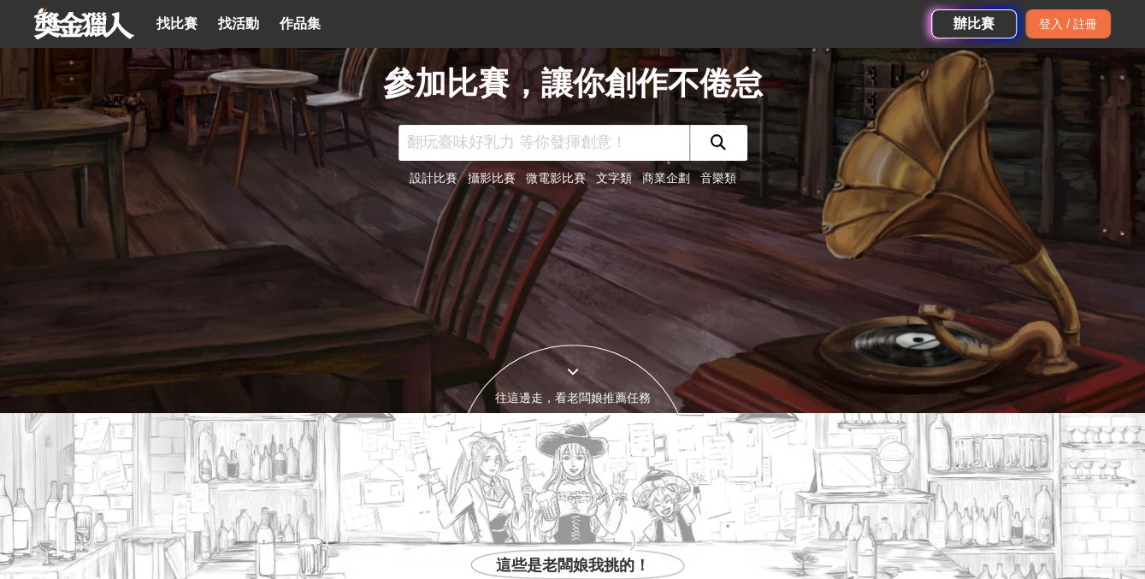
scroll to position [513, 0]
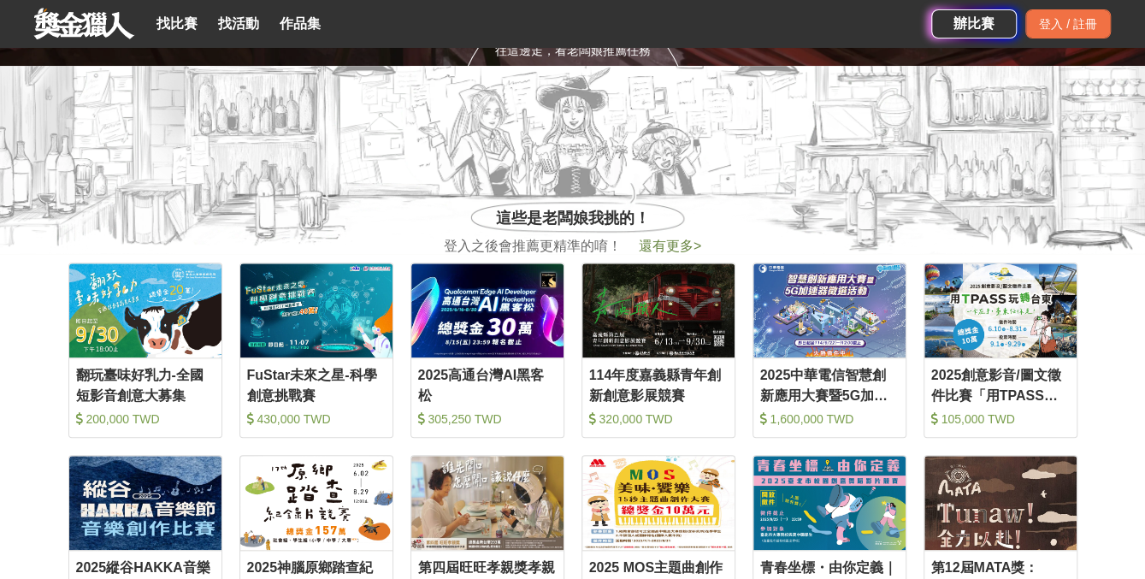
click at [656, 251] on span "還有更多 >" at bounding box center [670, 246] width 62 height 15
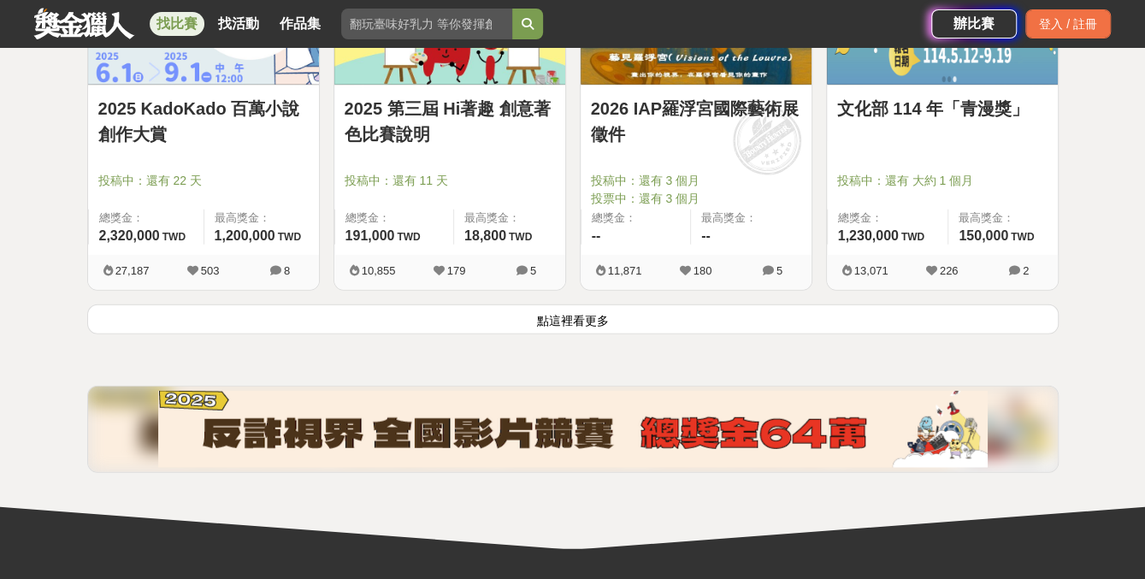
scroll to position [2224, 0]
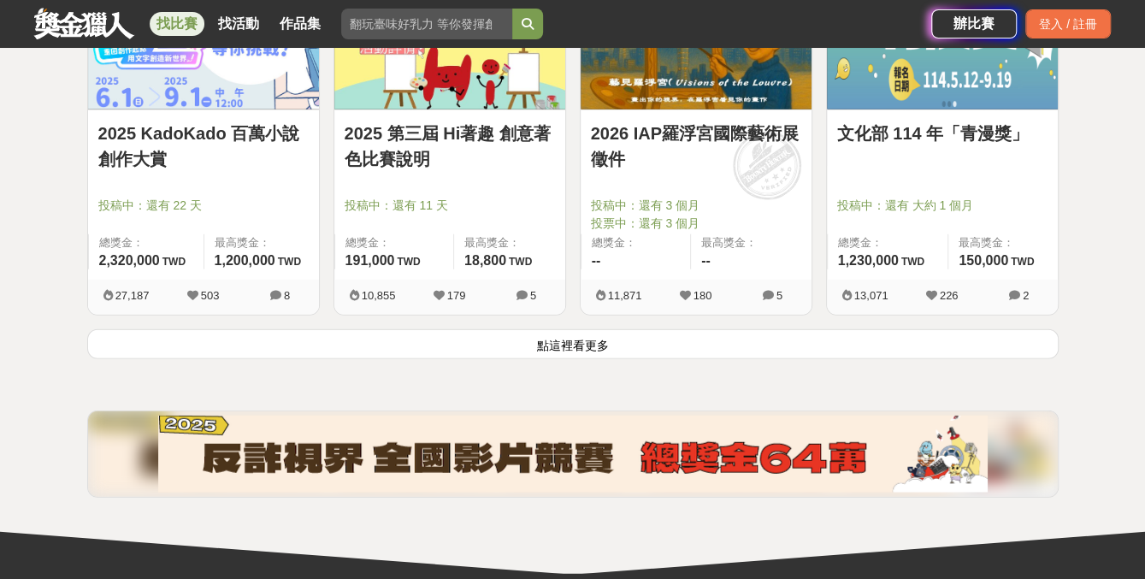
click at [544, 337] on button "點這裡看更多" at bounding box center [573, 344] width 972 height 30
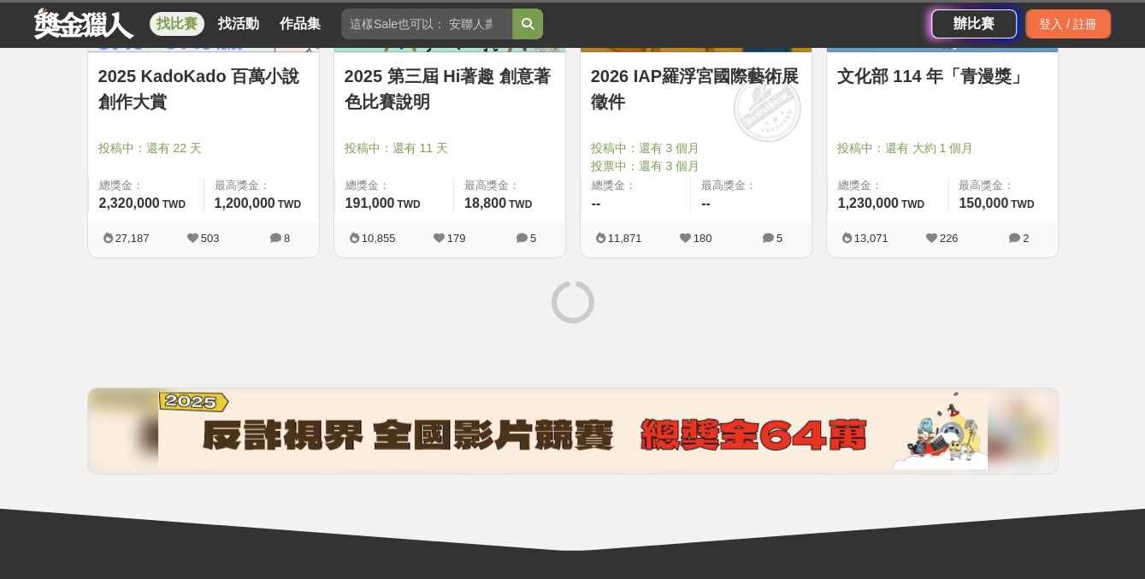
scroll to position [2310, 0]
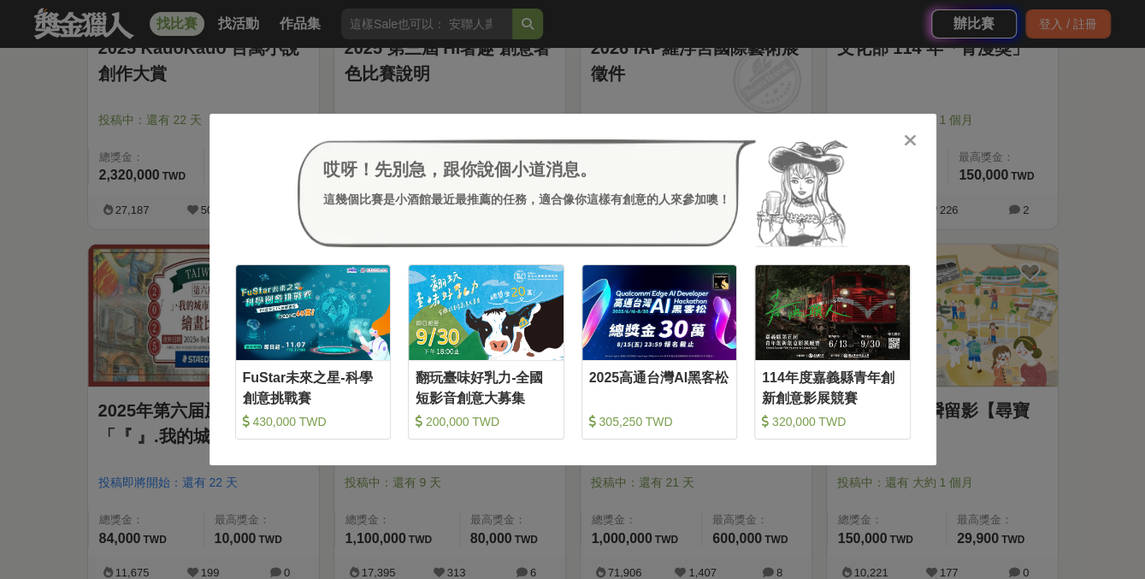
click at [914, 134] on icon at bounding box center [910, 140] width 13 height 17
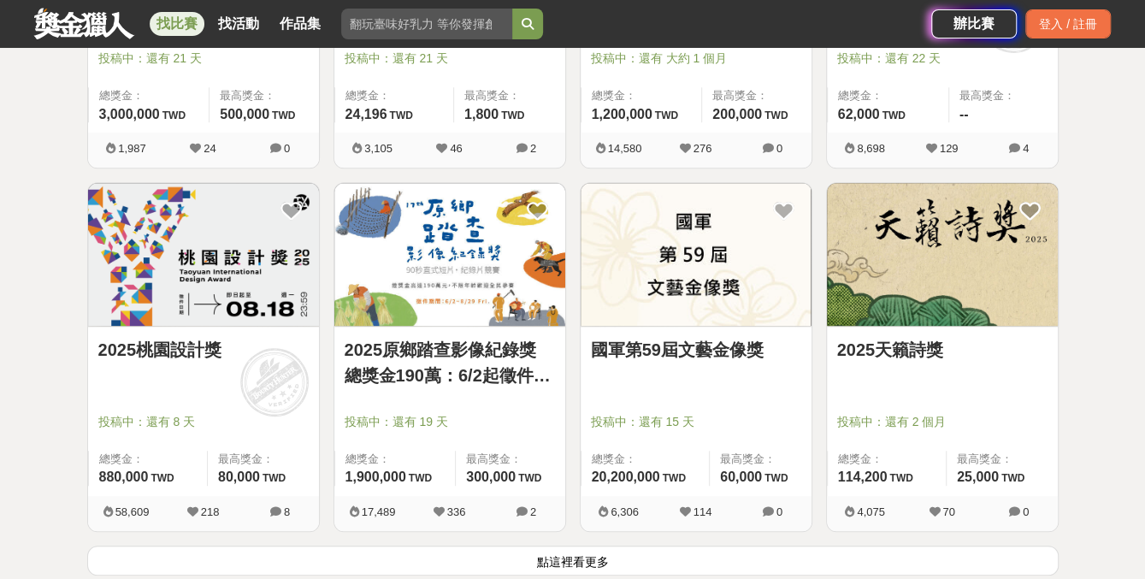
scroll to position [4192, 0]
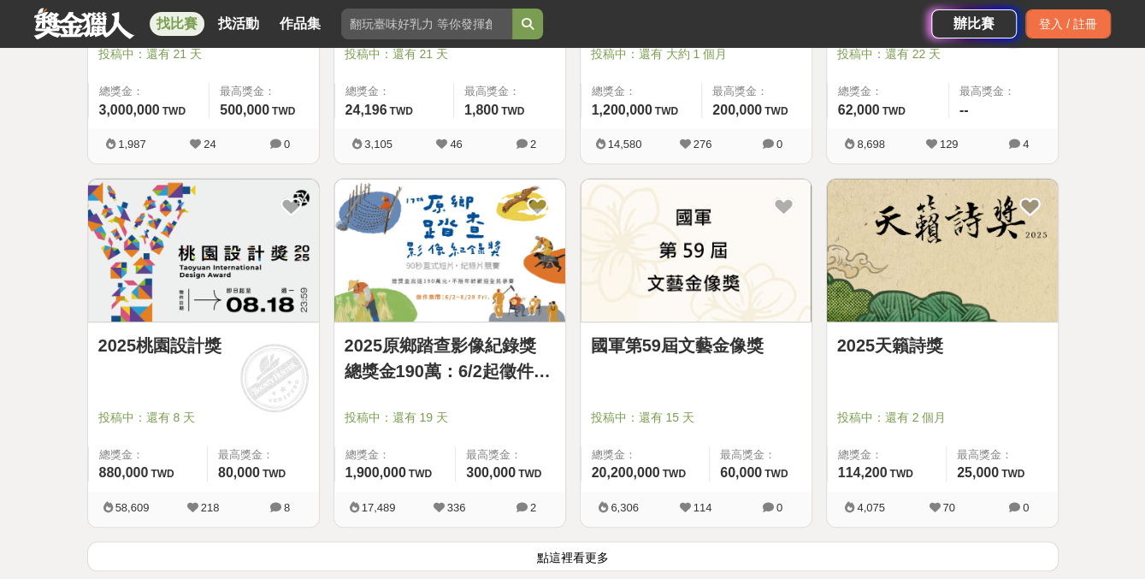
click at [622, 560] on button "點這裡看更多" at bounding box center [573, 557] width 972 height 30
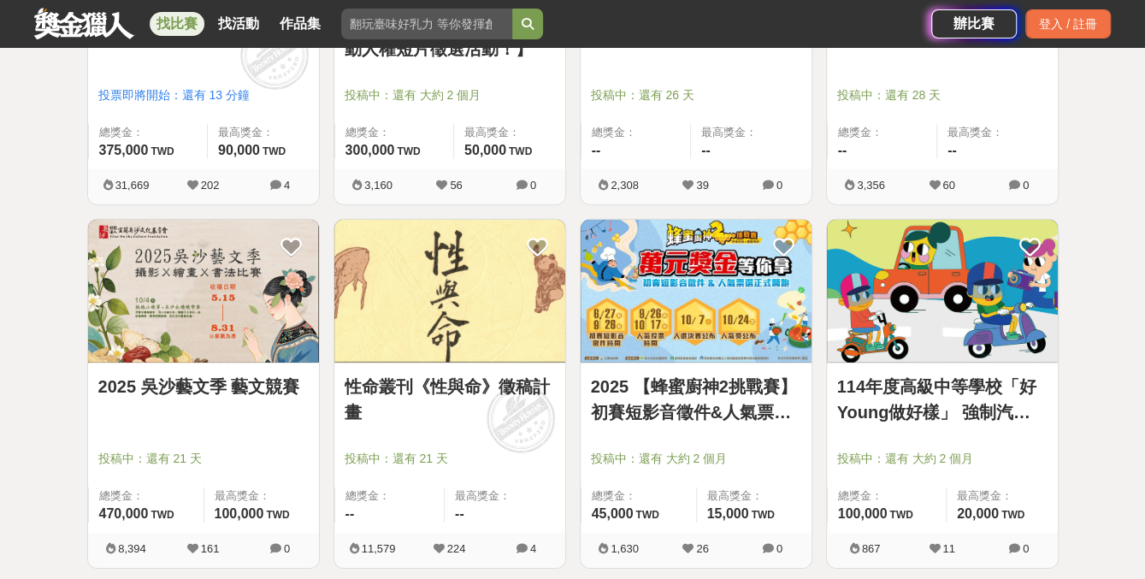
scroll to position [6416, 0]
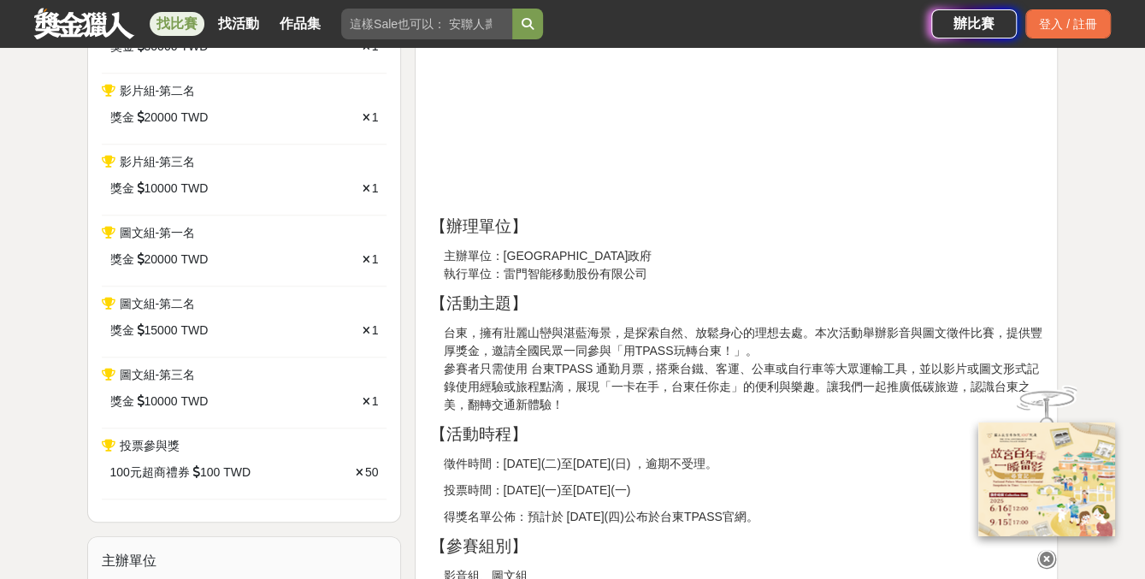
scroll to position [770, 0]
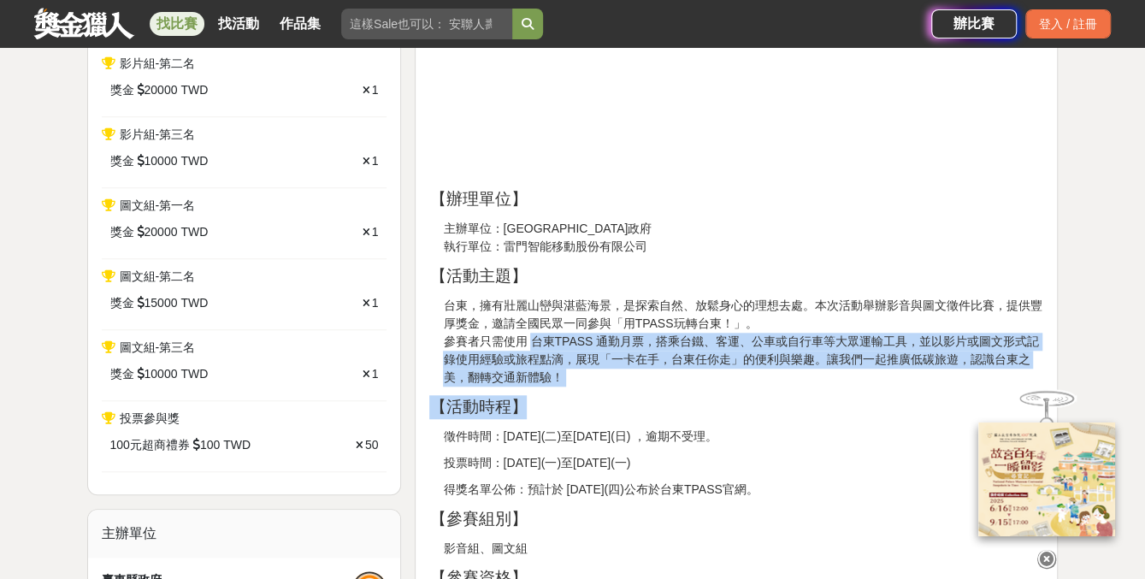
drag, startPoint x: 531, startPoint y: 336, endPoint x: 583, endPoint y: 411, distance: 90.9
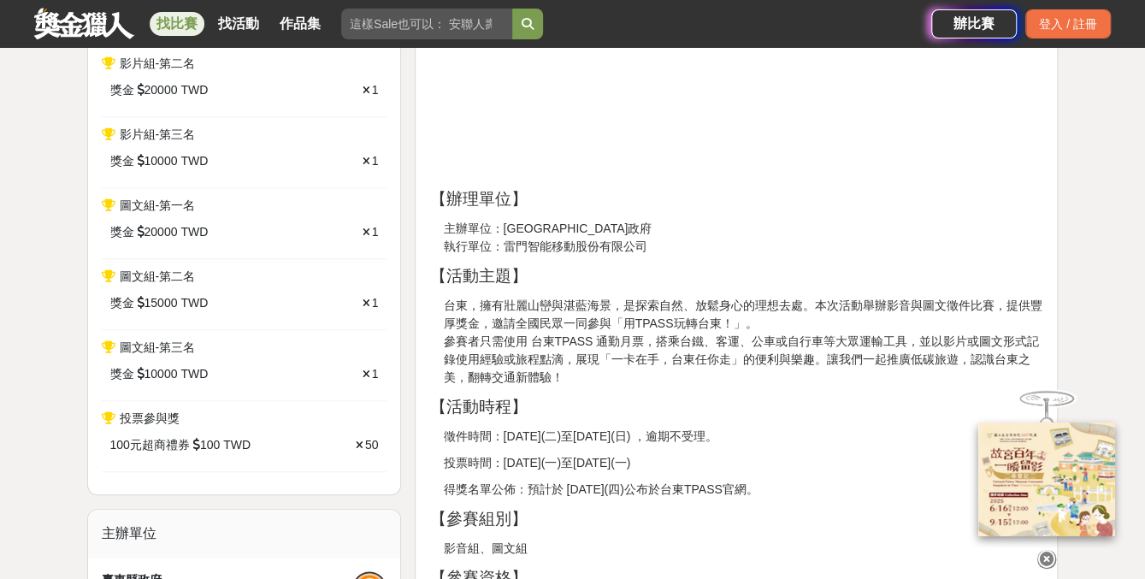
drag, startPoint x: 583, startPoint y: 411, endPoint x: 596, endPoint y: 438, distance: 30.2
click at [596, 438] on p "徵件時間：2025年6月10日(二)至8月31日(日) ，逾期不受理。" at bounding box center [743, 437] width 601 height 18
drag, startPoint x: 596, startPoint y: 438, endPoint x: 540, endPoint y: 436, distance: 56.5
click at [540, 436] on p "徵件時間：2025年6月10日(二)至8月31日(日) ，逾期不受理。" at bounding box center [743, 437] width 601 height 18
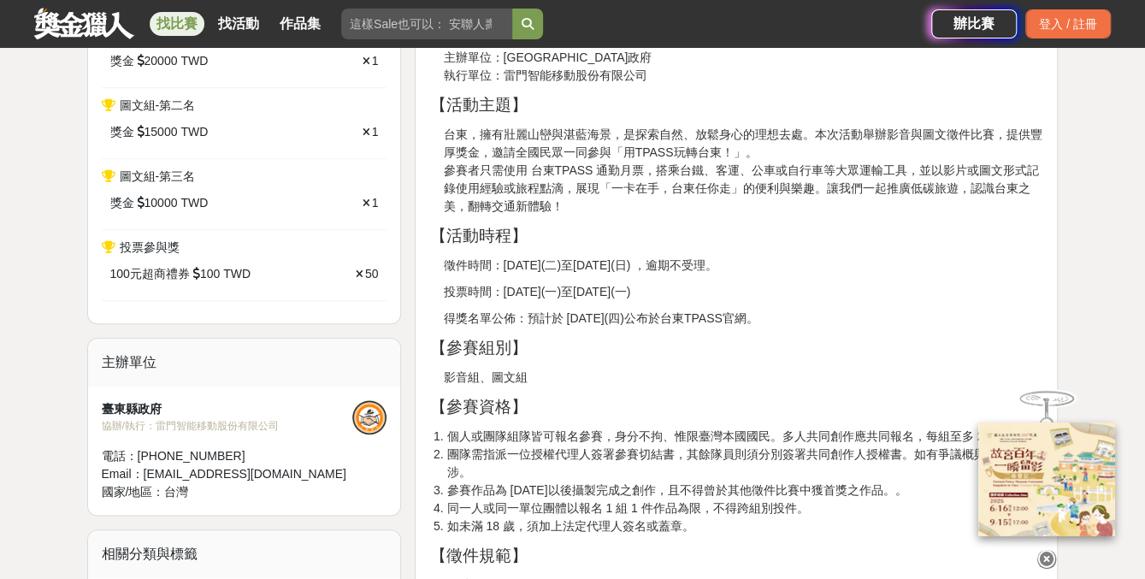
scroll to position [1027, 0]
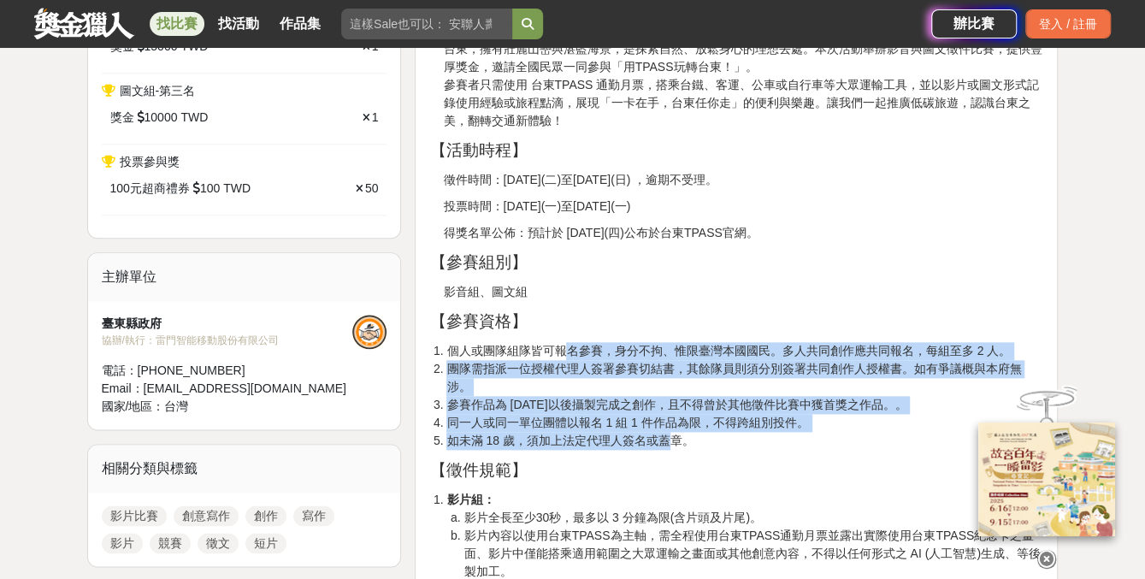
drag, startPoint x: 570, startPoint y: 342, endPoint x: 666, endPoint y: 439, distance: 136.7
click at [666, 439] on ol "個人或團隊組隊皆可報名參賽，身分不拘、惟限臺灣本國國民。多人共同創作應共同報名，每組至多 2 人。 團隊需指派一位授權代理人簽署參賽切結書，其餘隊員則須分別簽…" at bounding box center [736, 396] width 614 height 108
drag, startPoint x: 666, startPoint y: 439, endPoint x: 554, endPoint y: 420, distance: 113.6
click at [554, 420] on li "同一人或同一單位團體以報名 1 組 1 件作品為限，不得跨組別投件。" at bounding box center [745, 423] width 597 height 18
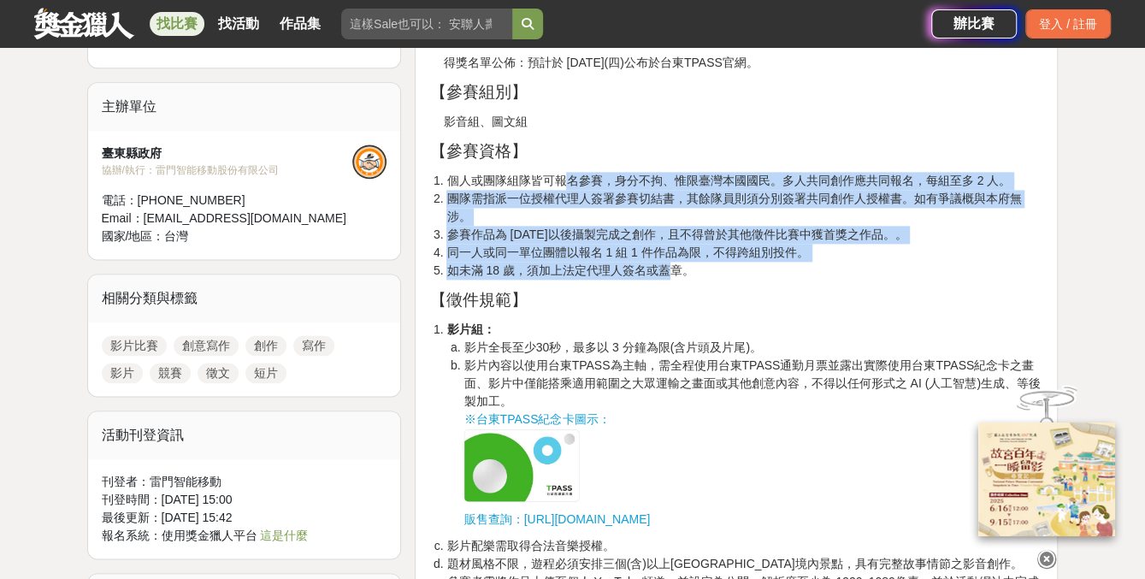
scroll to position [1198, 0]
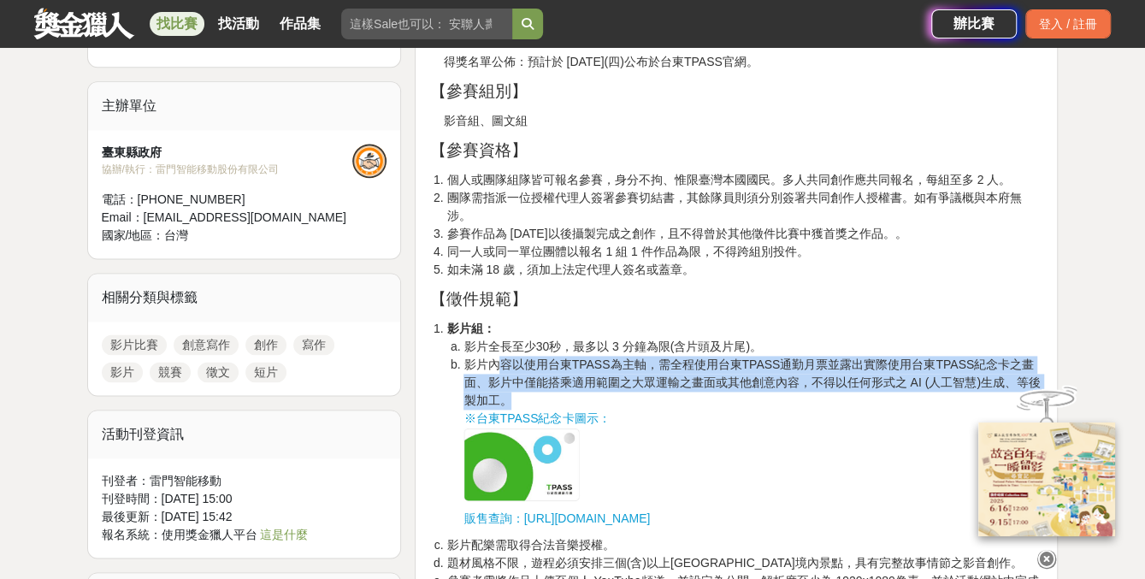
drag, startPoint x: 500, startPoint y: 363, endPoint x: 560, endPoint y: 399, distance: 69.8
click at [560, 399] on li "影片內容以使用台東TPASS為主軸，需全程使用台東TPASS通勤月票並露出實際使用台東TPASS紀念卡之畫面、影片中僅能搭乘適用範圍之大眾運輸之畫面或其他創意…" at bounding box center [754, 428] width 580 height 145
drag, startPoint x: 560, startPoint y: 399, endPoint x: 665, endPoint y: 401, distance: 104.4
click at [665, 401] on li "影片內容以使用台東TPASS為主軸，需全程使用台東TPASS通勤月票並露出實際使用台東TPASS紀念卡之畫面、影片中僅能搭乘適用範圍之大眾運輸之畫面或其他創意…" at bounding box center [754, 428] width 580 height 145
click at [669, 381] on li "影片內容以使用台東TPASS為主軸，需全程使用台東TPASS通勤月票並露出實際使用台東TPASS紀念卡之畫面、影片中僅能搭乘適用範圍之大眾運輸之畫面或其他創意…" at bounding box center [754, 428] width 580 height 145
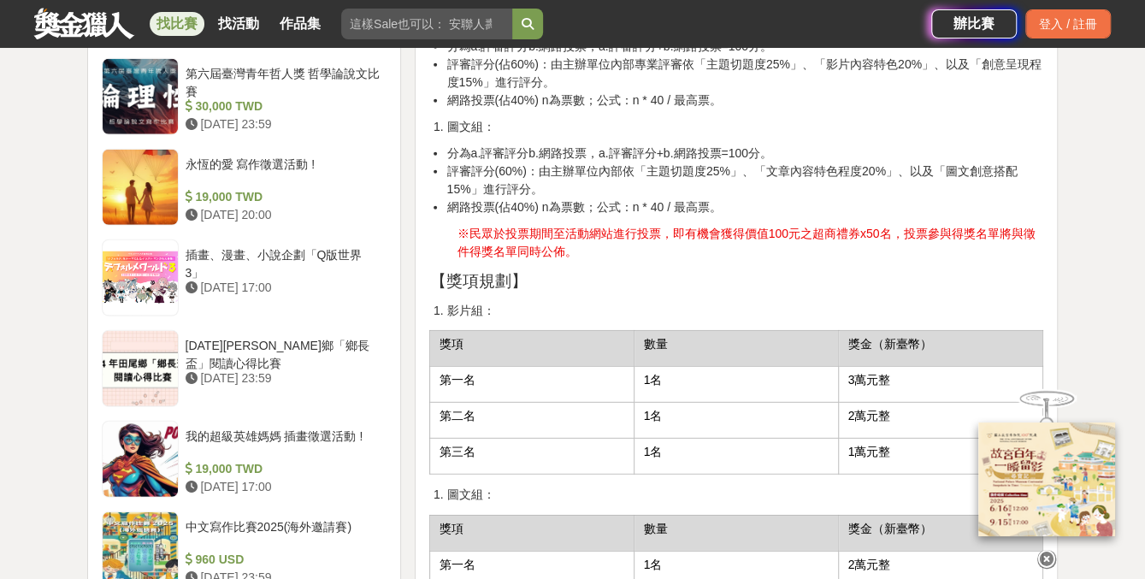
scroll to position [2566, 0]
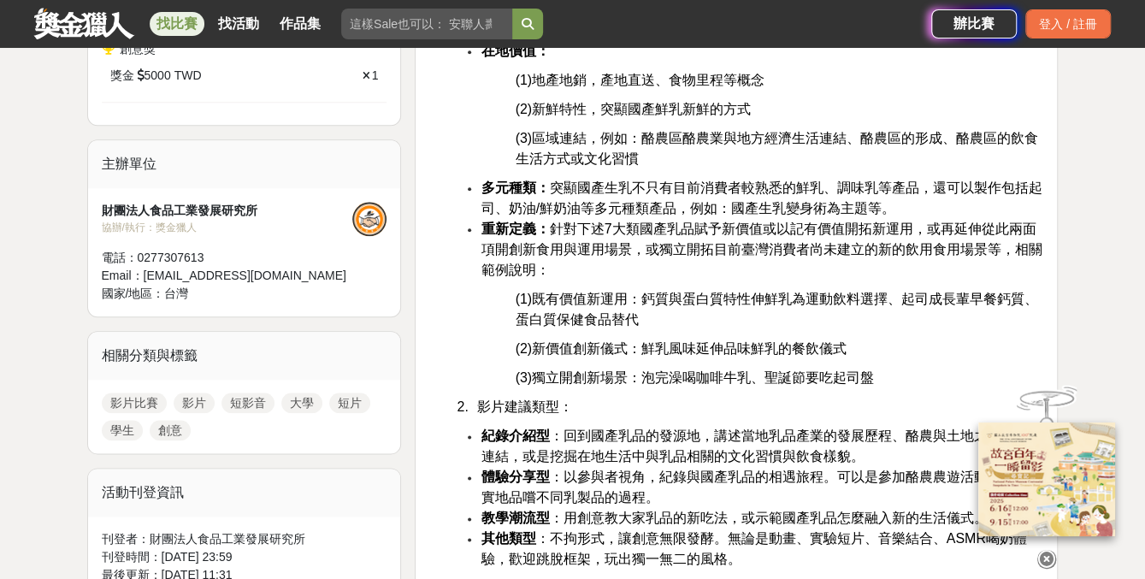
scroll to position [1027, 0]
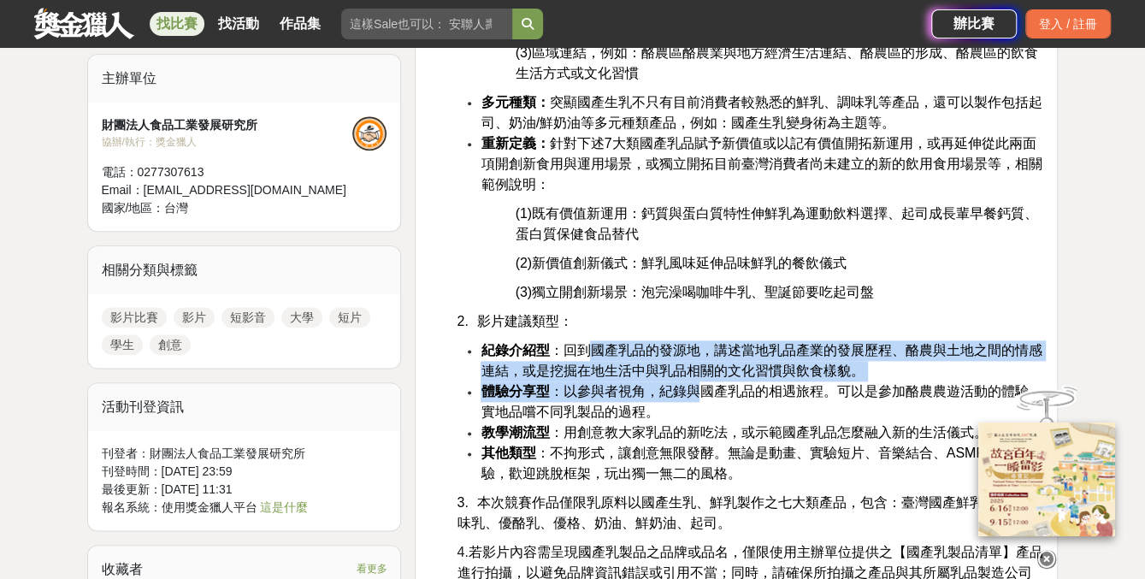
drag, startPoint x: 589, startPoint y: 346, endPoint x: 706, endPoint y: 380, distance: 121.0
click at [706, 380] on ul "紀錄介紹型 ：回到國產乳品的發源地，講述當地乳品產業的發展歷程、酪農與土地之間的情感連結，或是挖掘在地生活中與乳品相關的文化習慣與飲食樣貌。 體驗分享型 ：以…" at bounding box center [736, 412] width 614 height 144
drag, startPoint x: 706, startPoint y: 380, endPoint x: 618, endPoint y: 403, distance: 90.3
click at [618, 403] on li "體驗分享型 ：以參與者視角，紀錄與國產乳品的相遇旅程。可以是參加酪農農遊活動的體驗、實地品嚐不同乳製品的過程。" at bounding box center [762, 402] width 563 height 41
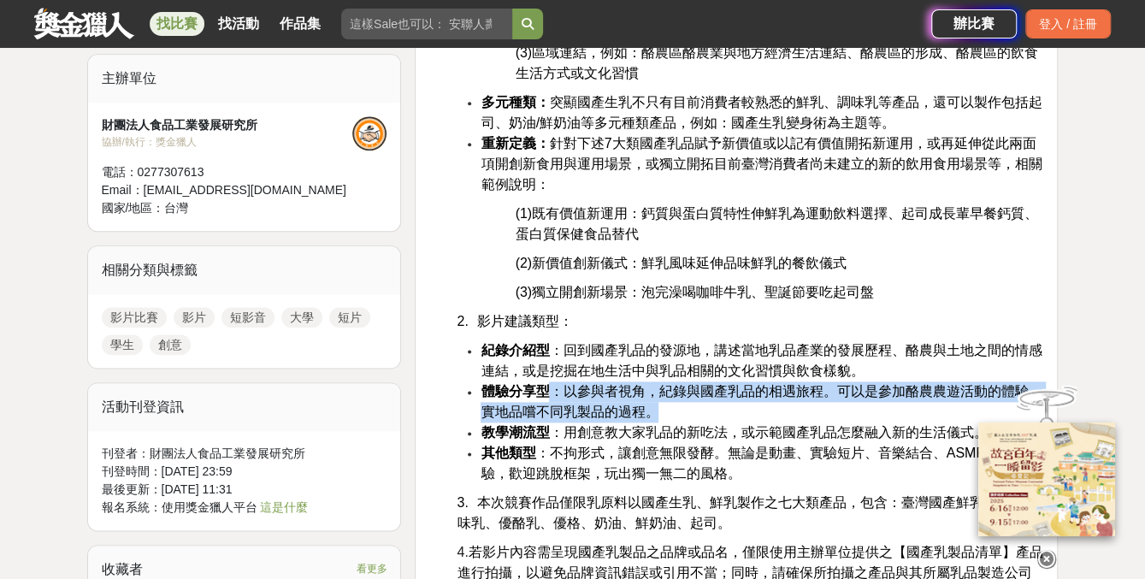
drag, startPoint x: 545, startPoint y: 388, endPoint x: 676, endPoint y: 411, distance: 132.9
click at [676, 411] on li "體驗分享型 ：以參與者視角，紀錄與國產乳品的相遇旅程。可以是參加酪農農遊活動的體驗、實地品嚐不同乳製品的過程。" at bounding box center [762, 402] width 563 height 41
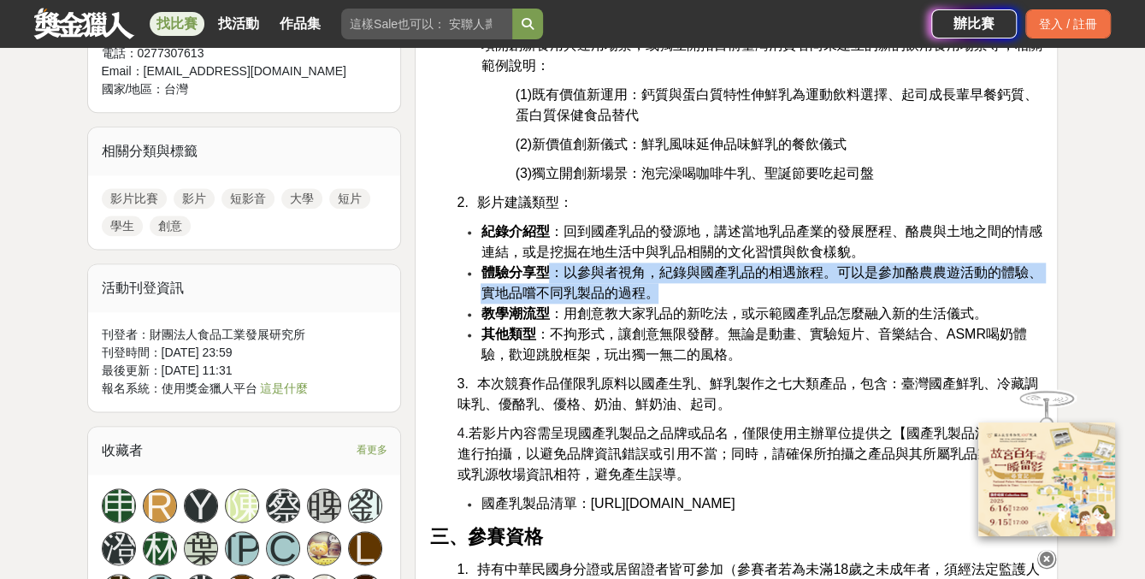
scroll to position [1198, 0]
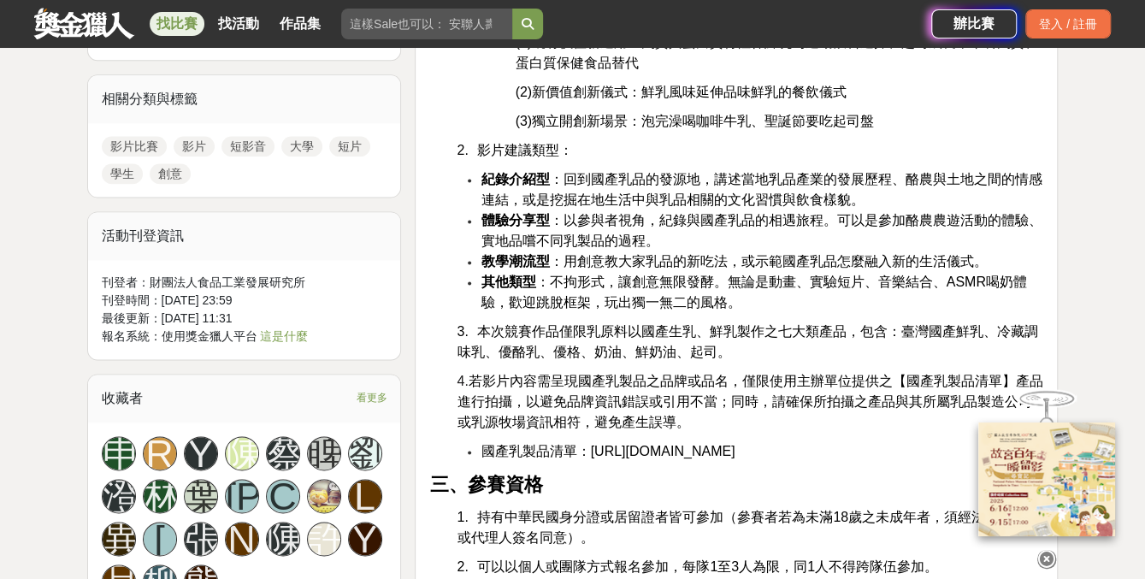
click at [673, 405] on span "】產品進行拍攝，以避免品牌資訊錯誤或引用不當；同時，請確保所拍攝之產品與其所屬乳品製造公司或乳源牧場資訊相符，避免產生誤導。" at bounding box center [750, 402] width 586 height 56
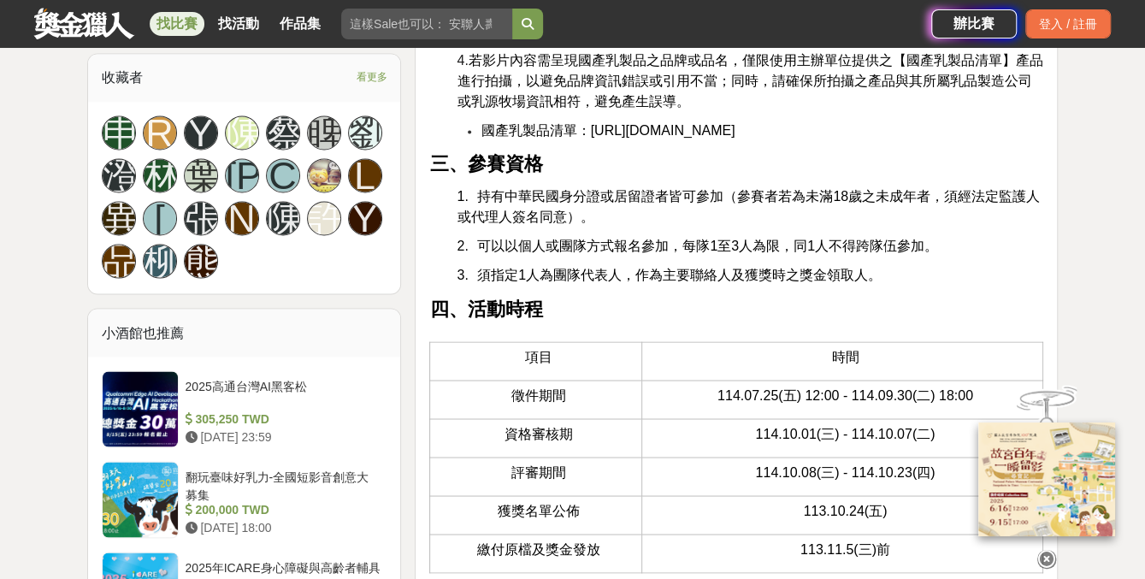
scroll to position [1625, 0]
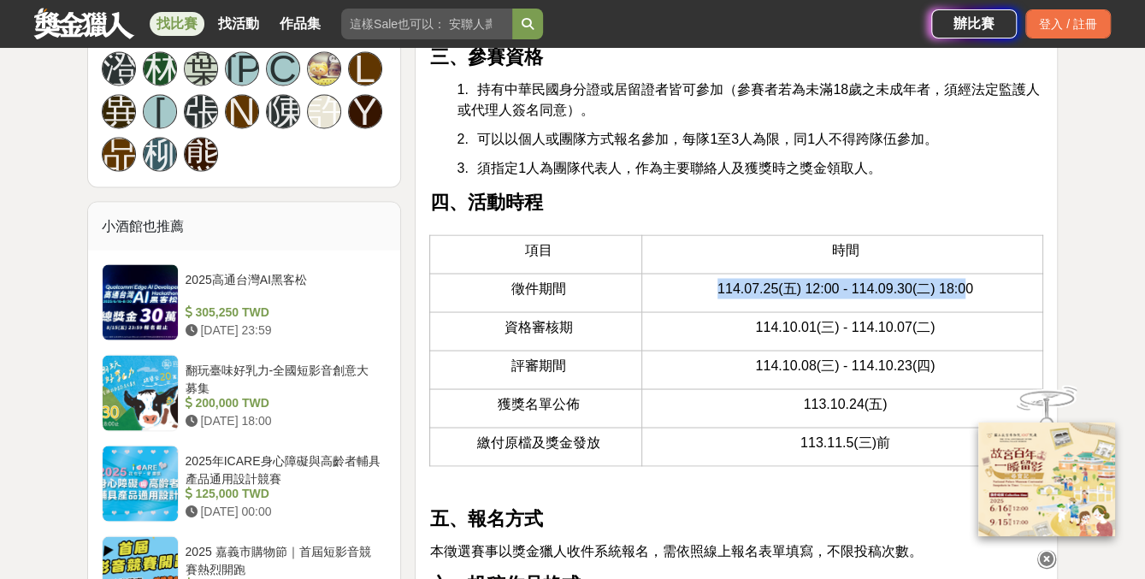
drag, startPoint x: 707, startPoint y: 309, endPoint x: 965, endPoint y: 322, distance: 257.8
click at [965, 312] on td "114.07.25(五) 12:00 - 114.09.30(二) 18:00" at bounding box center [843, 293] width 402 height 38
click at [916, 299] on p "114.07.25(五) 12:00 - 114.09.30(二) 18:00" at bounding box center [845, 288] width 378 height 21
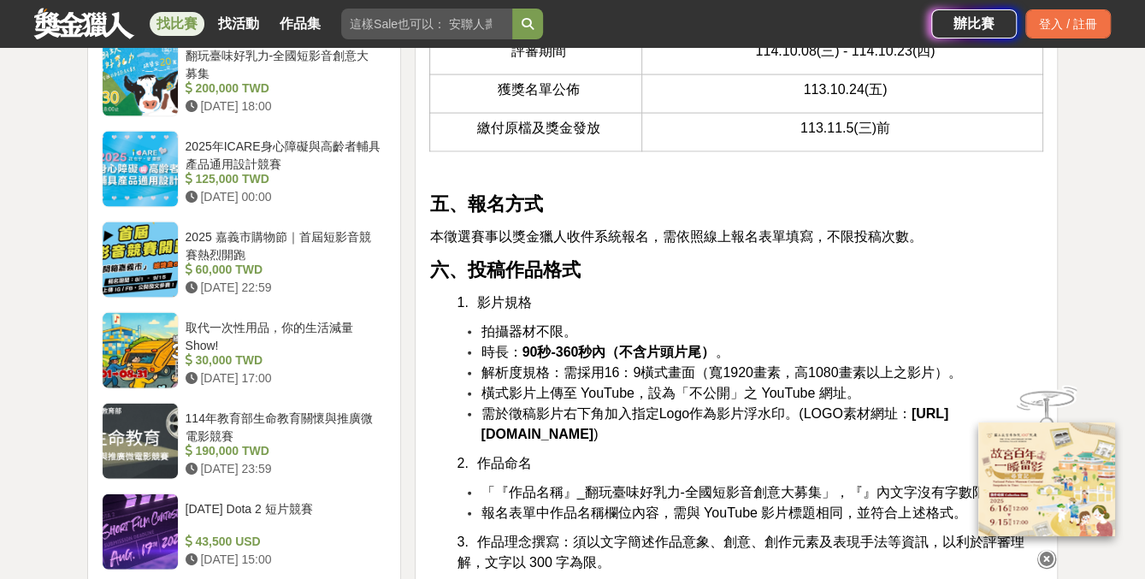
scroll to position [1968, 0]
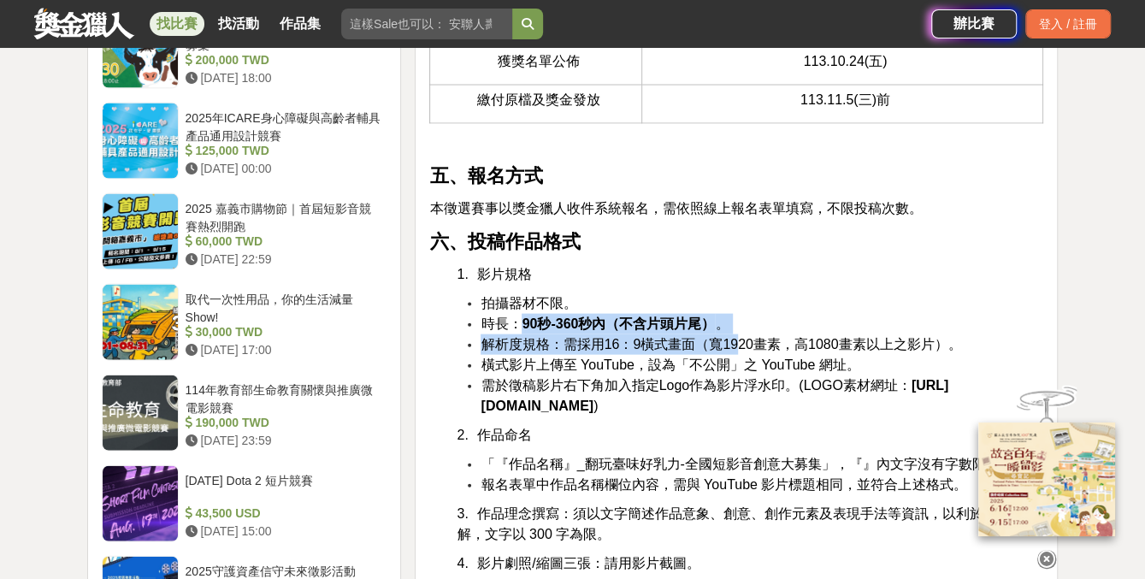
drag, startPoint x: 531, startPoint y: 338, endPoint x: 735, endPoint y: 358, distance: 204.6
click at [735, 358] on ul "拍攝器材不限。 時長： 90秒-360秒內（不含片頭片尾） 。 解析度規格：需採用16：9橫式畫面（寬1920畫素，高1080畫素以上之影片）。 橫式影片上傳…" at bounding box center [736, 354] width 614 height 123
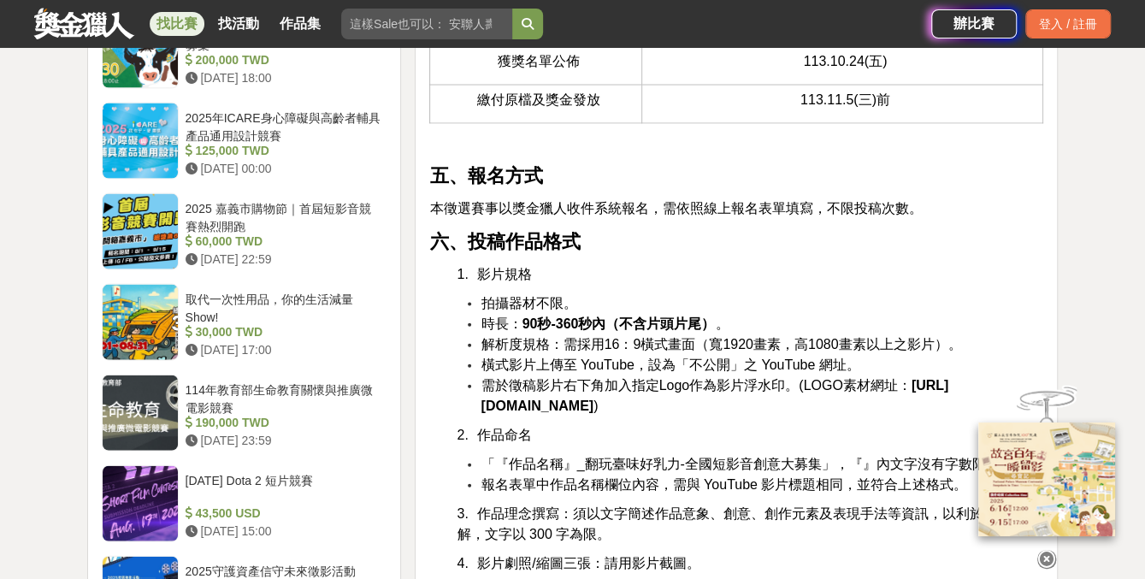
drag, startPoint x: 735, startPoint y: 358, endPoint x: 695, endPoint y: 396, distance: 55.1
click at [695, 393] on span "需於徵稿影片右下角加入指定Logo作為影片浮水印。(LOGO素材網址：" at bounding box center [696, 385] width 430 height 15
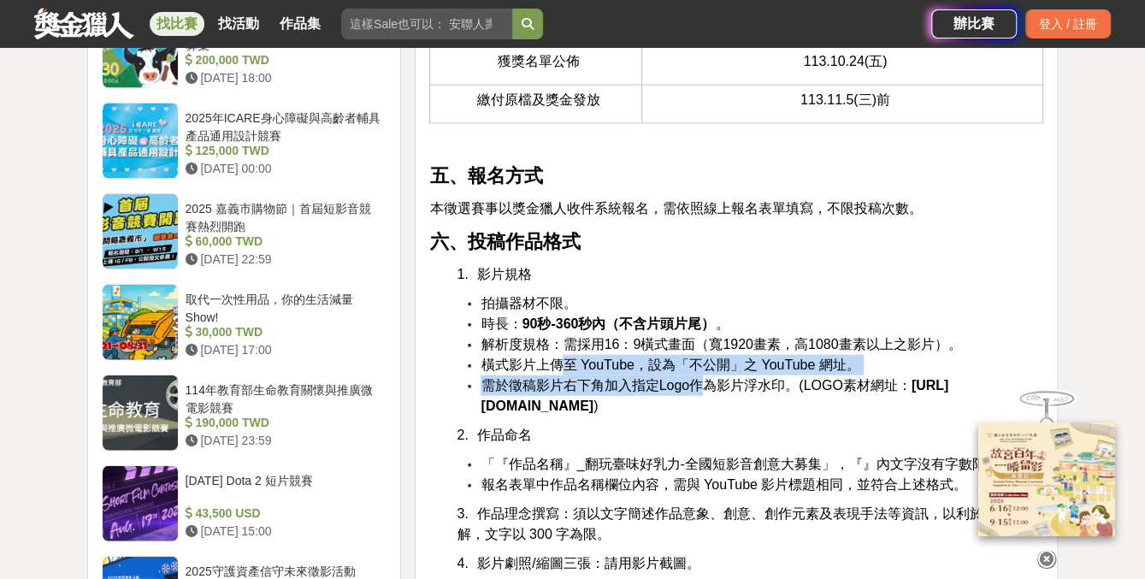
drag, startPoint x: 569, startPoint y: 392, endPoint x: 699, endPoint y: 404, distance: 130.6
click at [699, 404] on ul "拍攝器材不限。 時長： 90秒-360秒內（不含片頭片尾） 。 解析度規格：需採用16：9橫式畫面（寬1920畫素，高1080畫素以上之影片）。 橫式影片上傳…" at bounding box center [736, 354] width 614 height 123
drag, startPoint x: 699, startPoint y: 404, endPoint x: 636, endPoint y: 404, distance: 62.4
click at [636, 393] on span "需於徵稿影片右下角加入指定Logo作為影片浮水印。(LOGO素材網址：" at bounding box center [696, 385] width 430 height 15
click at [601, 393] on span "需於徵稿影片右下角加入指定Logo作為影片浮水印。(LOGO素材網址：" at bounding box center [696, 385] width 430 height 15
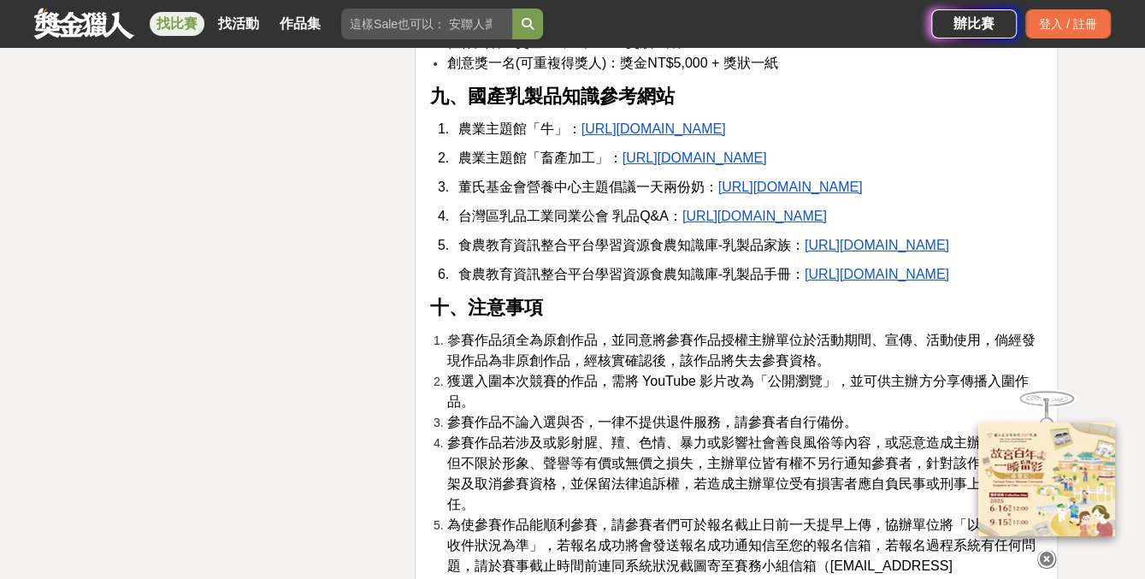
scroll to position [3251, 0]
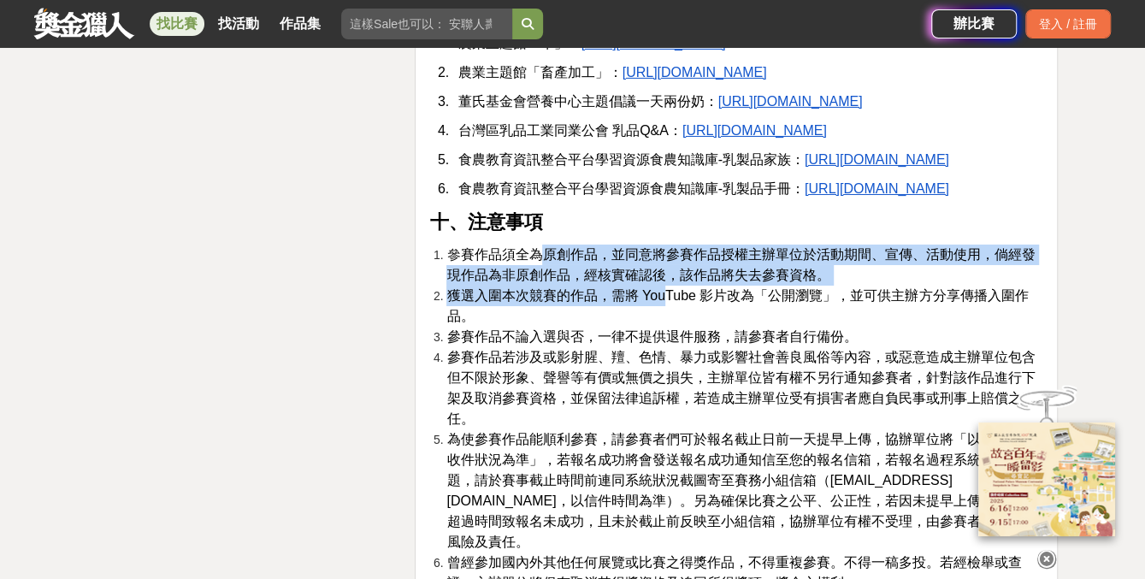
drag, startPoint x: 536, startPoint y: 344, endPoint x: 661, endPoint y: 396, distance: 136.2
drag, startPoint x: 661, startPoint y: 396, endPoint x: 600, endPoint y: 423, distance: 67.4
click at [600, 327] on li "獲選入圍本次競賽的作品，需將 YouTube 影片改為「公開瀏覽」，並可供主辦方分享傳播入圍作品。" at bounding box center [745, 306] width 597 height 41
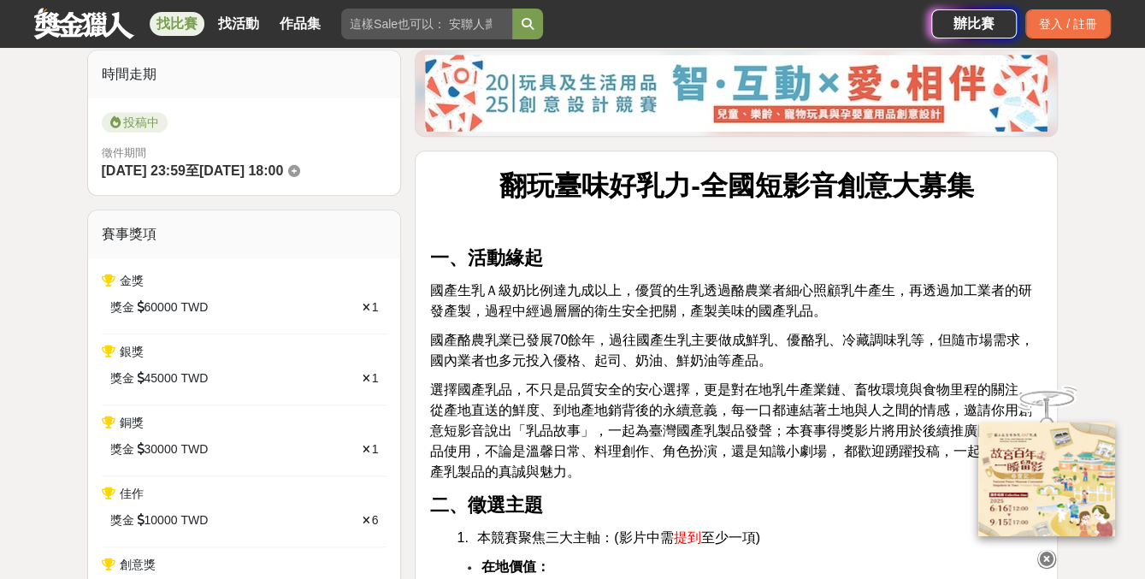
scroll to position [257, 0]
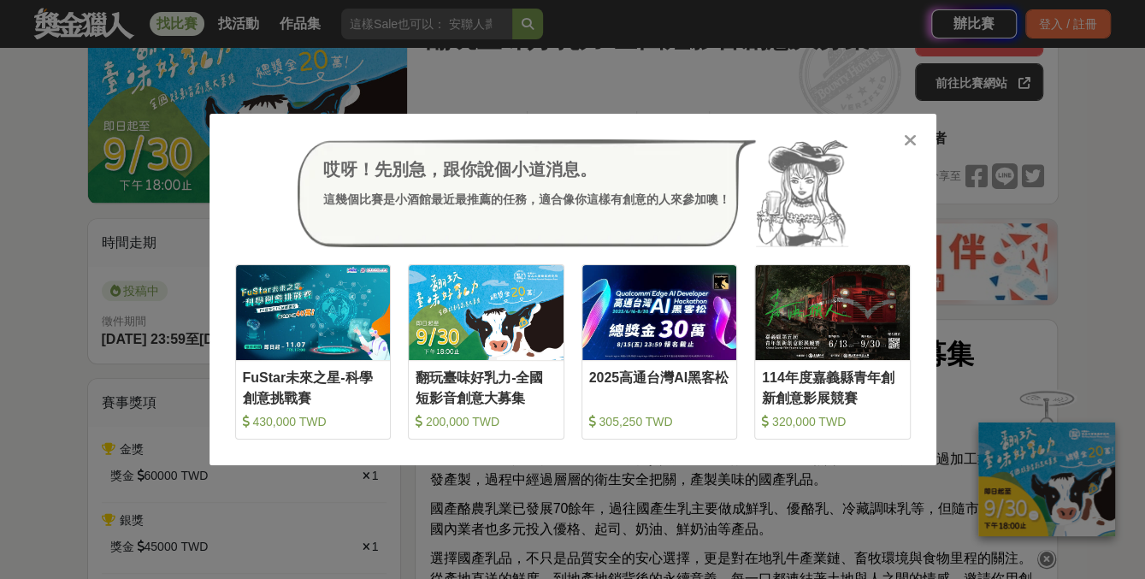
click at [914, 141] on icon at bounding box center [910, 140] width 13 height 17
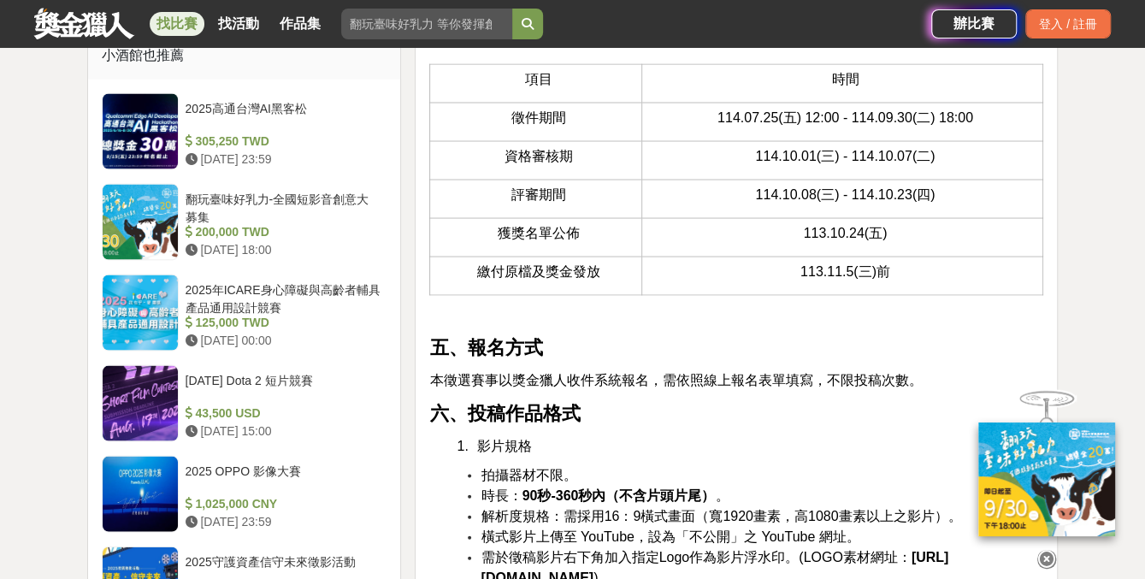
scroll to position [1882, 0]
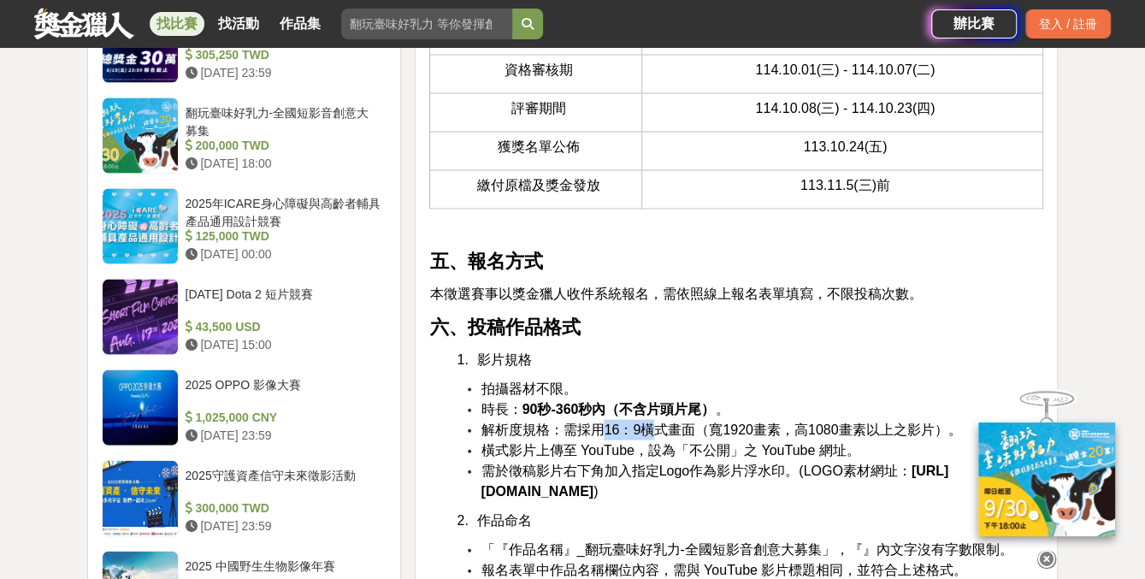
drag, startPoint x: 597, startPoint y: 441, endPoint x: 656, endPoint y: 441, distance: 59.0
click at [656, 437] on span "解析度規格：需採用16：9橫式畫面（寬1920畫素，高1080畫素以上之影片）。" at bounding box center [721, 430] width 481 height 15
click at [666, 437] on span "解析度規格：需採用16：9橫式畫面（寬1920畫素，高1080畫素以上之影片）。" at bounding box center [721, 430] width 481 height 15
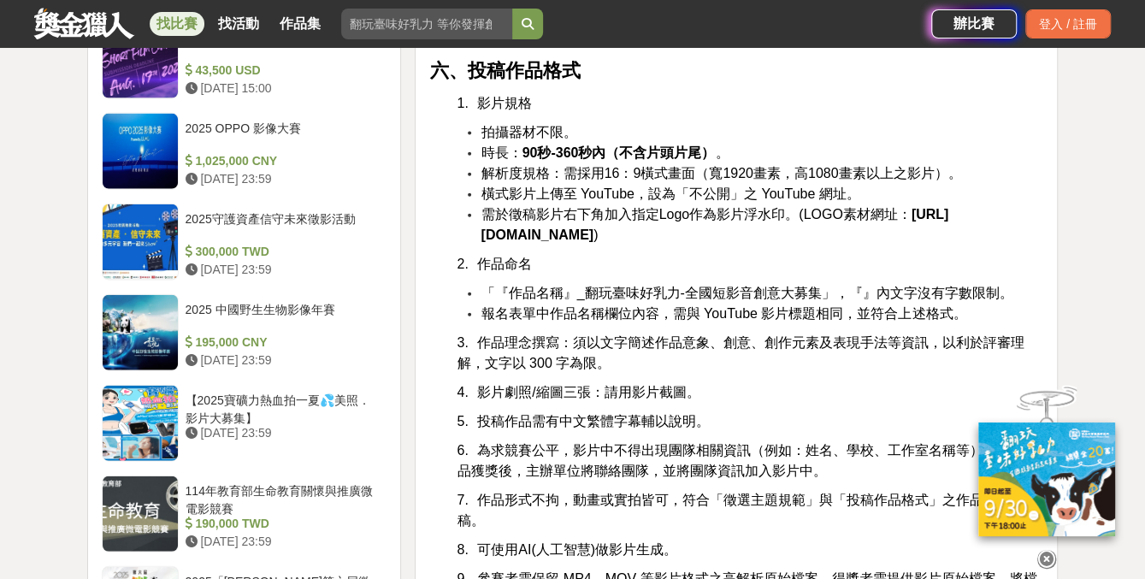
scroll to position [2224, 0]
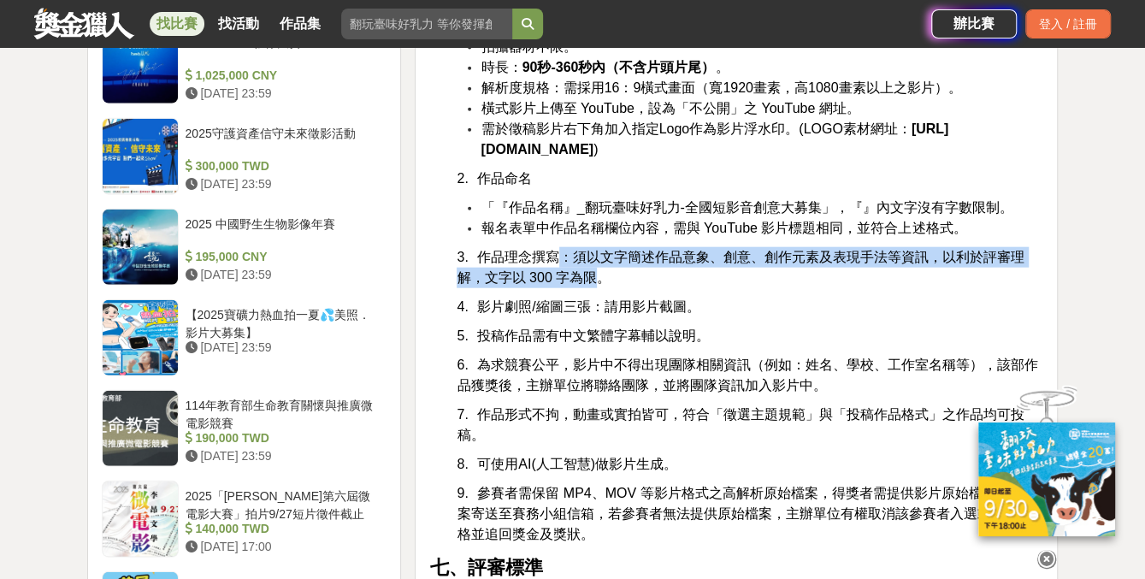
drag, startPoint x: 576, startPoint y: 300, endPoint x: 601, endPoint y: 312, distance: 28.3
click at [601, 285] on span "作品理念撰寫：須以文字簡述作品意象、創意、創作元素及表現手法等資訊，以利於評審理解，文字以 300 字為限。" at bounding box center [741, 267] width 568 height 35
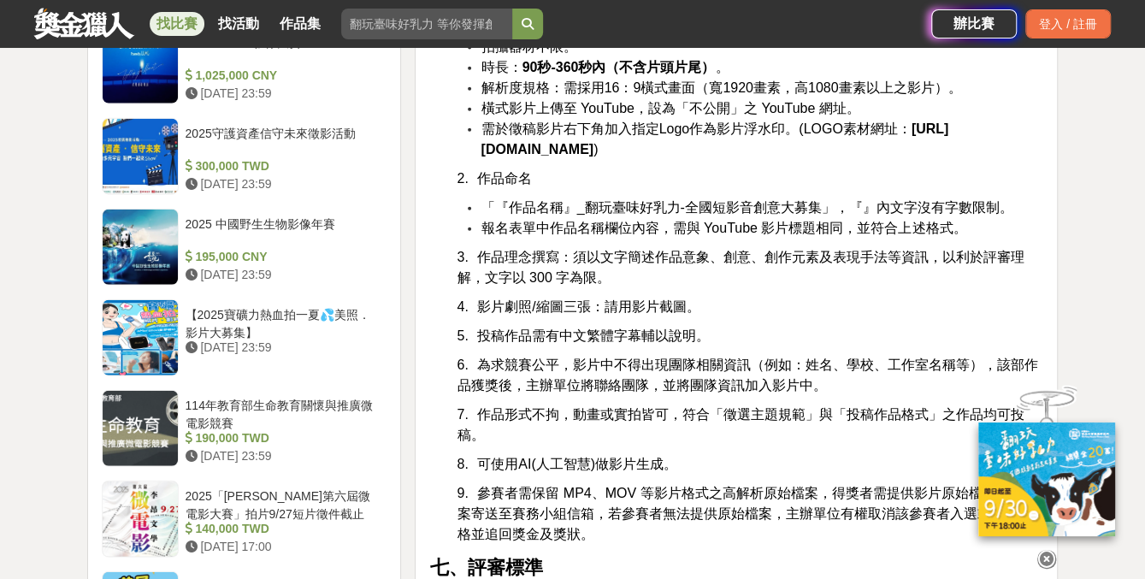
drag, startPoint x: 601, startPoint y: 312, endPoint x: 613, endPoint y: 332, distance: 23.0
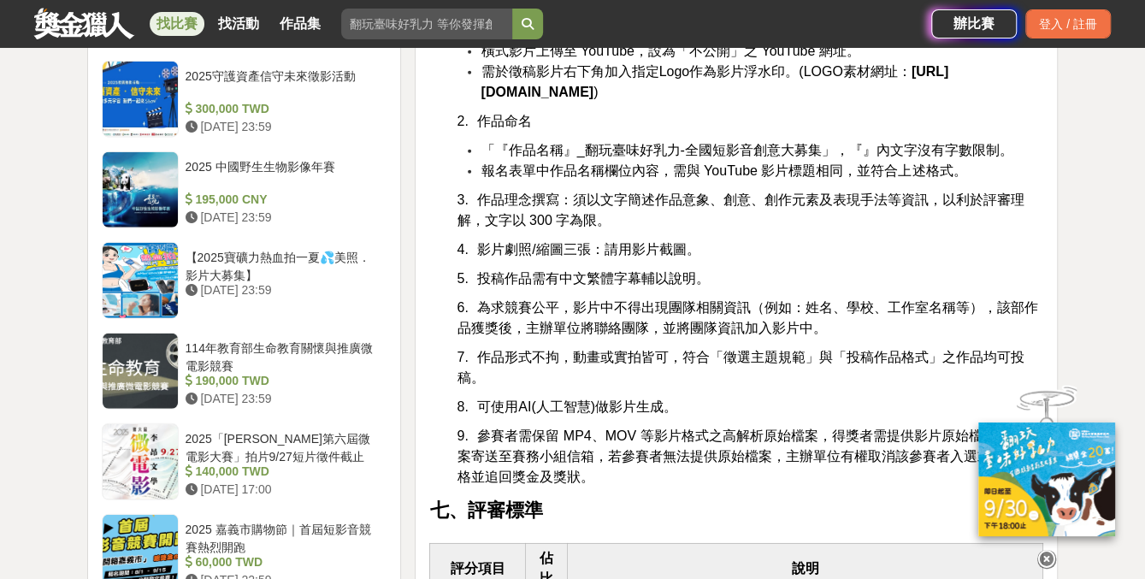
scroll to position [2310, 0]
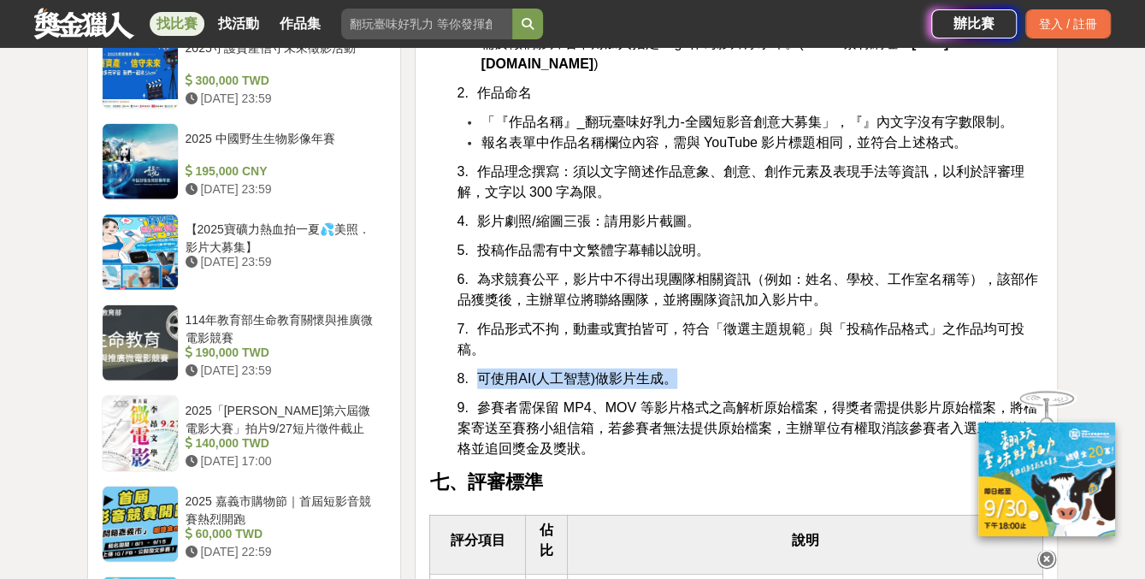
drag, startPoint x: 479, startPoint y: 411, endPoint x: 677, endPoint y: 411, distance: 197.6
click at [677, 389] on p "8. 可使用AI(人工智慧)做影片生成。" at bounding box center [750, 379] width 587 height 21
click at [678, 389] on p "8. 可使用AI(人工智慧)做影片生成。" at bounding box center [750, 379] width 587 height 21
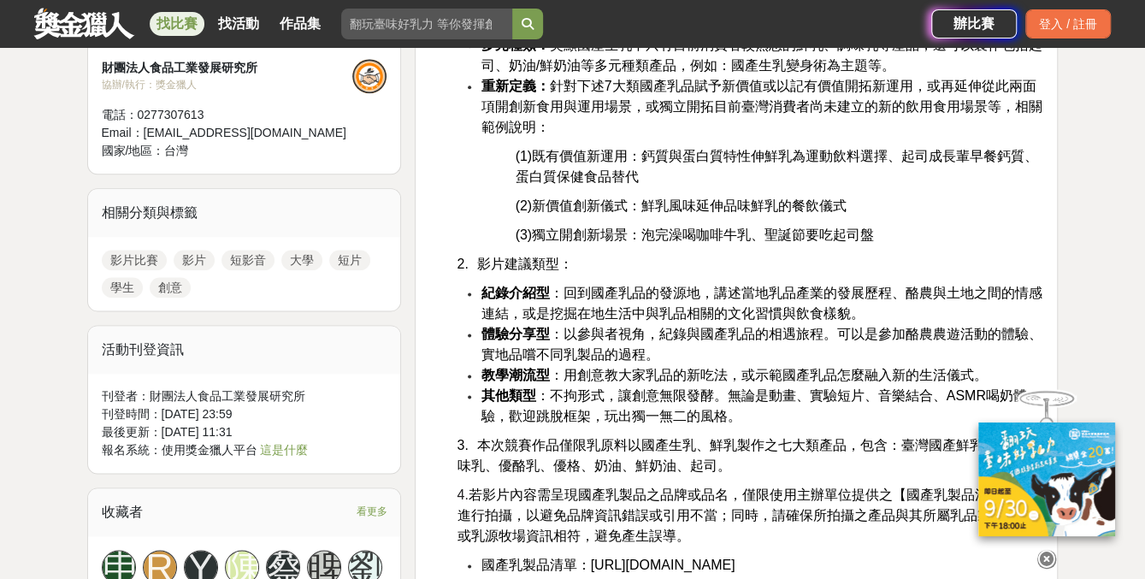
scroll to position [1112, 0]
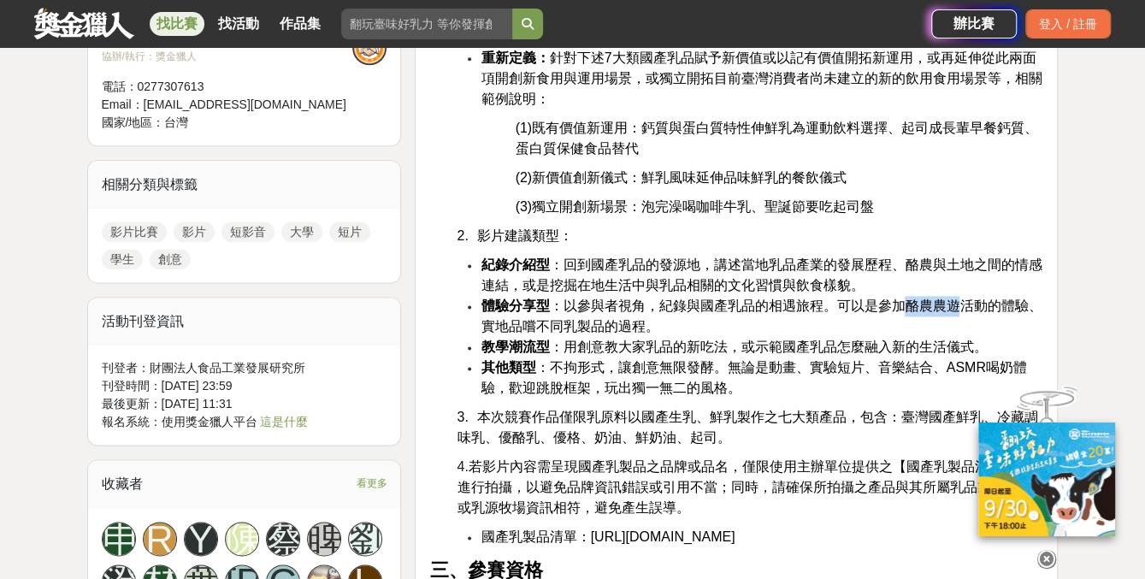
drag, startPoint x: 905, startPoint y: 304, endPoint x: 958, endPoint y: 306, distance: 53.1
click at [958, 306] on span "體驗分享型 ：以參與者視角，紀錄與國產乳品的相遇旅程。可以是參加酪農農遊活動的體驗、實地品嚐不同乳製品的過程。" at bounding box center [761, 316] width 561 height 35
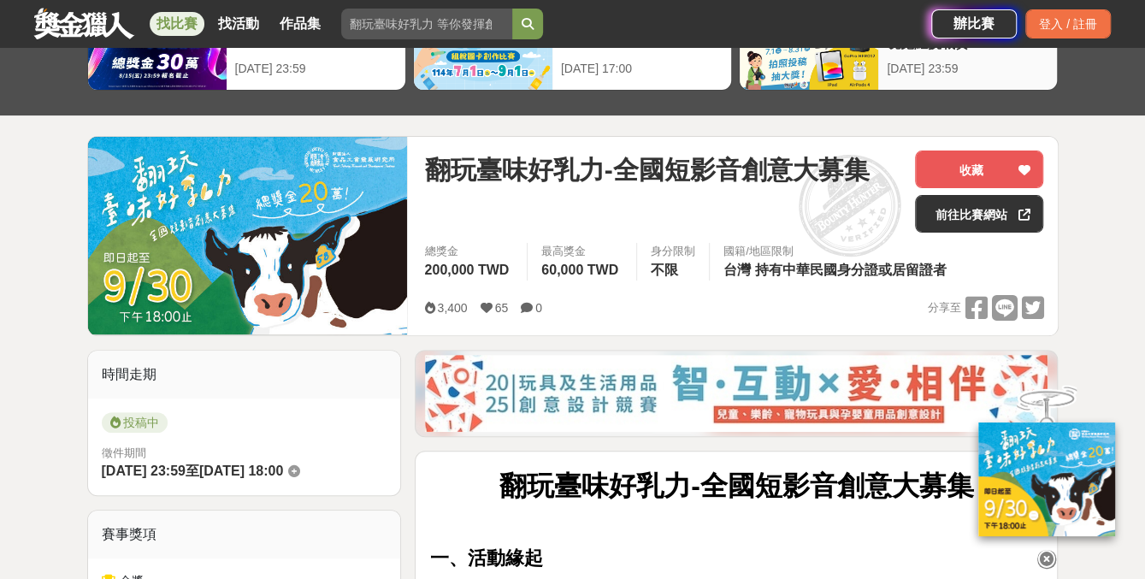
scroll to position [0, 0]
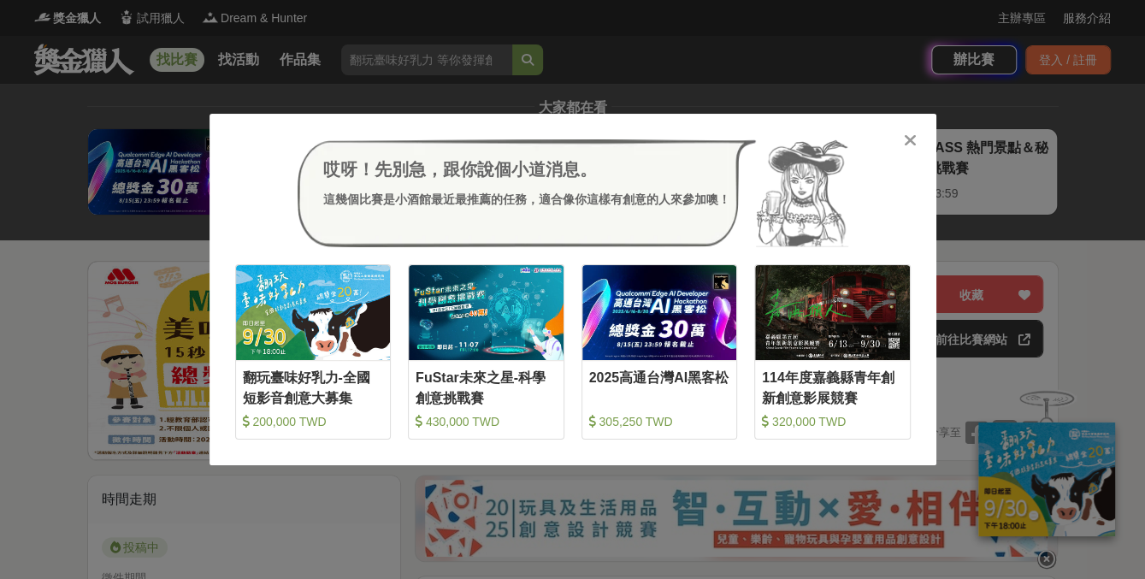
click at [912, 139] on icon at bounding box center [910, 140] width 13 height 17
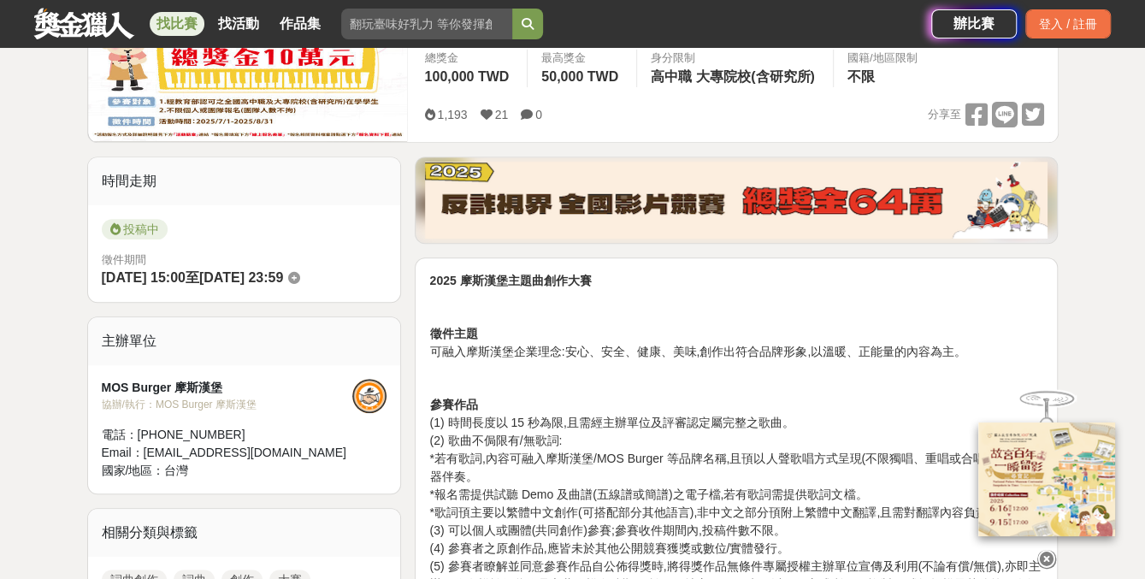
scroll to position [513, 0]
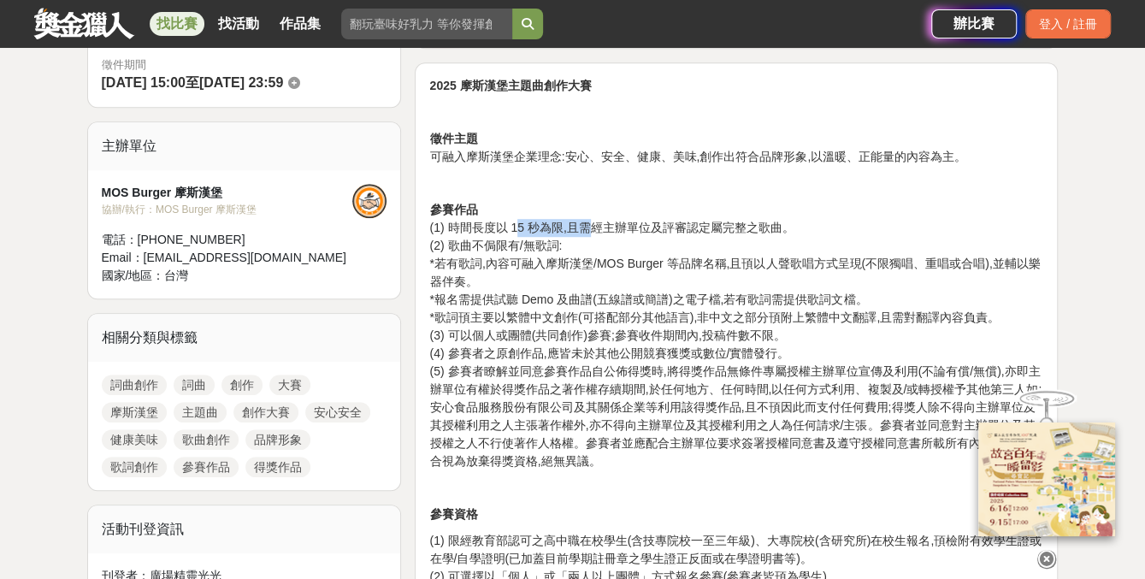
drag, startPoint x: 519, startPoint y: 227, endPoint x: 590, endPoint y: 227, distance: 71.0
click at [590, 227] on p "參賽作品 (1) 時間長度以 15 秒為限,且需經主辦單位及評審認定屬完整之歌曲。 (2) 歌曲不侷限有/無歌詞: *若有歌詞,內容可融入摩斯漢堡/MOS B…" at bounding box center [736, 335] width 614 height 269
drag, startPoint x: 590, startPoint y: 227, endPoint x: 604, endPoint y: 244, distance: 21.9
click at [604, 244] on p "參賽作品 (1) 時間長度以 15 秒為限,且需經主辦單位及評審認定屬完整之歌曲。 (2) 歌曲不侷限有/無歌詞: *若有歌詞,內容可融入摩斯漢堡/MOS B…" at bounding box center [736, 335] width 614 height 269
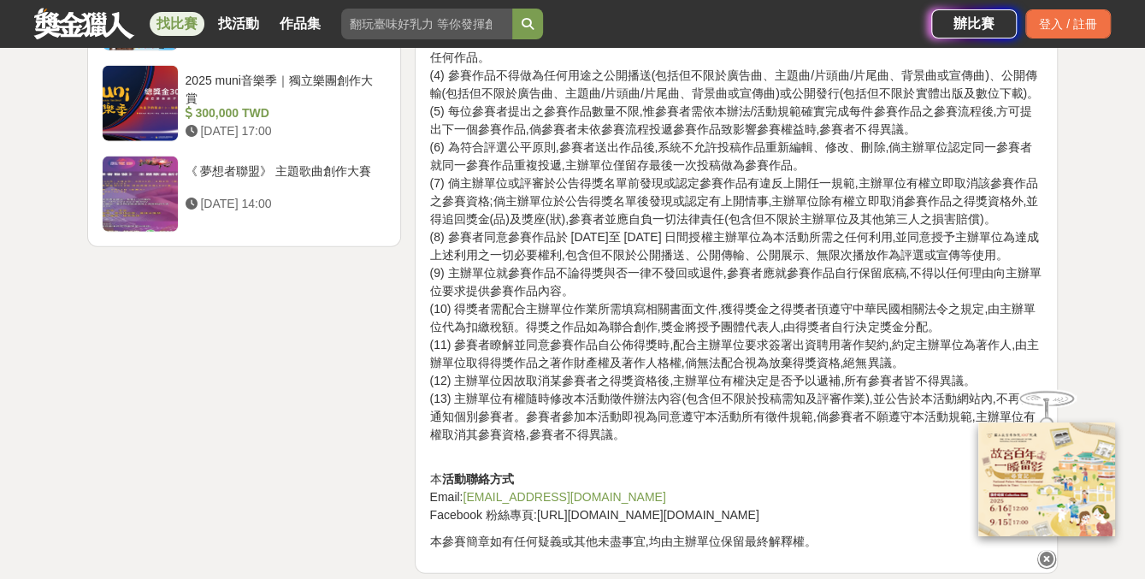
scroll to position [2481, 0]
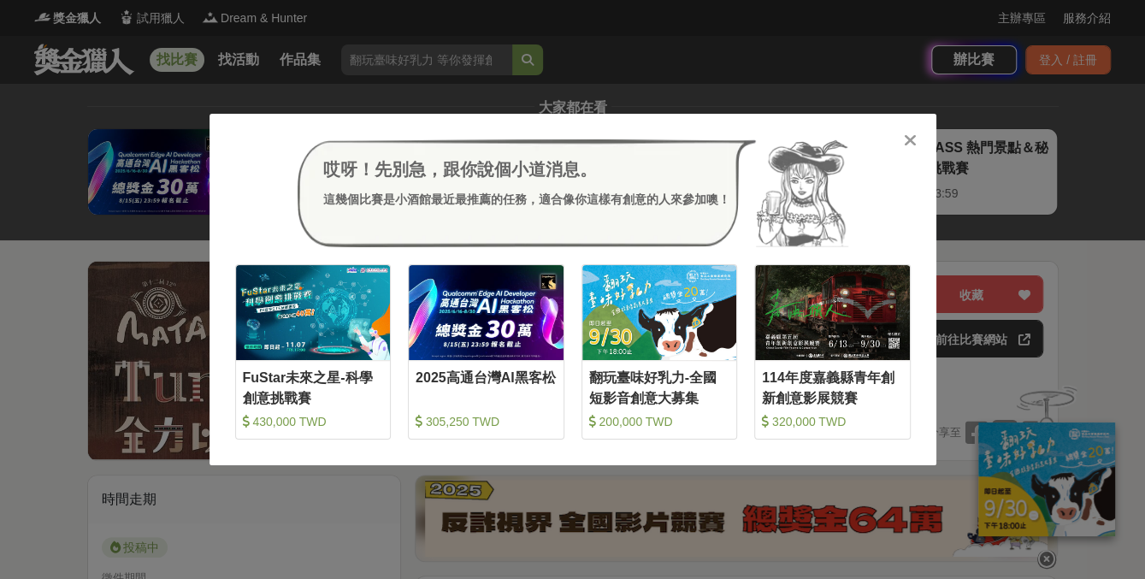
click at [916, 134] on icon at bounding box center [910, 140] width 13 height 17
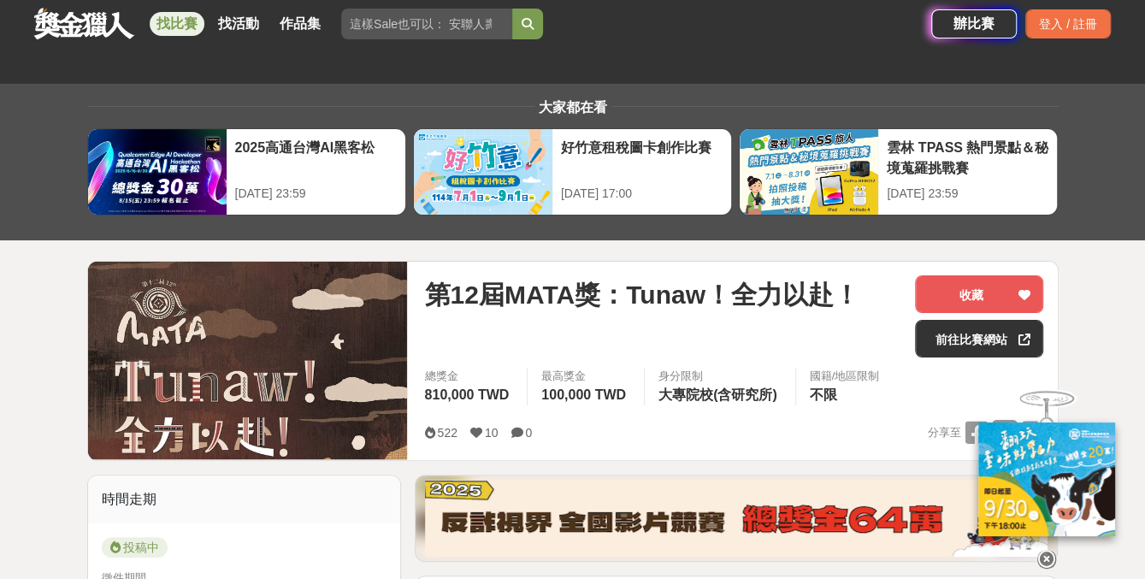
scroll to position [513, 0]
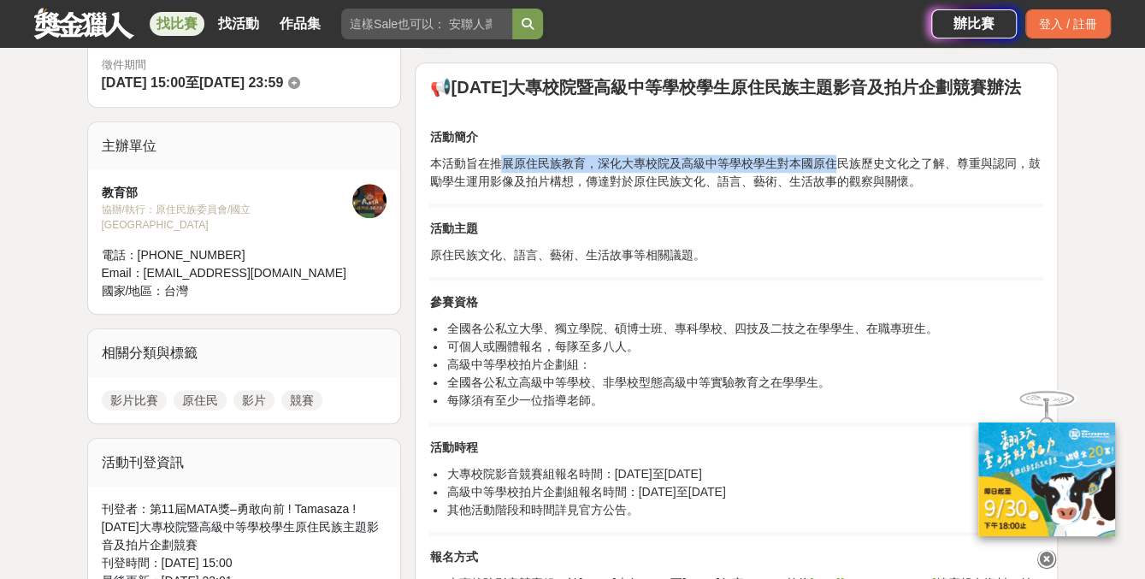
drag, startPoint x: 501, startPoint y: 162, endPoint x: 836, endPoint y: 164, distance: 334.5
click at [836, 164] on p "本活動旨在推展原住民族教育，深化大專校院及高級中等學校學生對本國原住民族歷史文化之了解、尊重與認同，鼓勵學生運用影像及拍片構想，傳達對於原住民族文化、語言、藝…" at bounding box center [736, 173] width 614 height 36
drag, startPoint x: 836, startPoint y: 164, endPoint x: 796, endPoint y: 159, distance: 39.7
click at [796, 159] on p "本活動旨在推展原住民族教育，深化大專校院及高級中等學校學生對本國原住民族歷史文化之了解、尊重與認同，鼓勵學生運用影像及拍片構想，傳達對於原住民族文化、語言、藝…" at bounding box center [736, 173] width 614 height 36
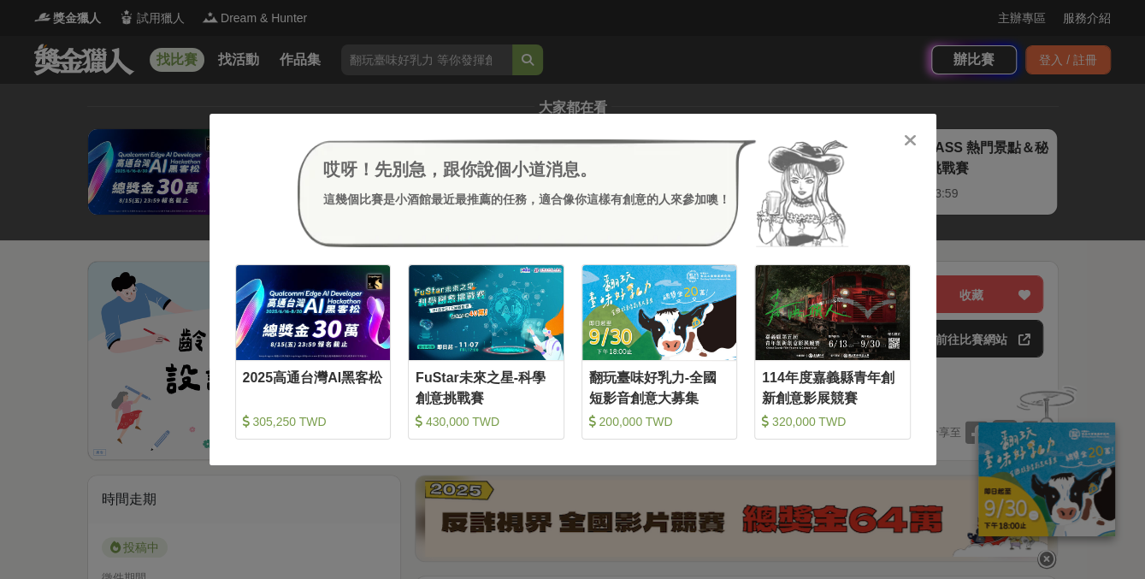
click at [906, 142] on icon at bounding box center [910, 140] width 13 height 17
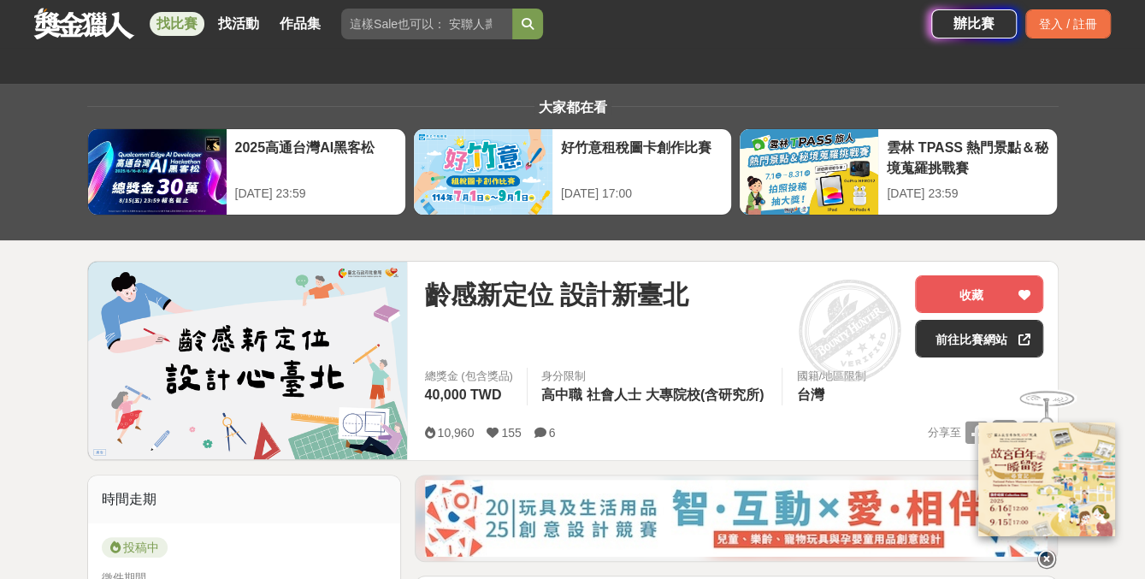
scroll to position [428, 0]
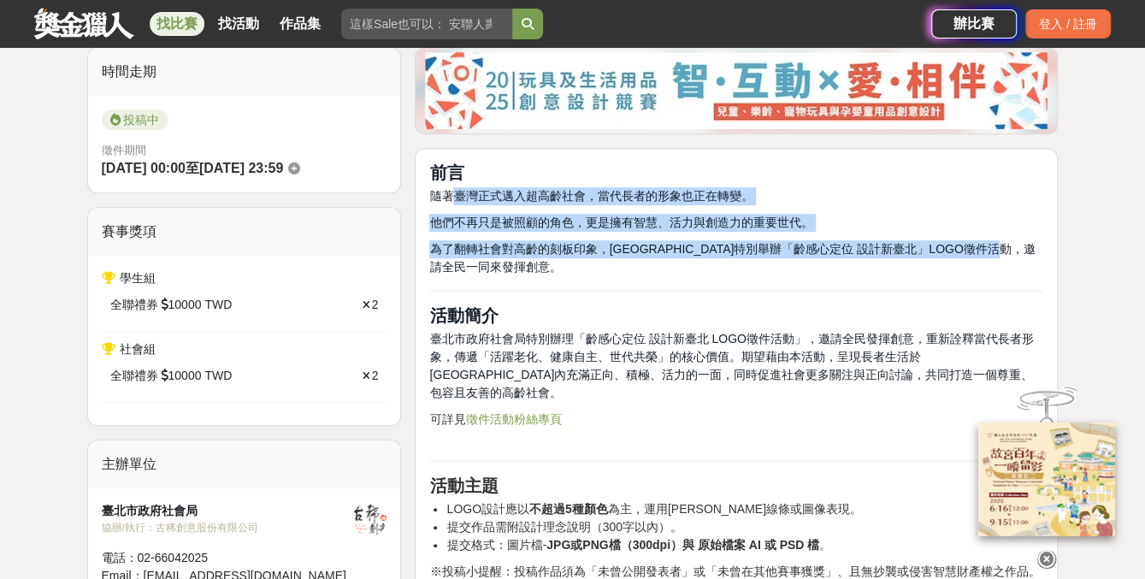
drag, startPoint x: 454, startPoint y: 186, endPoint x: 524, endPoint y: 270, distance: 110.0
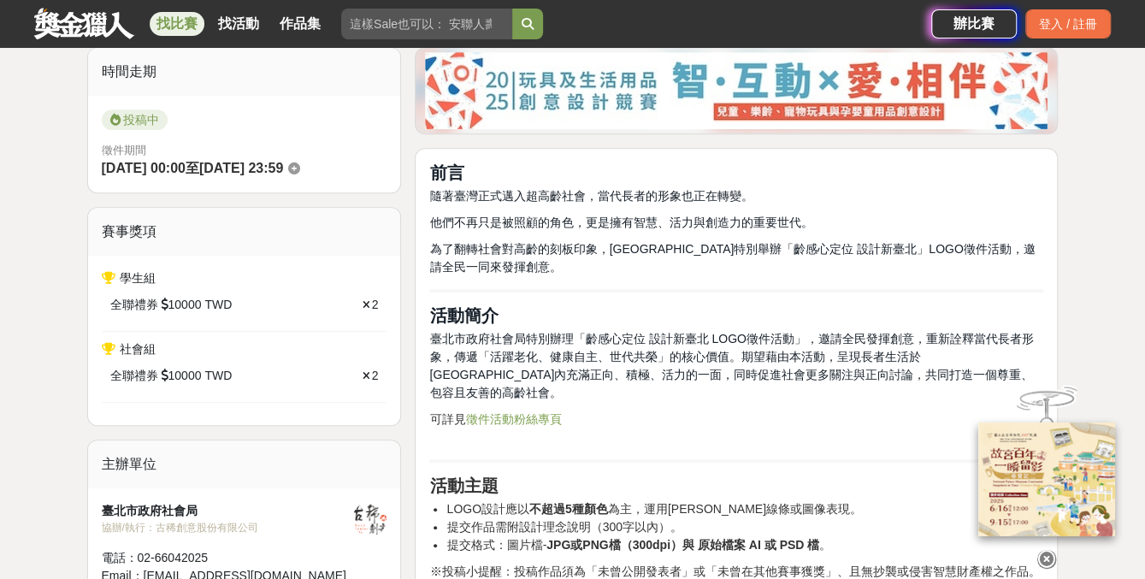
drag, startPoint x: 524, startPoint y: 270, endPoint x: 606, endPoint y: 338, distance: 105.7
click at [606, 338] on span "臺北市政府社會局特別辦理「齡感心定位 設計新臺北 LOGO徵件活動」，邀請全民發揮創意，重新詮釋當代長者形象，傳遞「活躍老化、健康自主、世代共榮」的核心價值。…" at bounding box center [731, 366] width 604 height 68
drag, startPoint x: 611, startPoint y: 248, endPoint x: 722, endPoint y: 263, distance: 112.2
click at [722, 263] on p "為了翻轉社會對高齡的刻板印象，[GEOGRAPHIC_DATA]特別舉辦「齡感心定位 設計新臺北」LOGO徵件活動，邀請全民一同來發揮創意。" at bounding box center [736, 258] width 614 height 36
drag, startPoint x: 722, startPoint y: 263, endPoint x: 603, endPoint y: 325, distance: 134.3
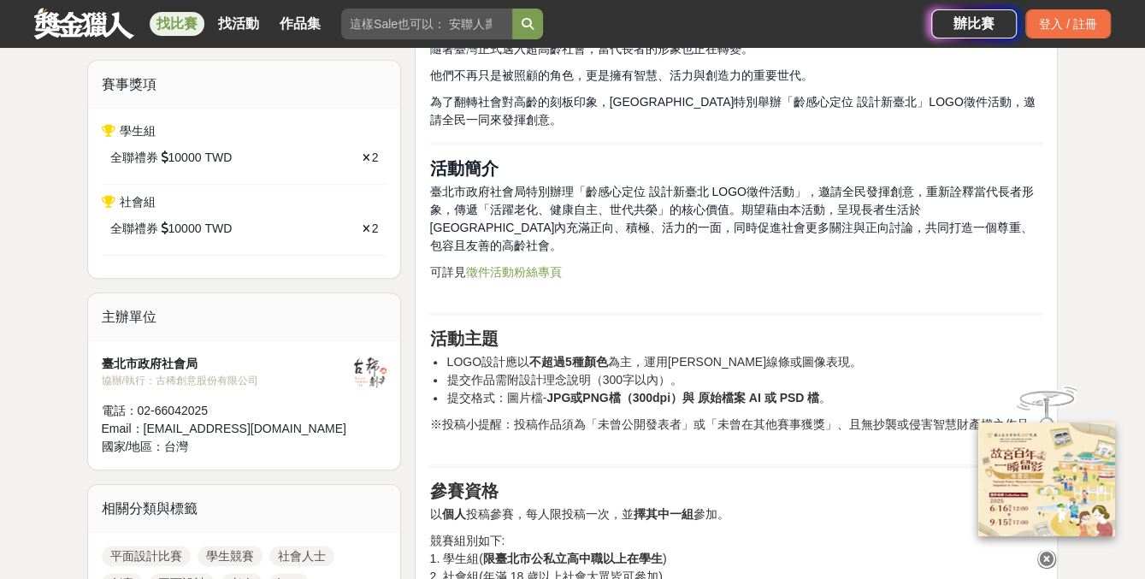
scroll to position [599, 0]
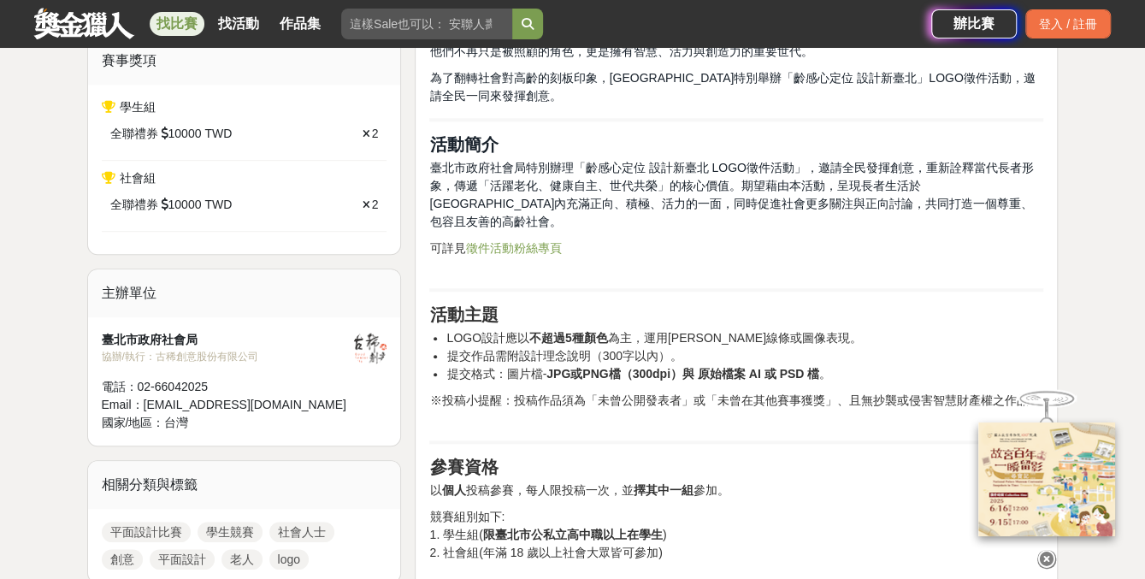
drag, startPoint x: 524, startPoint y: 308, endPoint x: 826, endPoint y: 361, distance: 305.8
click at [556, 392] on p "※投稿小提醒：投稿作品須為「未曾公開發表者」或「未曾在其他賽事獲獎」、且無抄襲或侵害智慧財產權之作品。" at bounding box center [736, 410] width 614 height 36
drag, startPoint x: 514, startPoint y: 388, endPoint x: 849, endPoint y: 382, distance: 335.4
click at [849, 392] on p "※投稿小提醒：投稿作品須為「未曾公開發表者」或「未曾在其他賽事獲獎」、且無抄襲或侵害智慧財產權之作品。" at bounding box center [736, 410] width 614 height 36
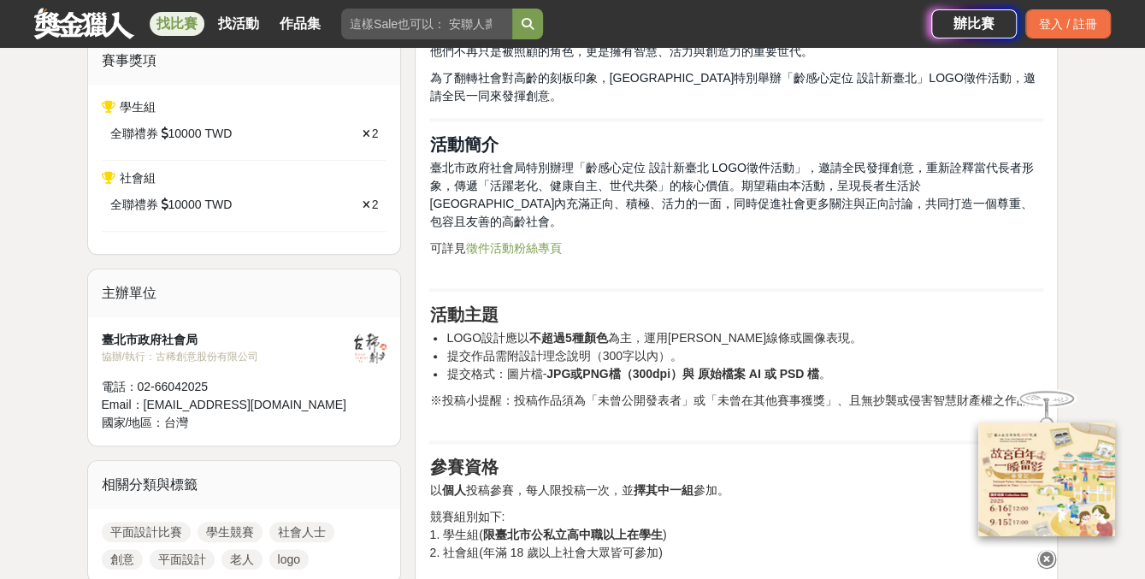
click at [539, 405] on p "※投稿小提醒：投稿作品須為「未曾公開發表者」或「未曾在其他賽事獲獎」、且無抄襲或侵害智慧財產權之作品。" at bounding box center [736, 410] width 614 height 36
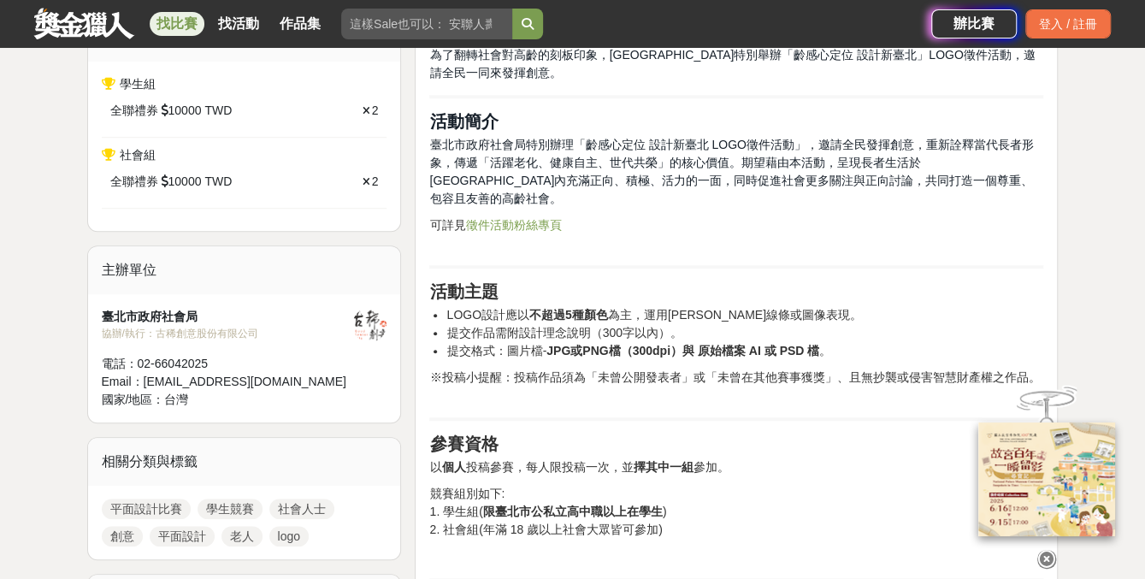
scroll to position [684, 0]
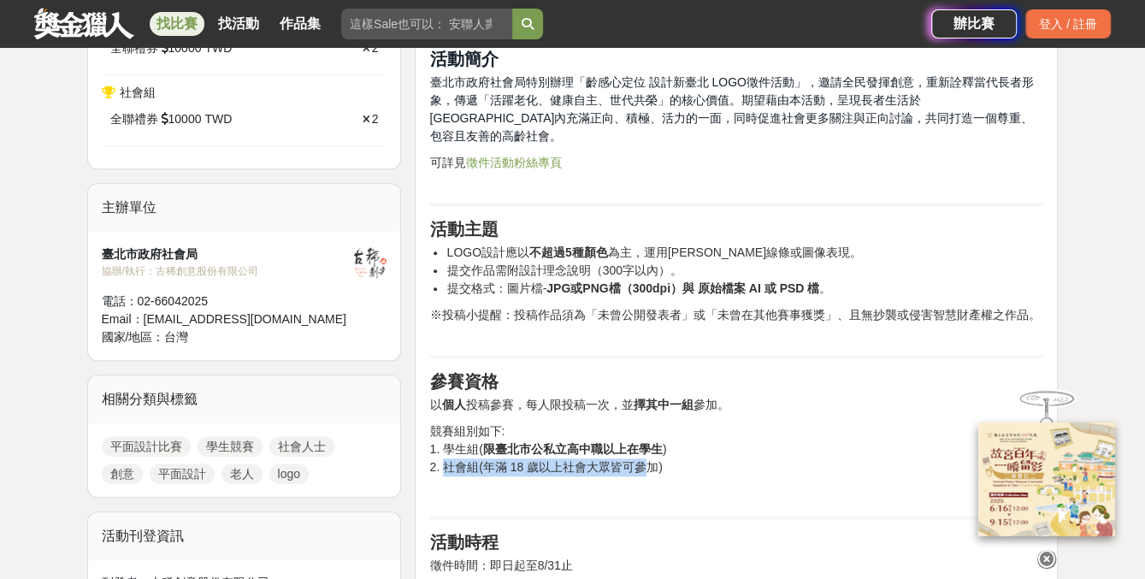
drag, startPoint x: 459, startPoint y: 447, endPoint x: 648, endPoint y: 453, distance: 190.0
click at [648, 453] on p "競賽組別如下: 1. 學生組( 限臺北市公私立高中職以上在學生 ) 2. 社會組(年滿 18 歲以上社會大眾皆可參加)" at bounding box center [736, 450] width 614 height 54
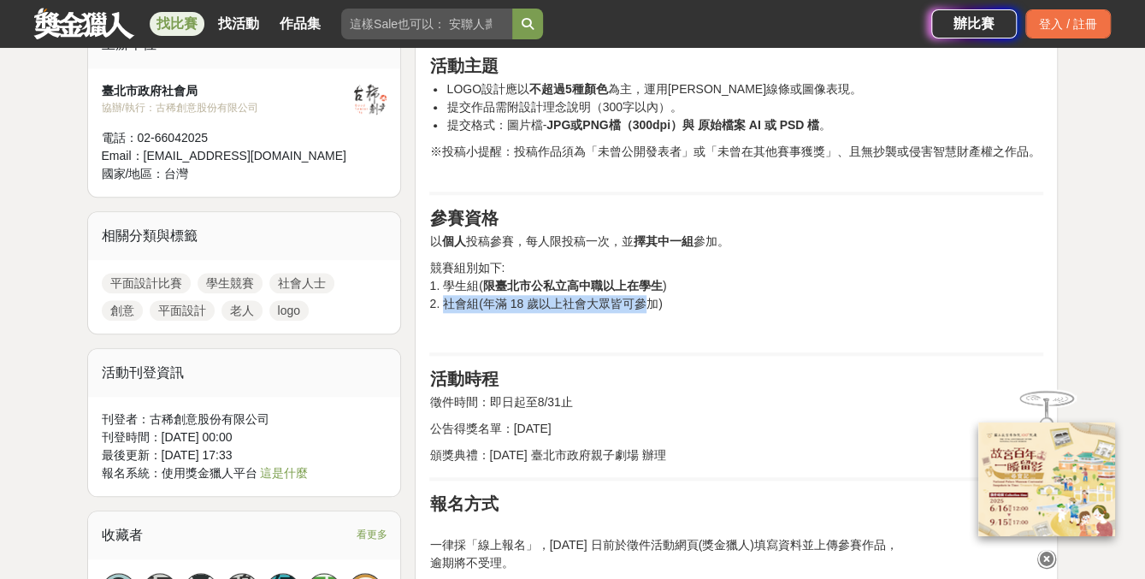
scroll to position [855, 0]
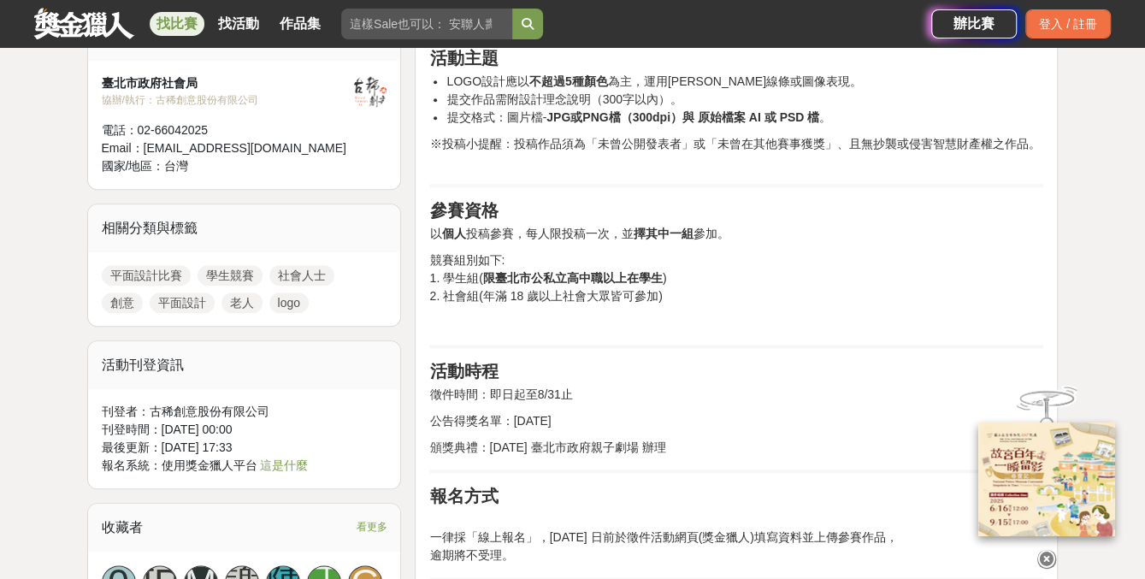
drag, startPoint x: 503, startPoint y: 399, endPoint x: 761, endPoint y: 424, distance: 259.6
click at [613, 412] on p "公告得獎名單：114 年10 月3 日" at bounding box center [736, 421] width 614 height 18
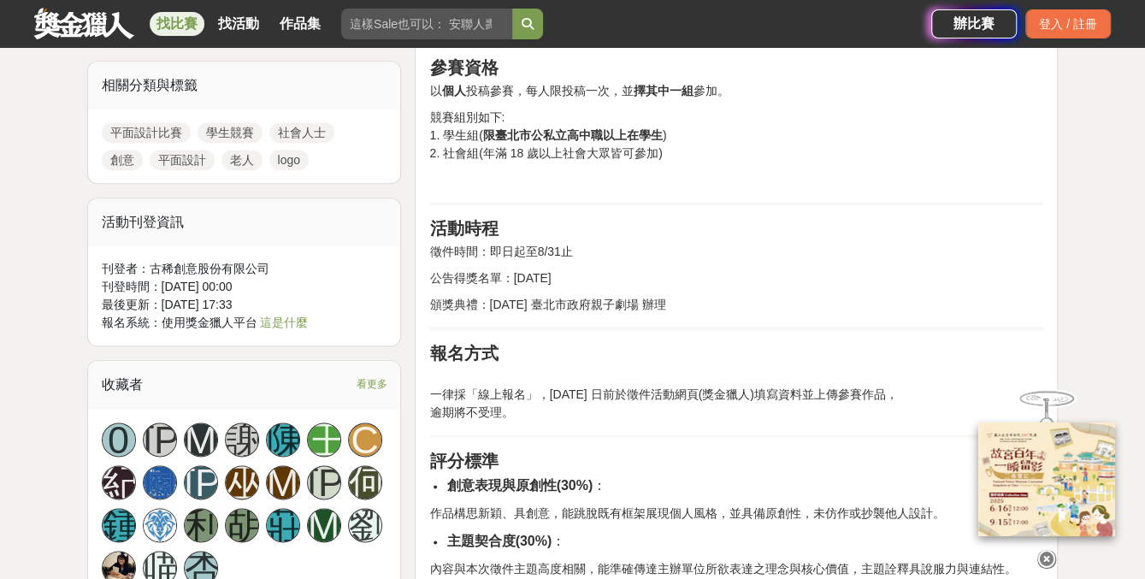
scroll to position [1027, 0]
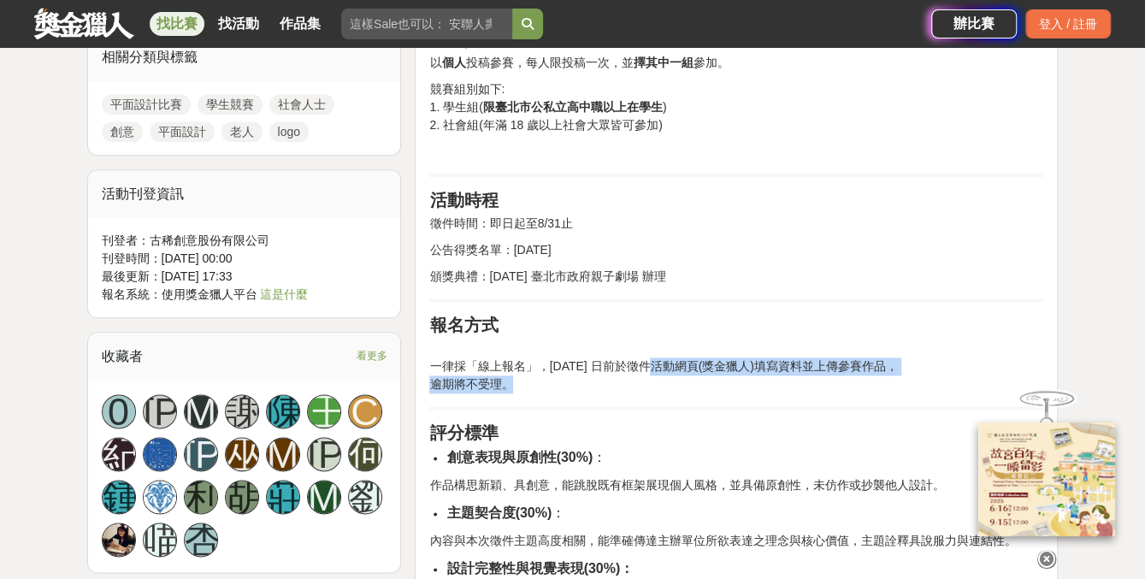
drag, startPoint x: 627, startPoint y: 345, endPoint x: 745, endPoint y: 360, distance: 119.1
click at [745, 360] on p "一律採「線上報名」，114 年8 月31 日前於徵件活動網頁(獎金獵人)填寫資料並上傳參賽作品， 逾期將不受理。" at bounding box center [736, 367] width 614 height 54
drag, startPoint x: 745, startPoint y: 360, endPoint x: 648, endPoint y: 384, distance: 99.6
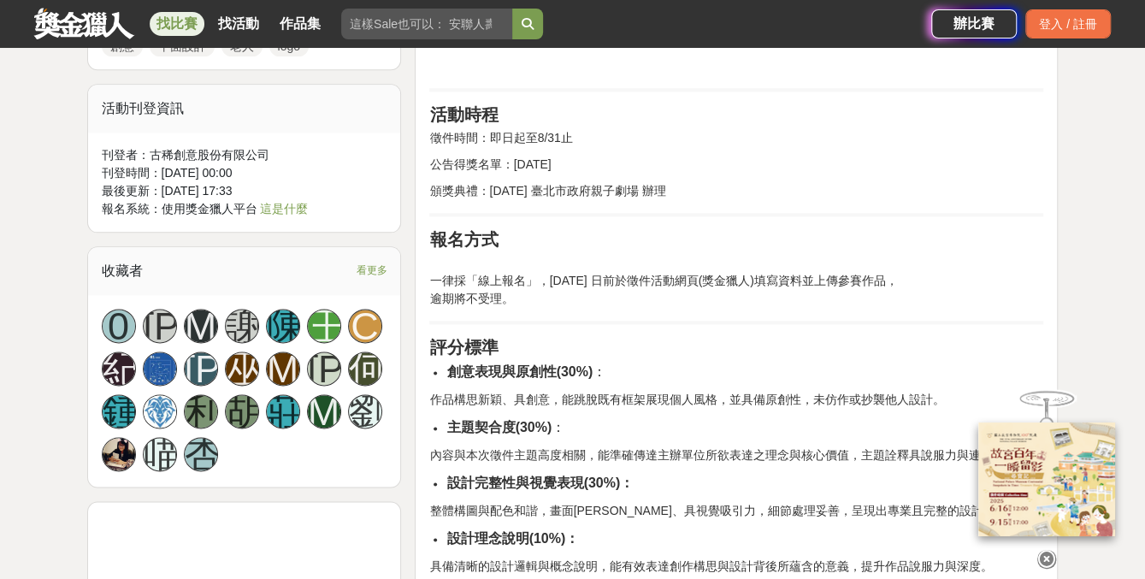
scroll to position [1198, 0]
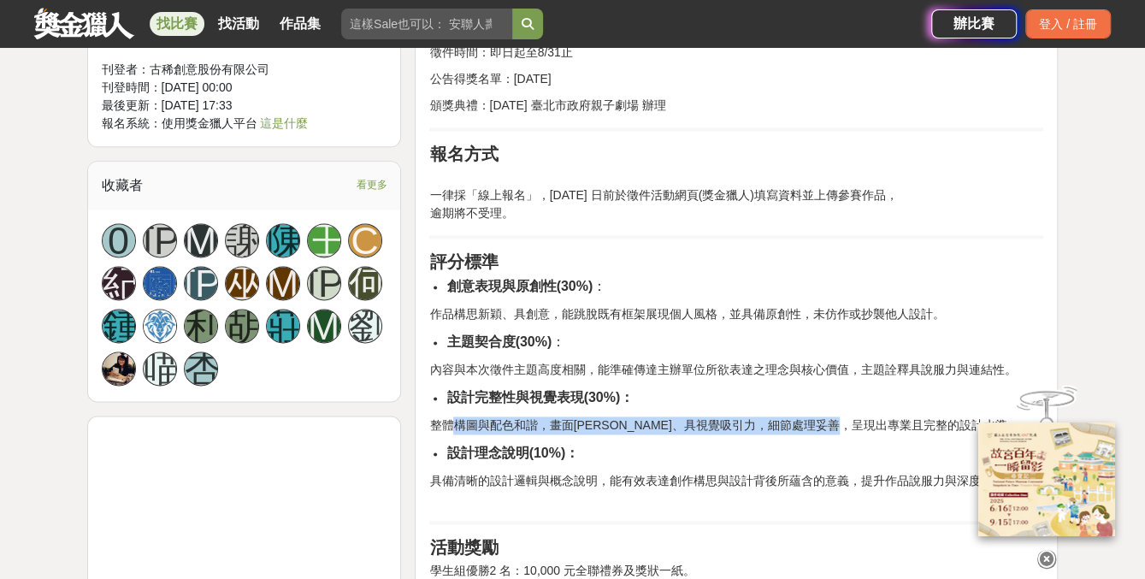
drag, startPoint x: 450, startPoint y: 410, endPoint x: 903, endPoint y: 405, distance: 452.6
click at [903, 417] on p "整體構圖與配色和諧，畫面平衡、具視覺吸引力，細節處理妥善，呈現出專業且完整的設計水準。" at bounding box center [736, 426] width 614 height 18
click at [585, 443] on li "設計理念說明(10%)：" at bounding box center [745, 453] width 597 height 21
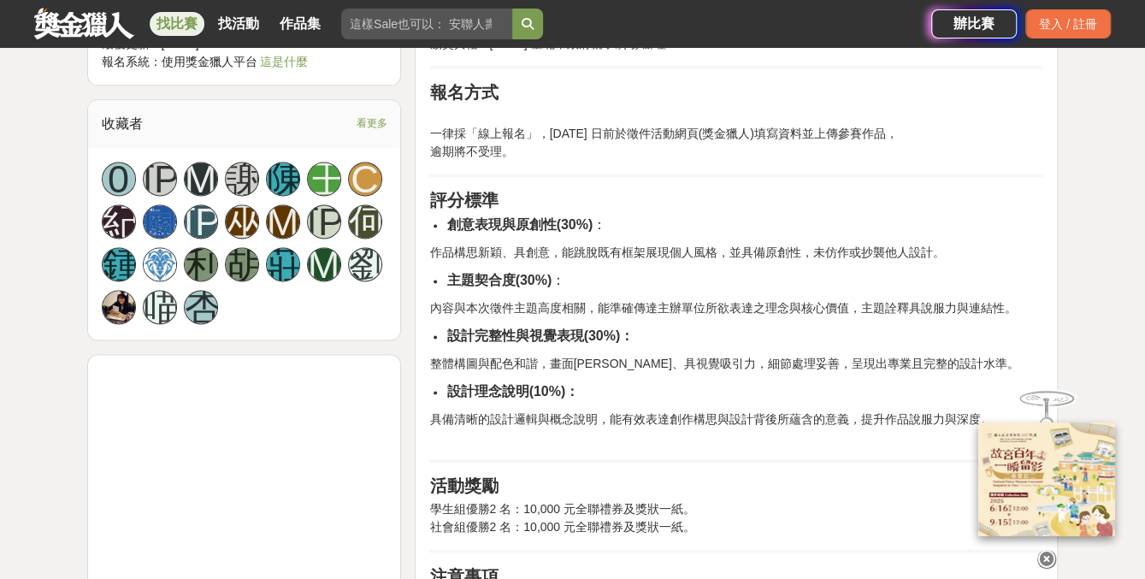
scroll to position [1283, 0]
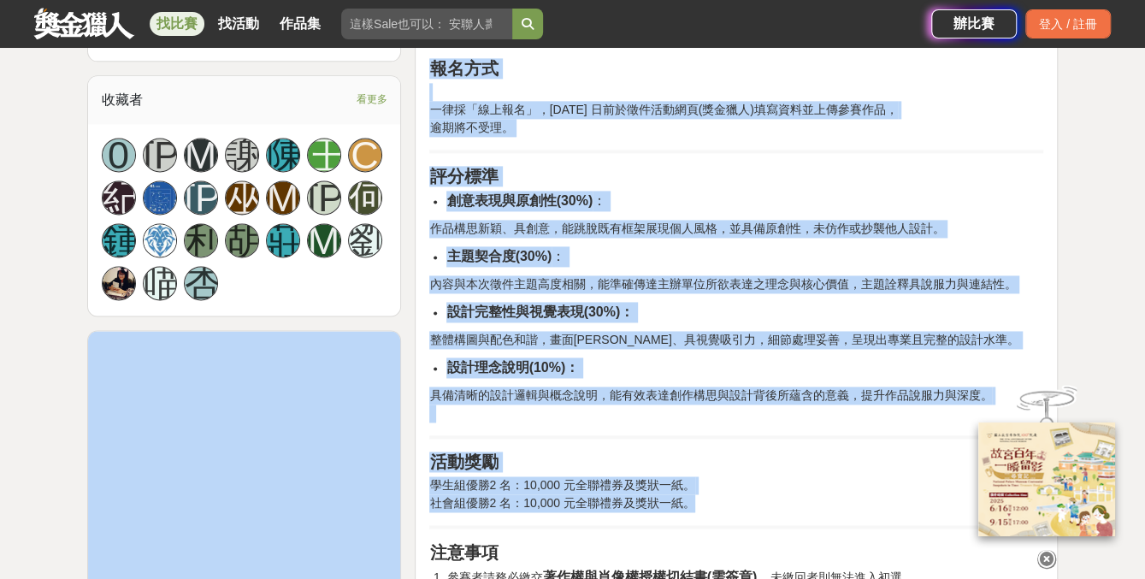
drag, startPoint x: 725, startPoint y: 476, endPoint x: 405, endPoint y: 482, distance: 319.1
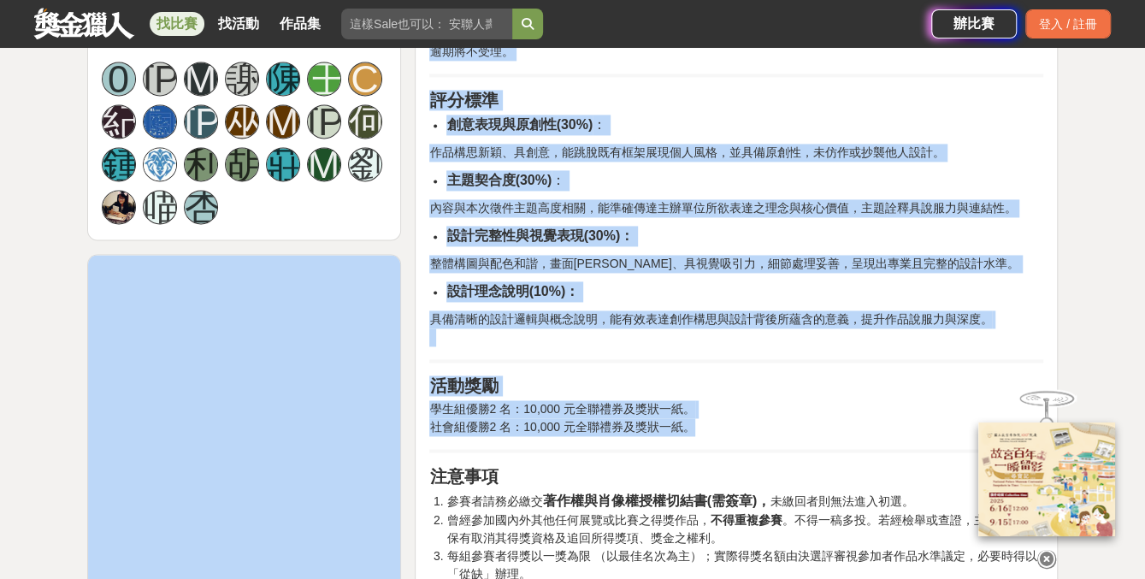
scroll to position [1454, 0]
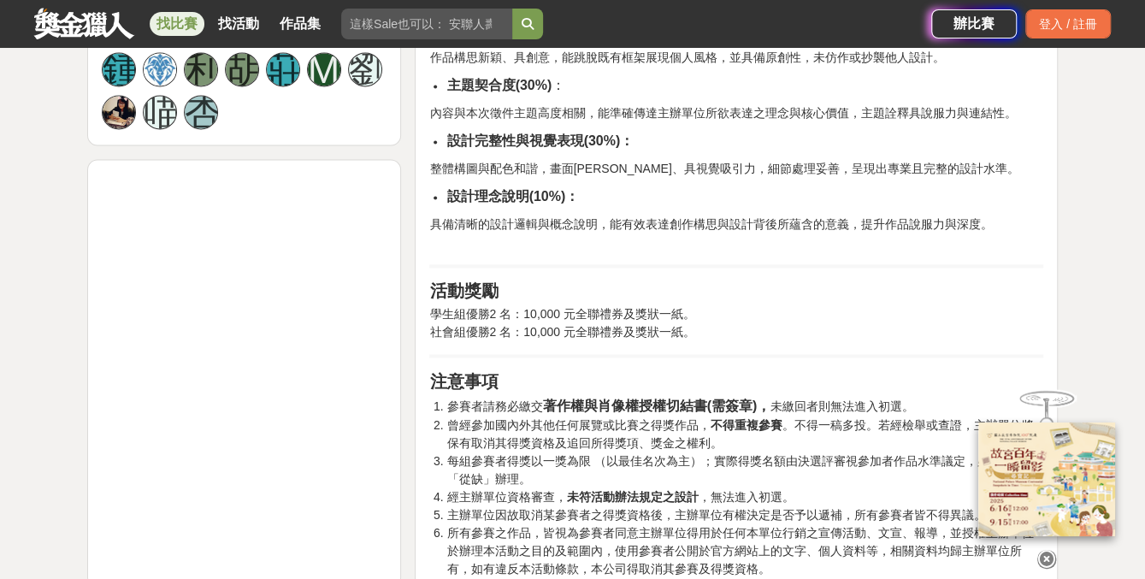
click at [531, 488] on li "經主辦單位資格審查， 未符活動辦法規定之設計 ，無法進入初選。" at bounding box center [745, 497] width 597 height 18
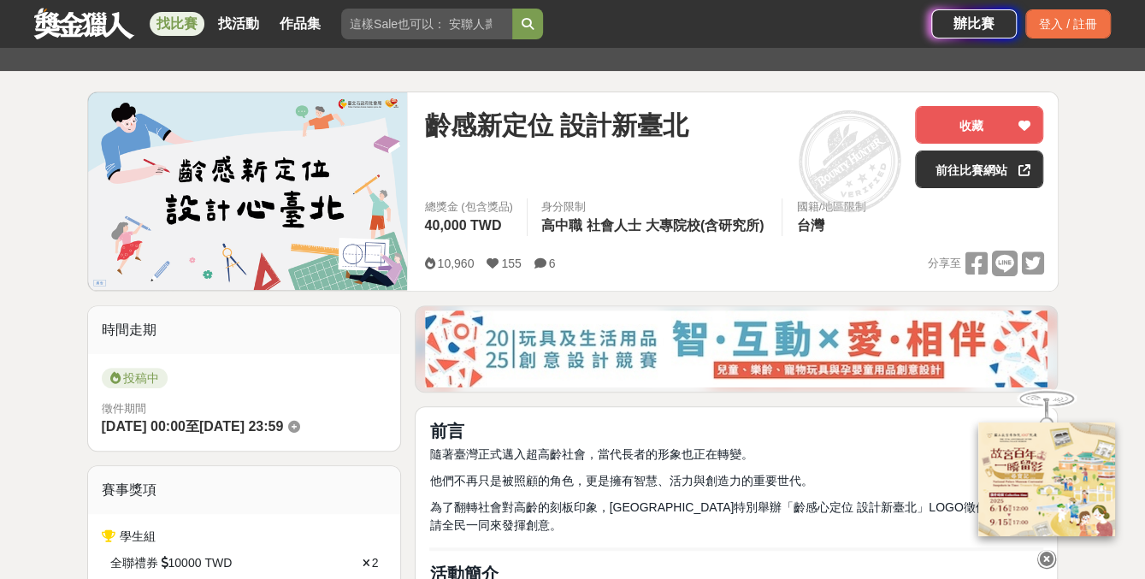
scroll to position [171, 0]
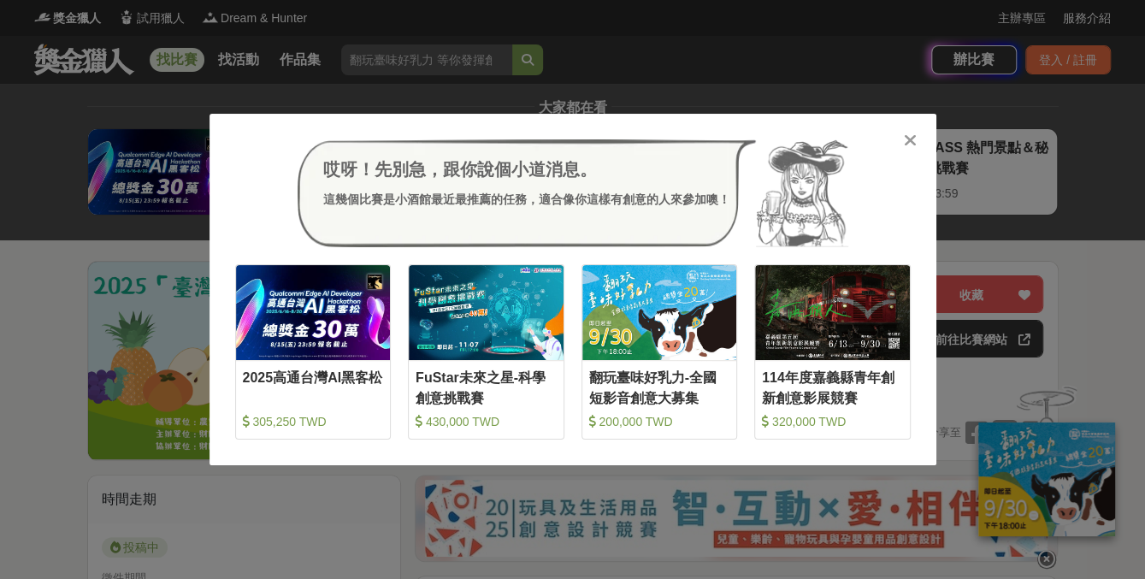
click at [919, 139] on div "哎呀！先別急，跟你說個小道消息。 這幾個比賽是小酒館最近最推薦的任務，適合像你這樣有創意的人來參加噢！ 收藏 2025高通台灣AI黑客松 305,250 TW…" at bounding box center [573, 290] width 727 height 352
click at [912, 139] on icon at bounding box center [910, 140] width 13 height 17
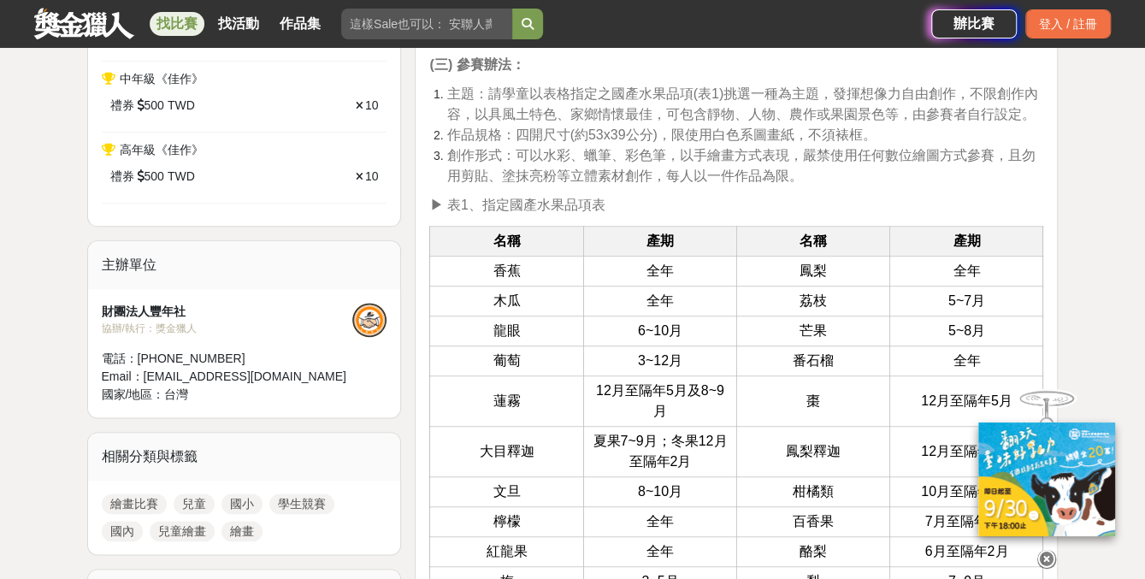
scroll to position [1027, 0]
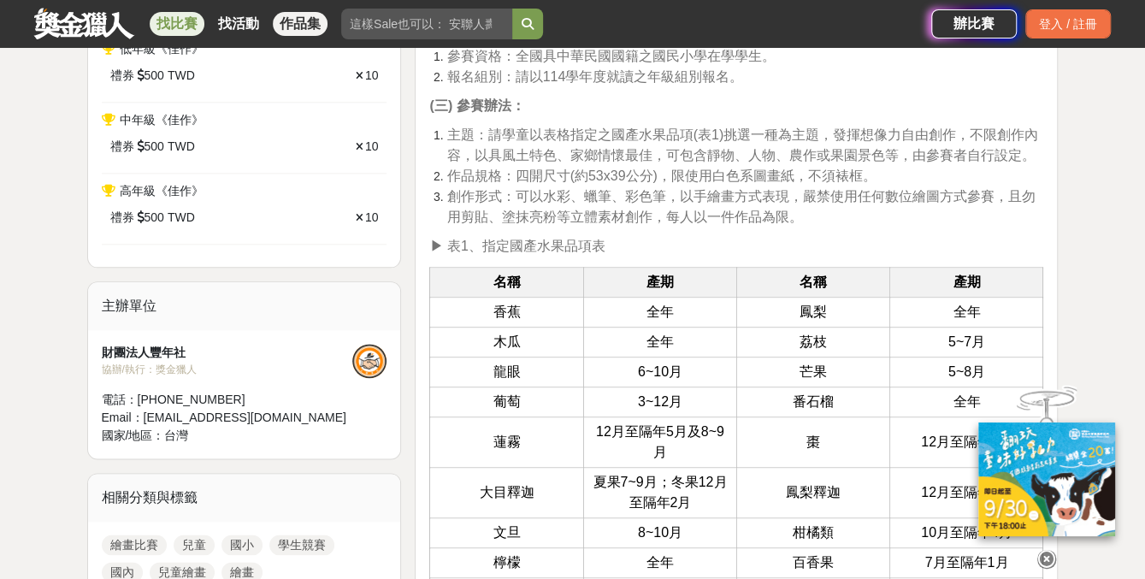
click at [292, 27] on link "作品集" at bounding box center [300, 24] width 55 height 24
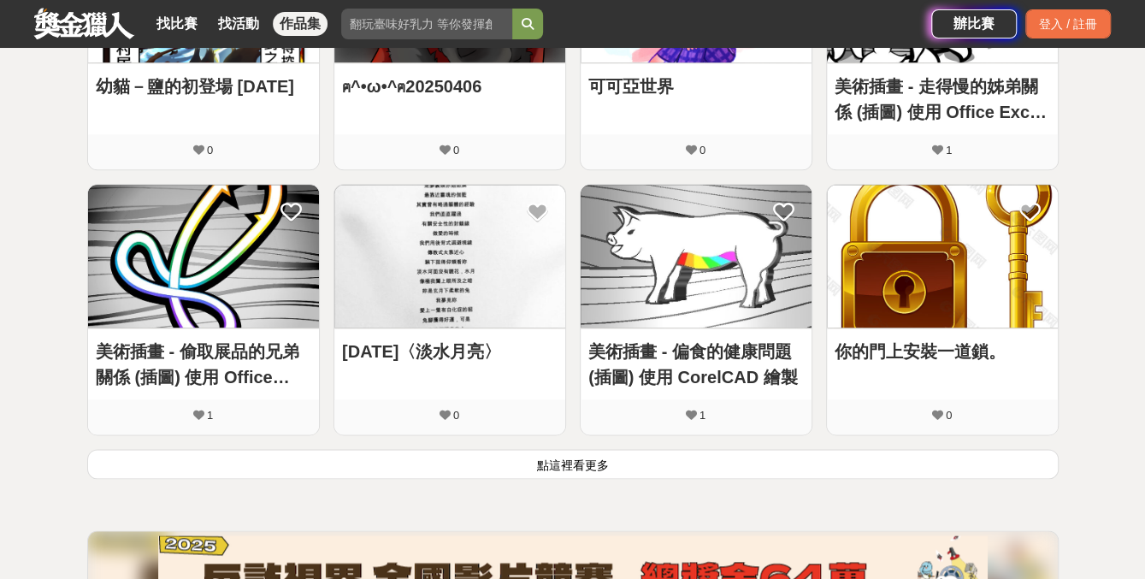
scroll to position [1027, 0]
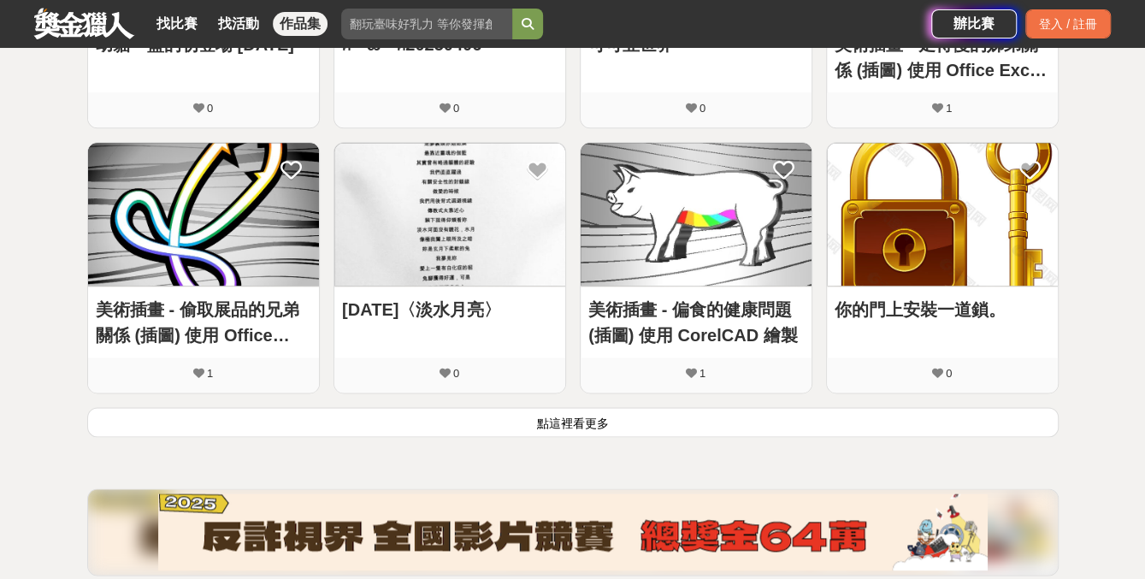
click at [459, 242] on img at bounding box center [449, 214] width 231 height 143
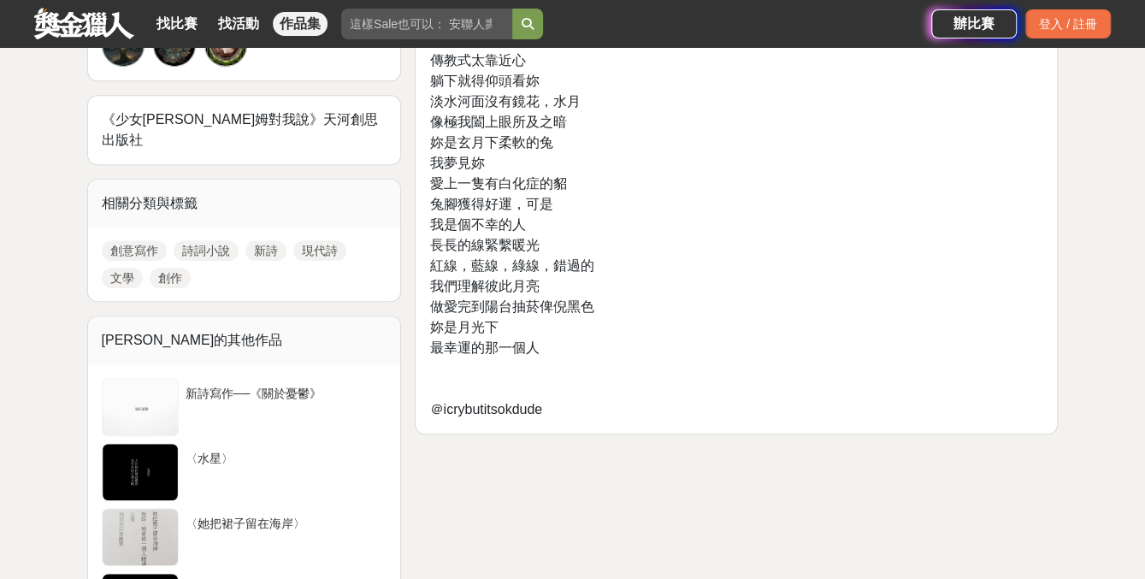
scroll to position [513, 0]
click at [246, 384] on div "新詩寫作──《關於憂鬱》" at bounding box center [283, 400] width 195 height 33
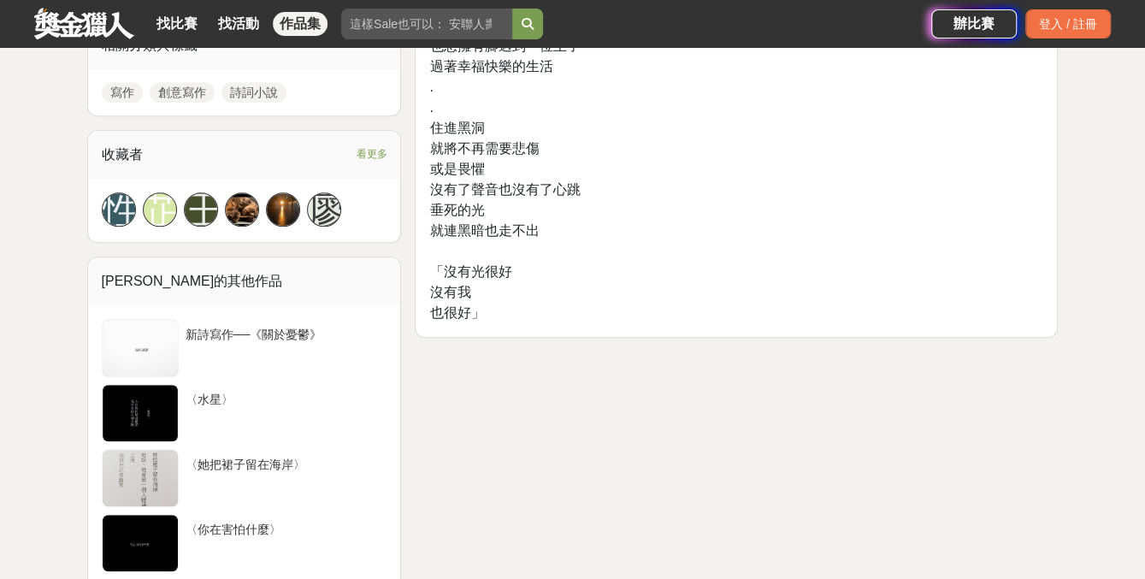
scroll to position [684, 0]
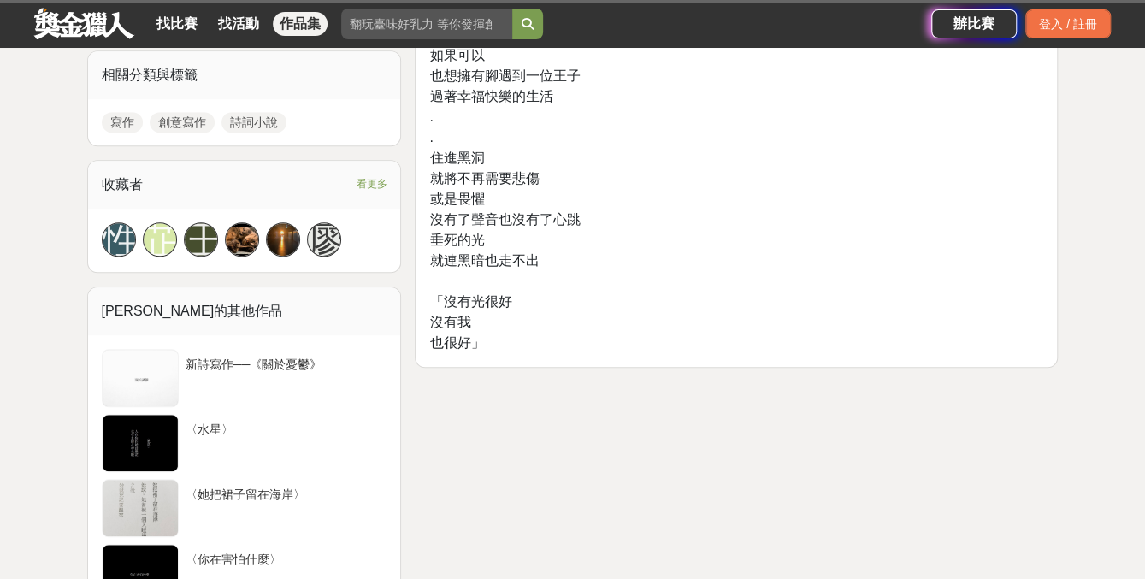
scroll to position [513, 0]
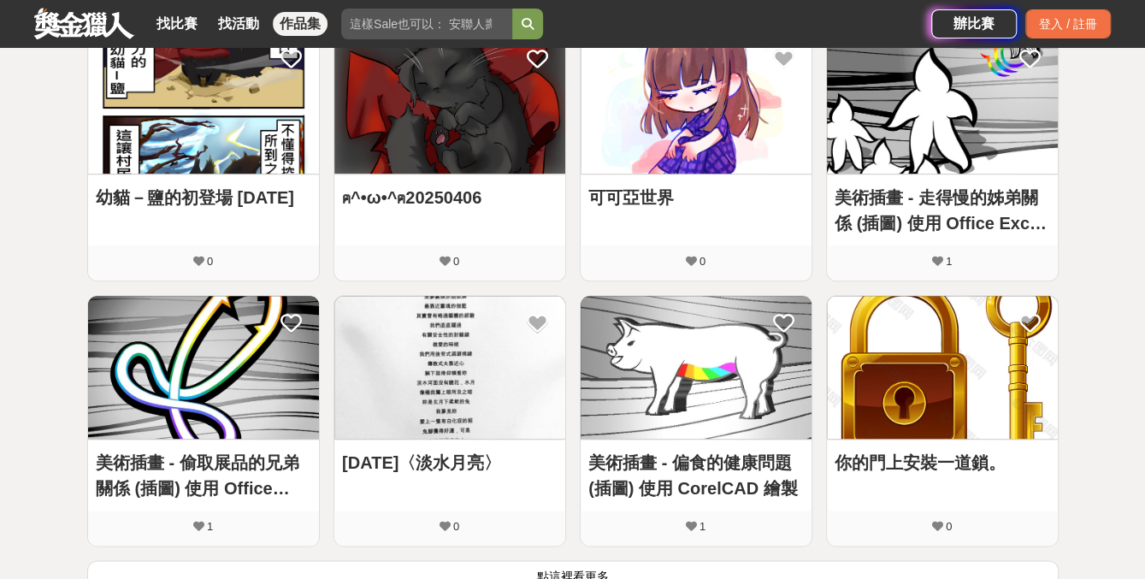
scroll to position [997, 0]
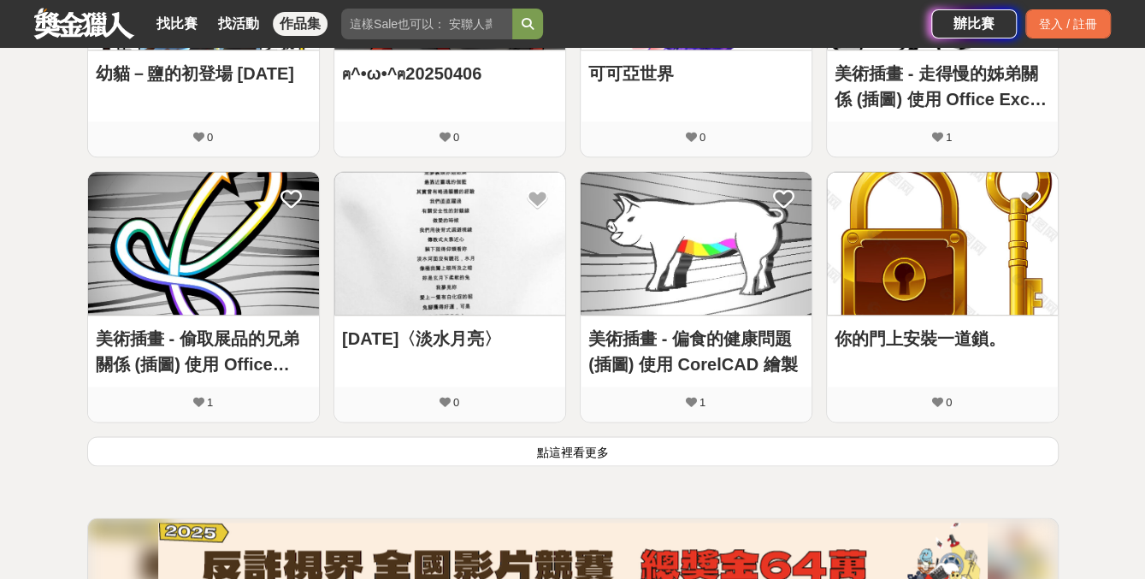
click at [633, 450] on button "點這裡看更多" at bounding box center [573, 451] width 972 height 30
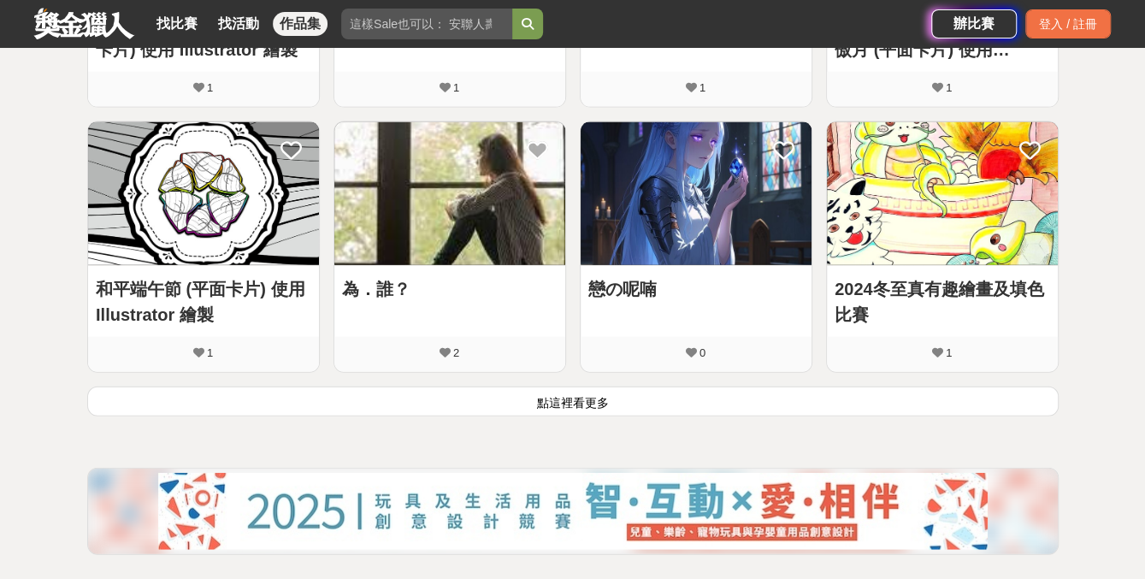
scroll to position [2110, 0]
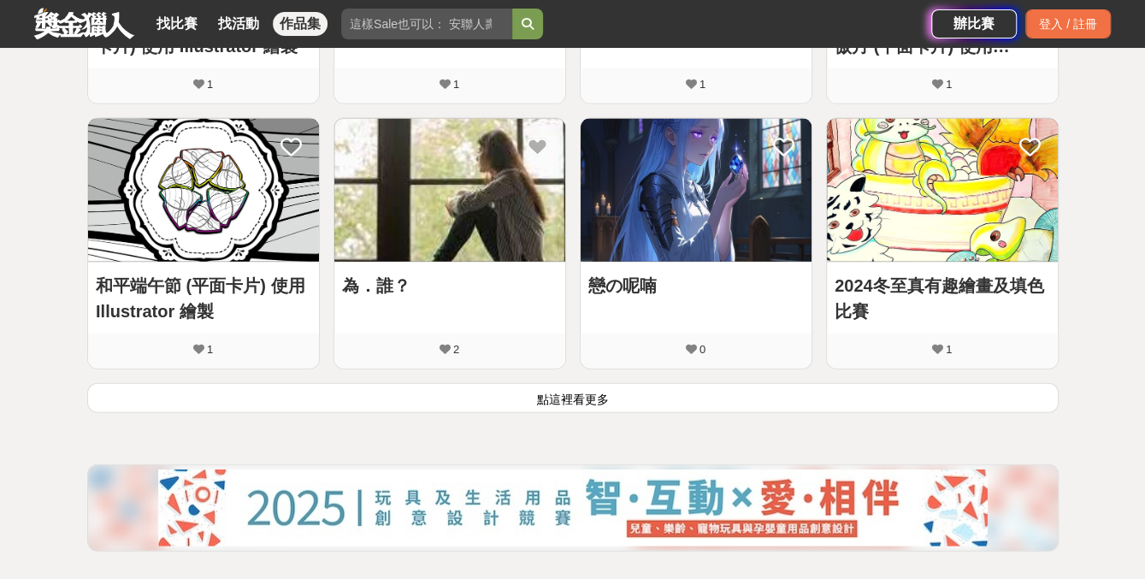
click at [613, 388] on button "點這裡看更多" at bounding box center [573, 398] width 972 height 30
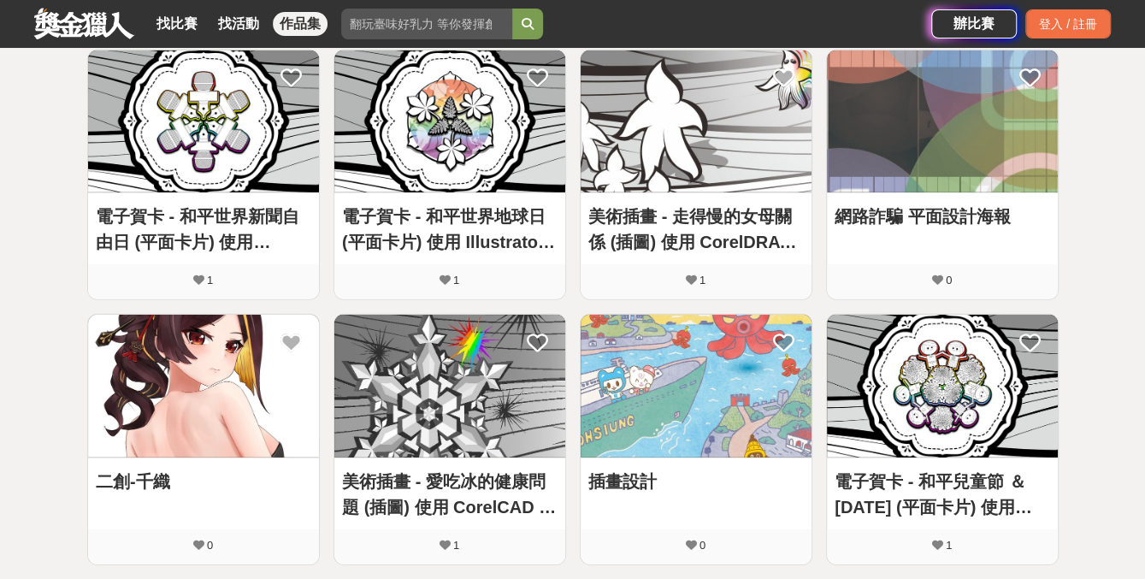
scroll to position [3136, 0]
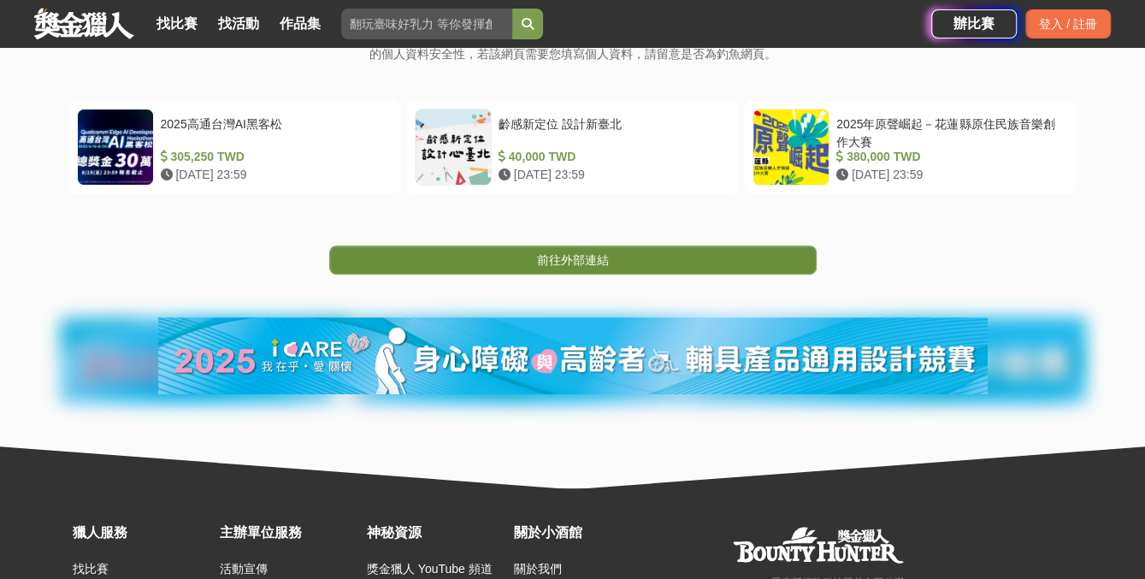
scroll to position [257, 0]
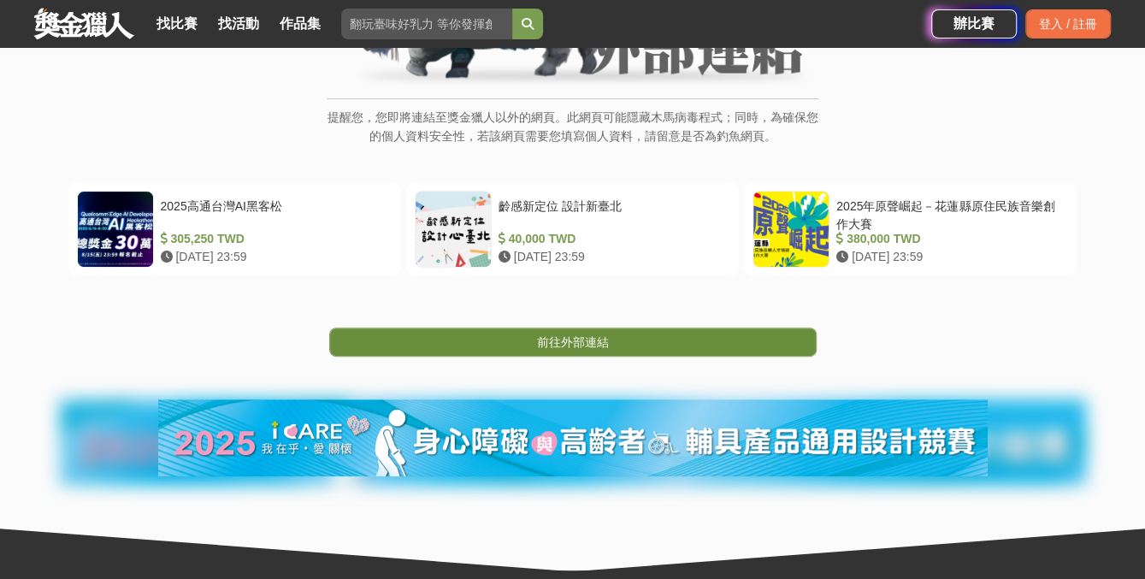
click at [618, 336] on link "前往外部連結" at bounding box center [573, 342] width 488 height 29
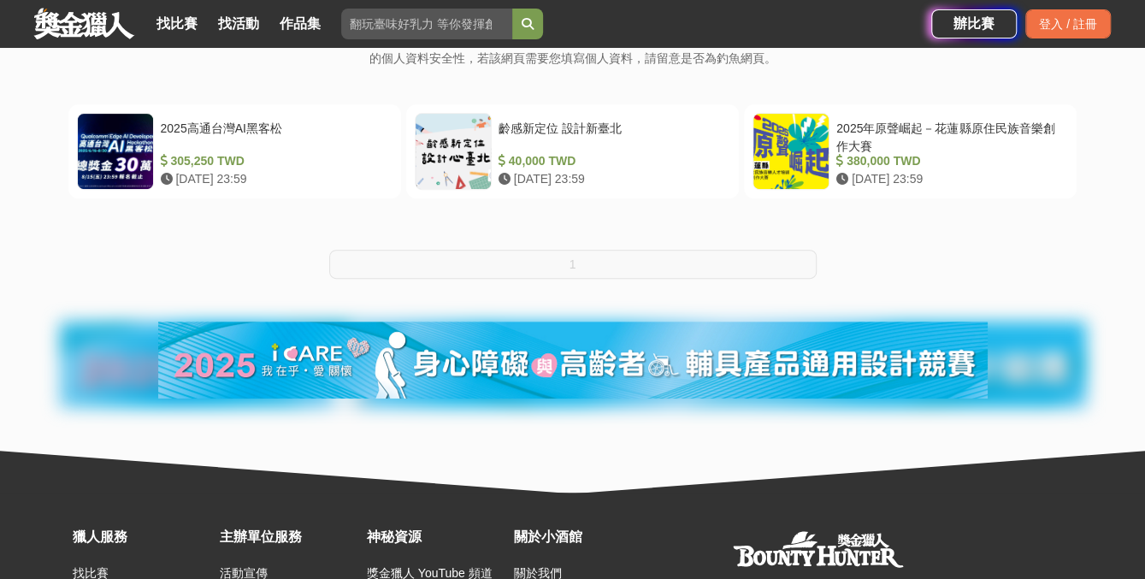
scroll to position [342, 0]
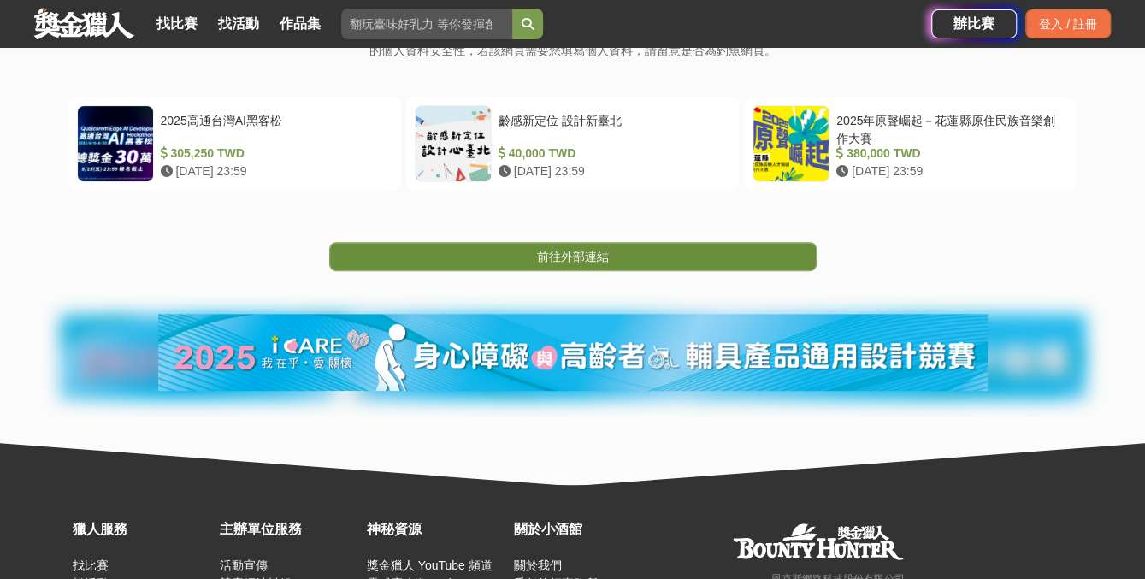
click at [618, 259] on link "前往外部連結" at bounding box center [573, 256] width 488 height 29
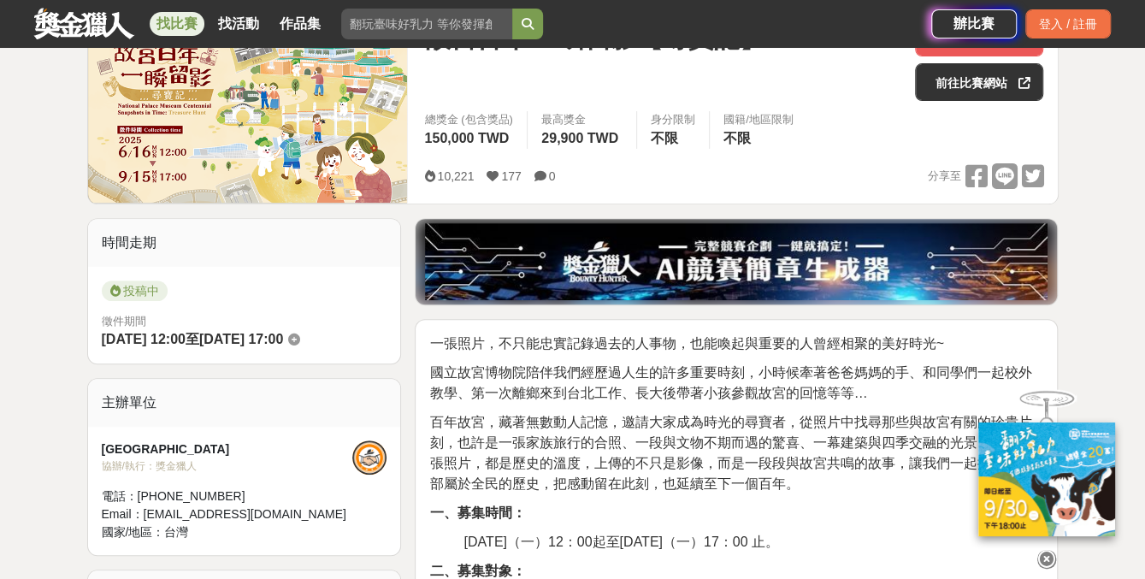
scroll to position [342, 0]
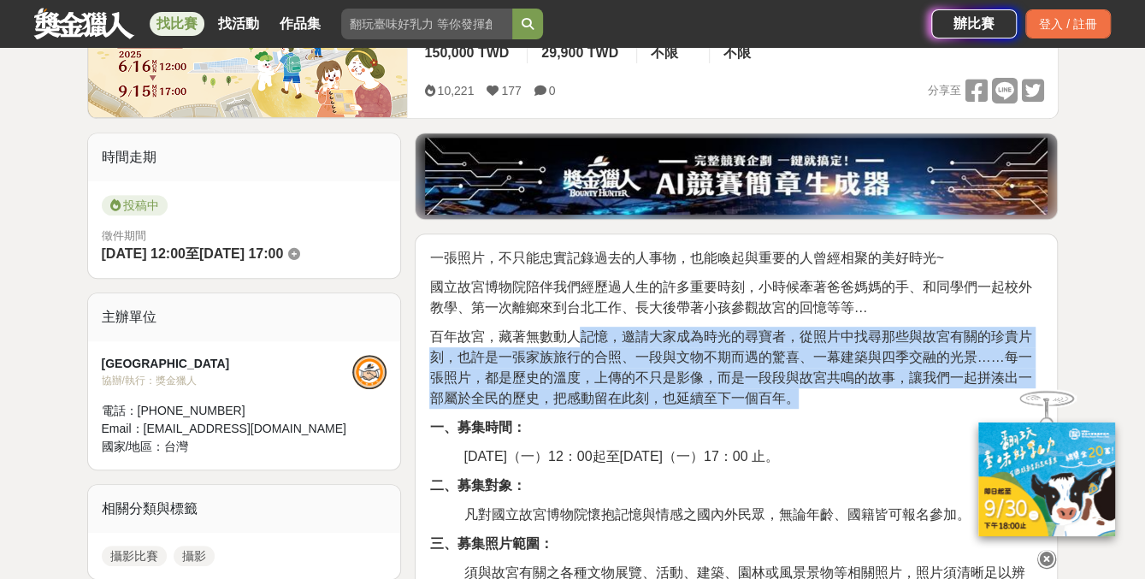
drag, startPoint x: 632, startPoint y: 334, endPoint x: 798, endPoint y: 394, distance: 176.7
click at [798, 394] on p "百年故宮，藏著無數動人記憶，邀請大家成為時光的尋寶者，從照片中找尋那些與故宮有關的珍貴片刻，也許是一張家族旅行的合照、一段與文物不期而遇的驚喜、一幕建築與四季…" at bounding box center [736, 368] width 614 height 82
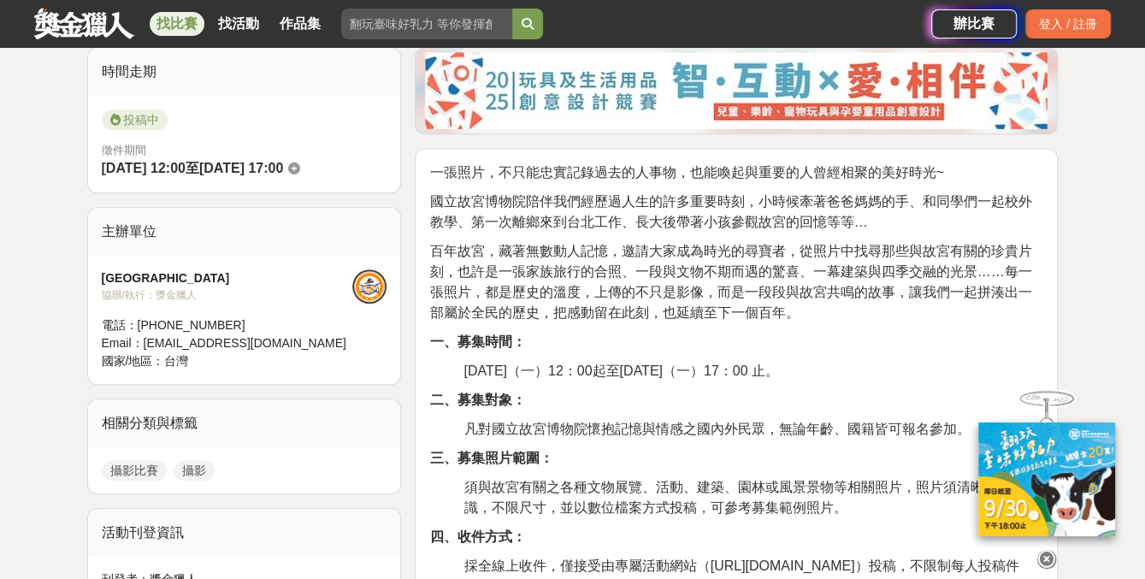
scroll to position [513, 0]
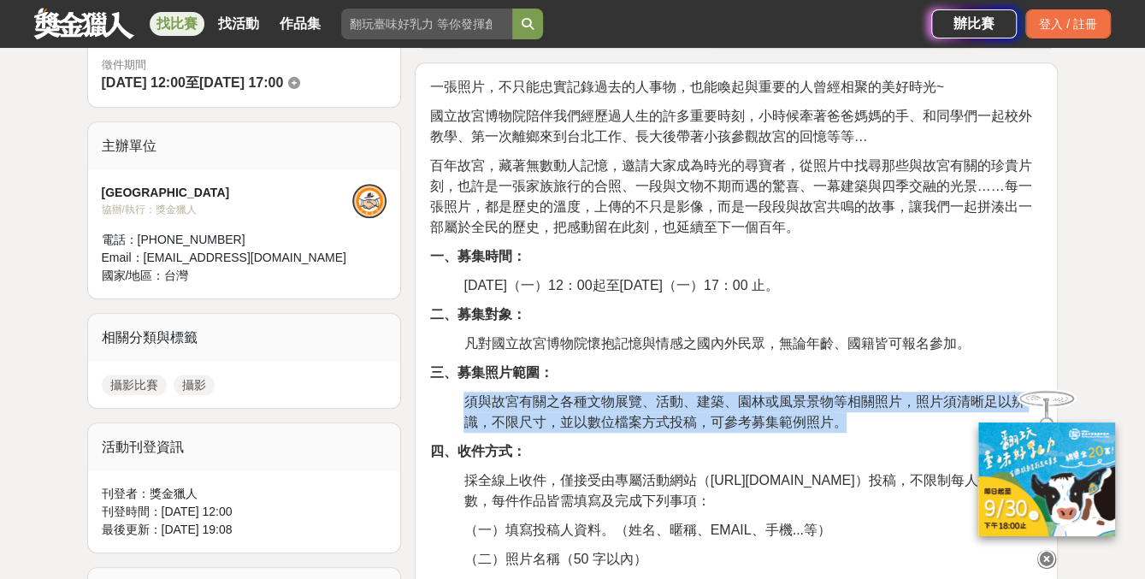
drag, startPoint x: 453, startPoint y: 401, endPoint x: 858, endPoint y: 422, distance: 406.0
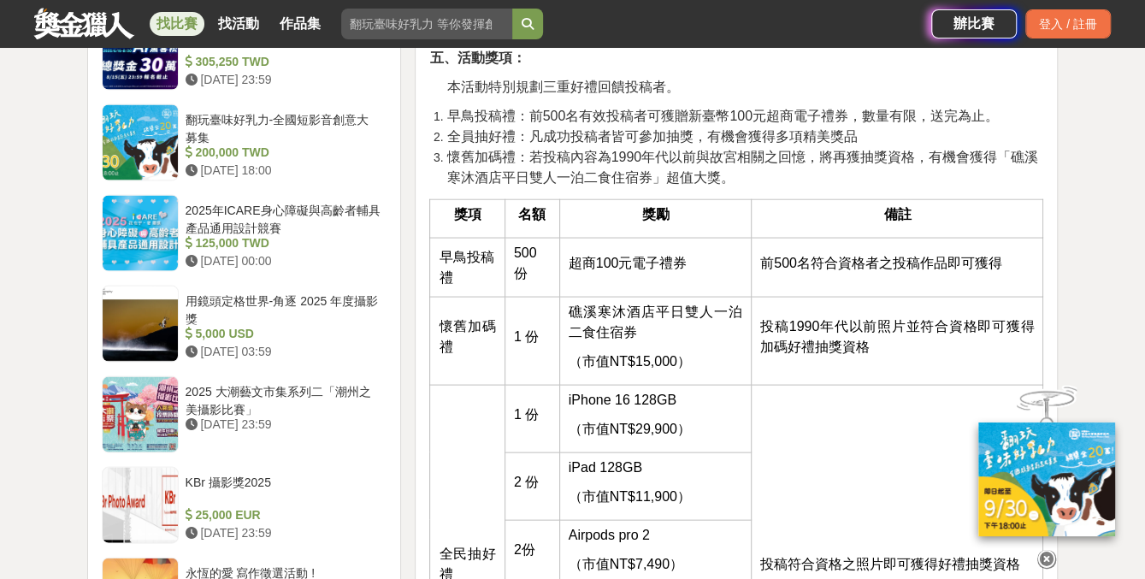
scroll to position [1796, 0]
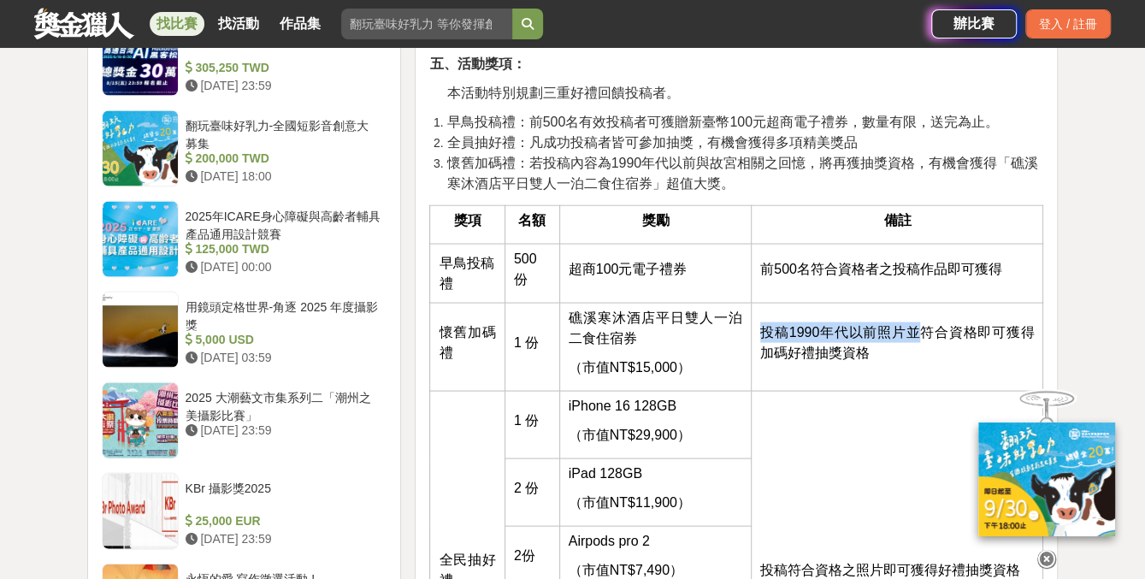
drag, startPoint x: 914, startPoint y: 333, endPoint x: 752, endPoint y: 320, distance: 163.0
click at [752, 320] on td "投稿1990年代以前照片並符合資格即可獲得加碼好禮抽獎資格" at bounding box center [898, 346] width 292 height 88
drag, startPoint x: 752, startPoint y: 320, endPoint x: 797, endPoint y: 363, distance: 62.3
click at [797, 363] on td "投稿1990年代以前照片並符合資格即可獲得加碼好禮抽獎資格" at bounding box center [898, 346] width 292 height 88
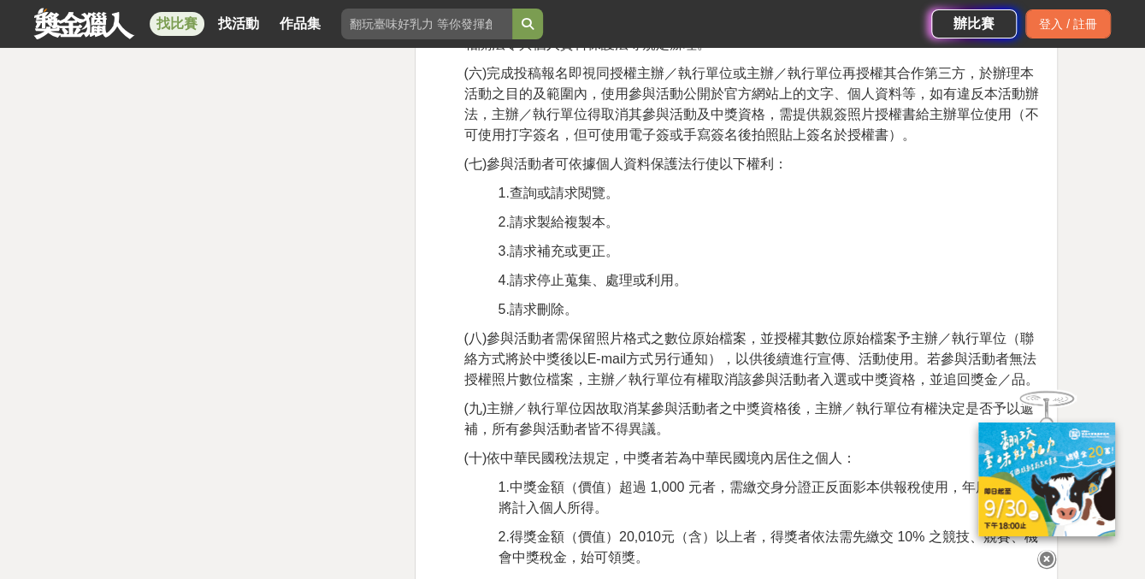
scroll to position [2994, 0]
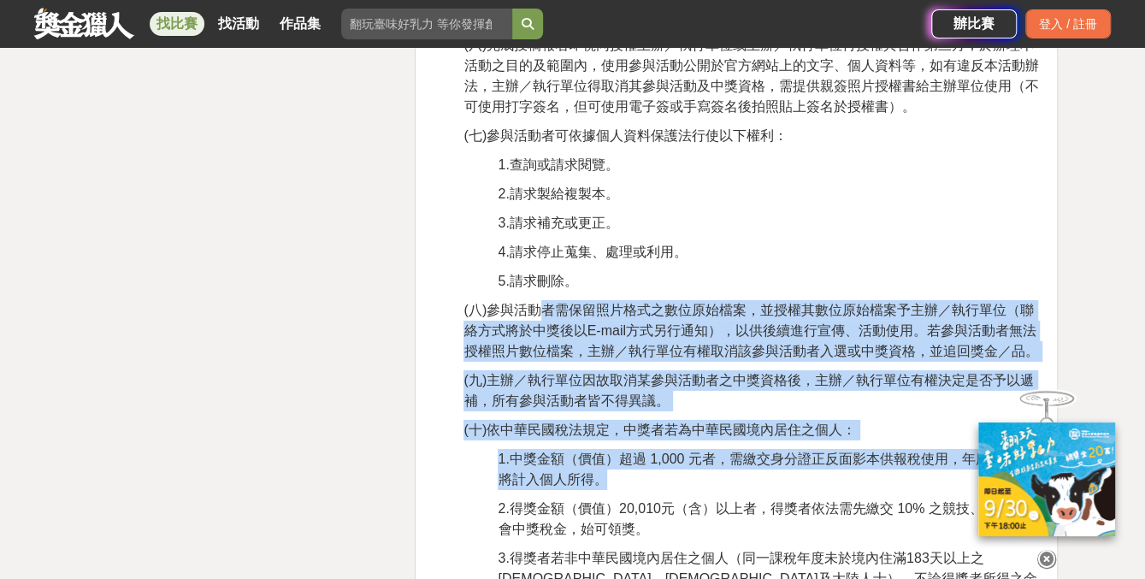
drag, startPoint x: 537, startPoint y: 309, endPoint x: 785, endPoint y: 483, distance: 303.3
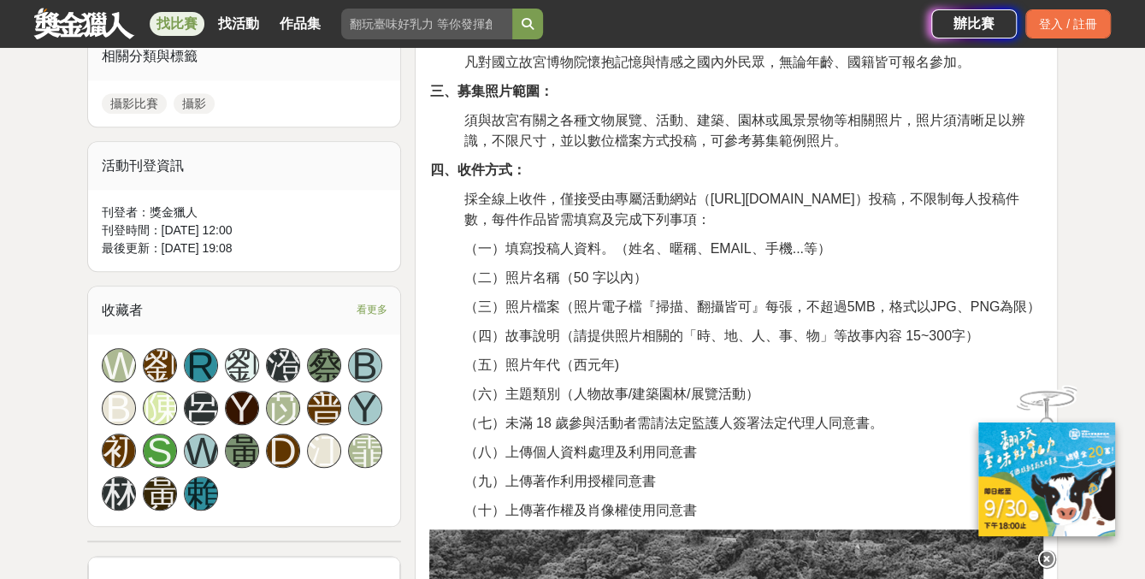
scroll to position [770, 0]
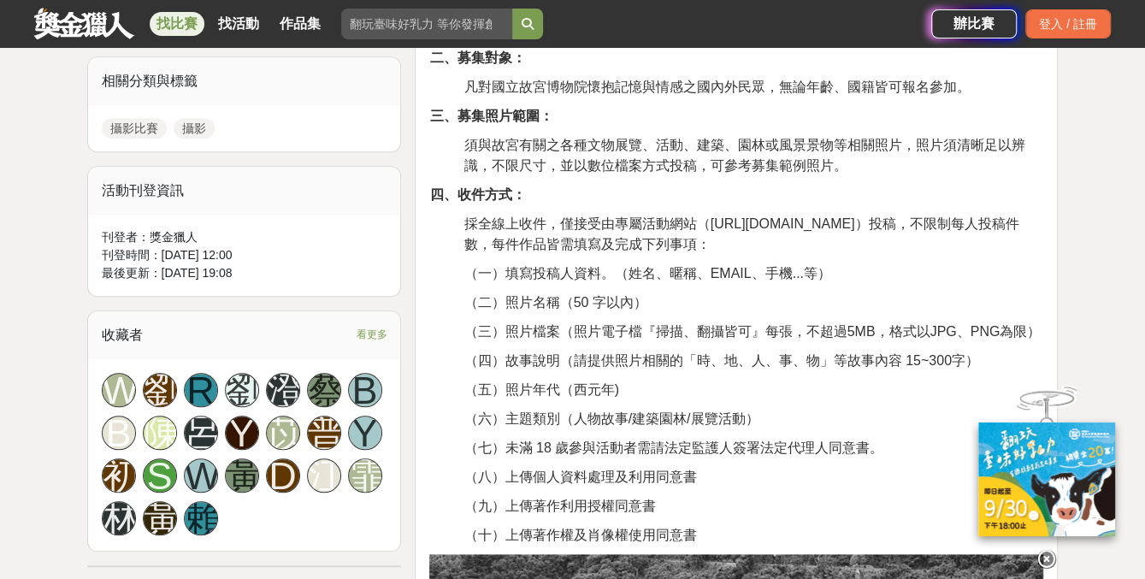
click at [671, 380] on p "（五）照片年代（西元年)" at bounding box center [754, 390] width 580 height 21
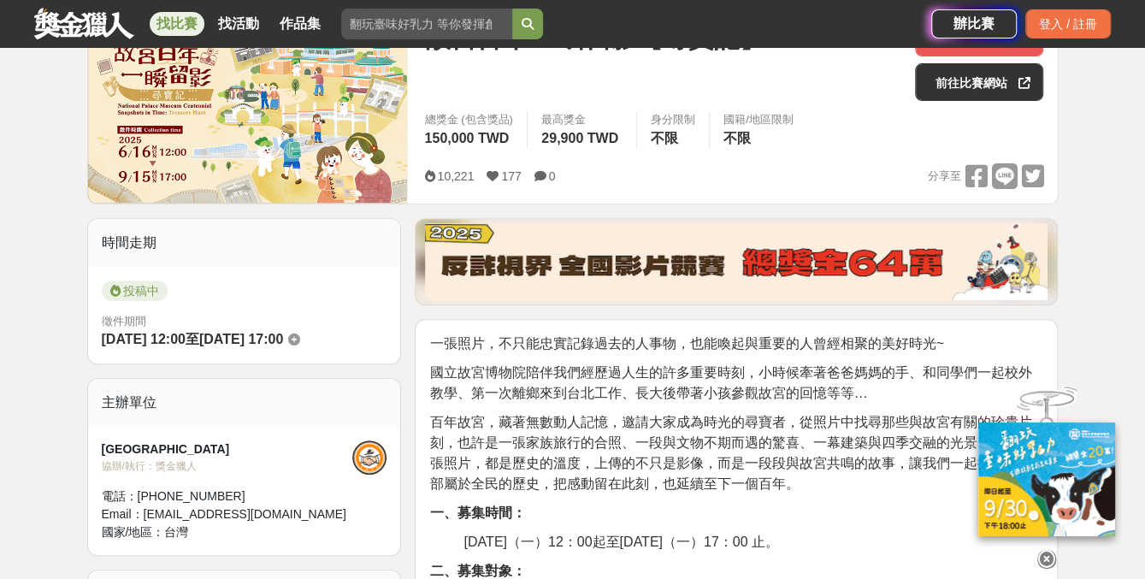
scroll to position [0, 0]
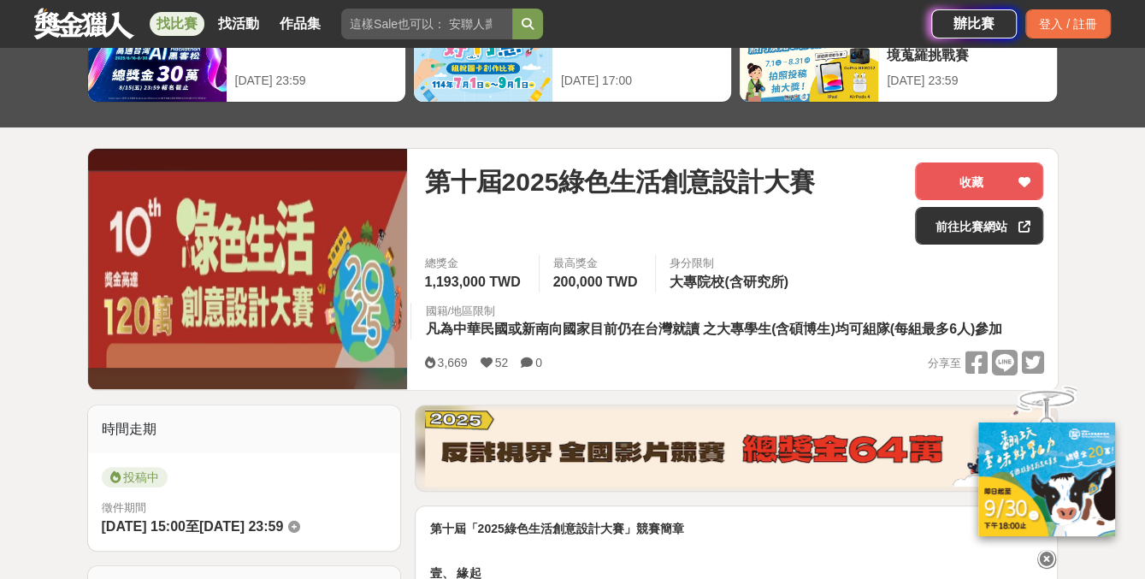
scroll to position [257, 0]
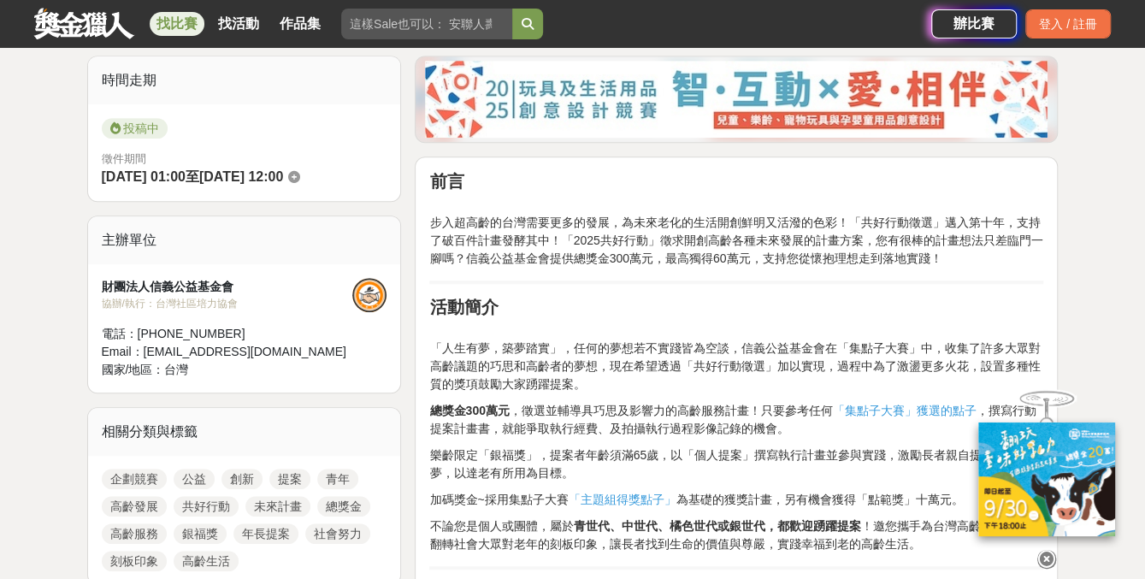
scroll to position [428, 0]
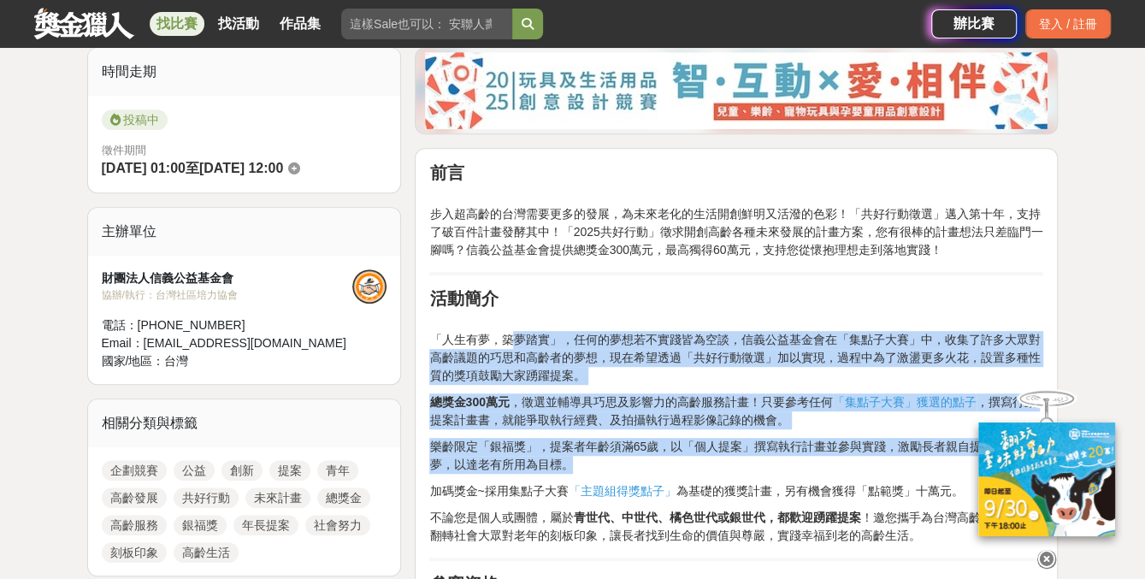
drag, startPoint x: 517, startPoint y: 336, endPoint x: 579, endPoint y: 457, distance: 135.8
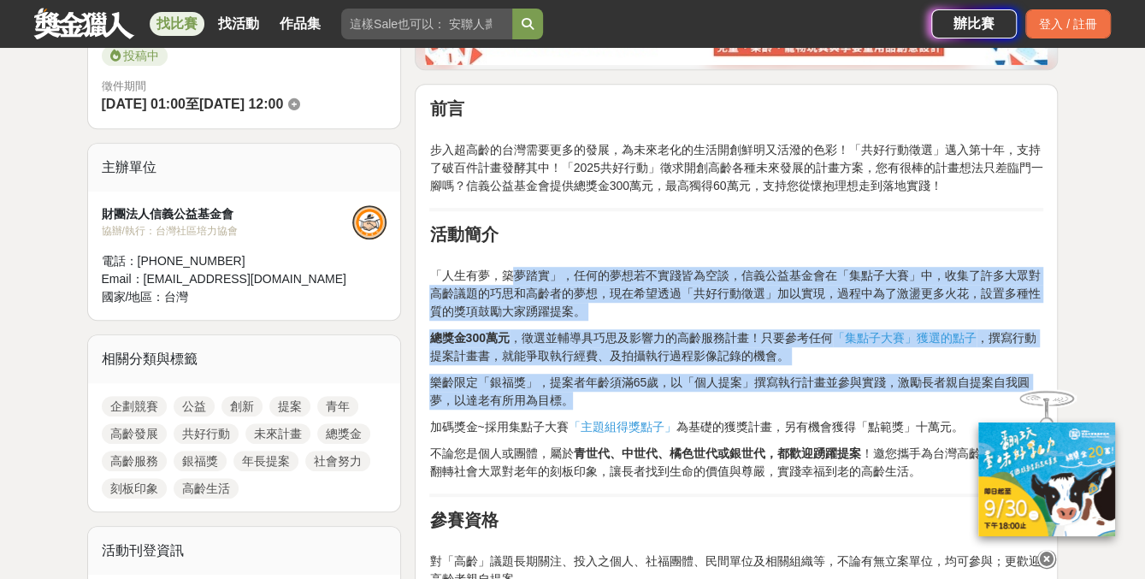
scroll to position [513, 0]
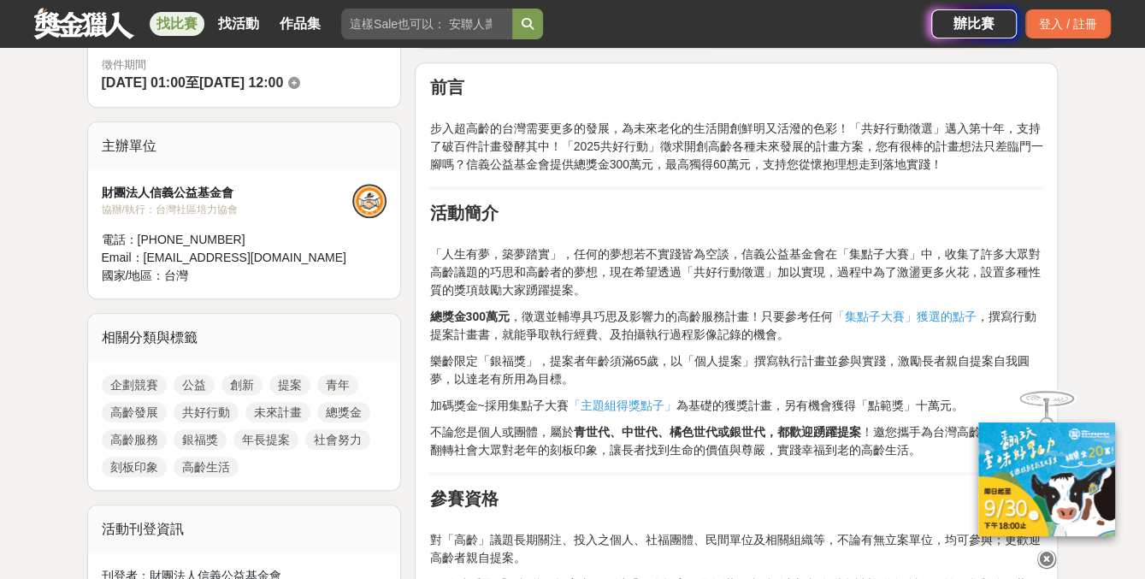
click at [579, 457] on p "不論您是個人或團體，屬於 青世代、中世代、橘色世代或銀世代，都歡迎踴躍提案 ！邀您攜手為台灣高齡社會努力，翻轉社會大眾對老年的刻板印象，讓長者找到生命的價值與…" at bounding box center [736, 441] width 614 height 36
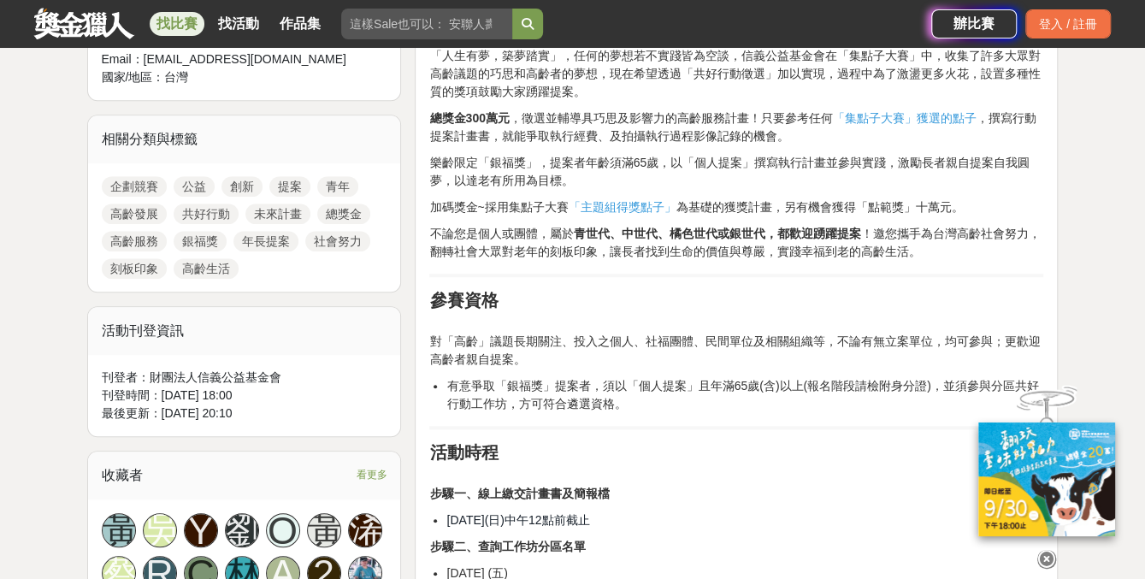
scroll to position [684, 0]
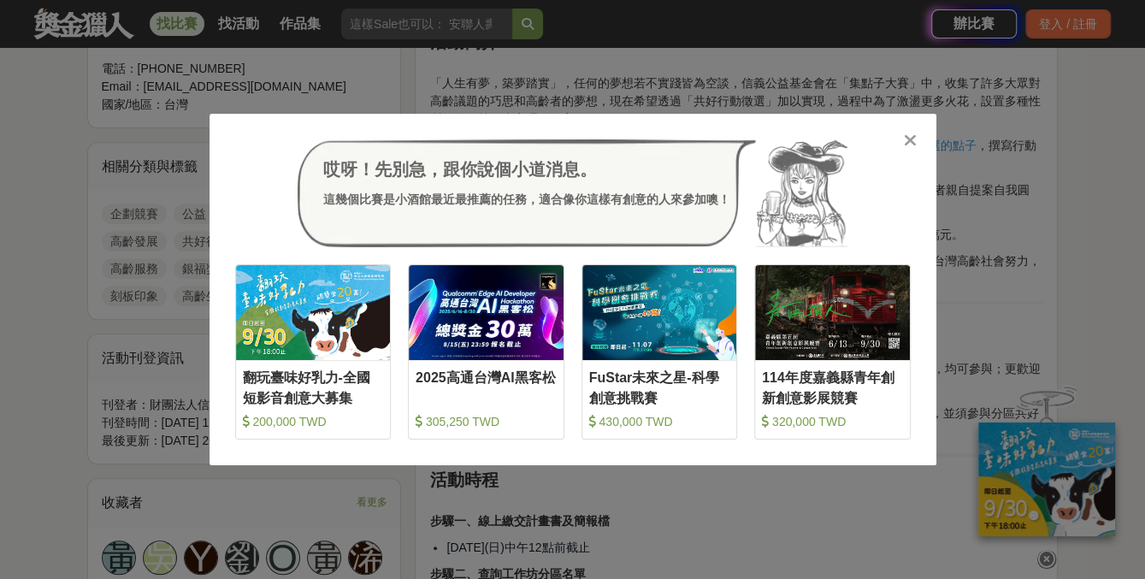
click at [909, 139] on icon at bounding box center [910, 140] width 13 height 17
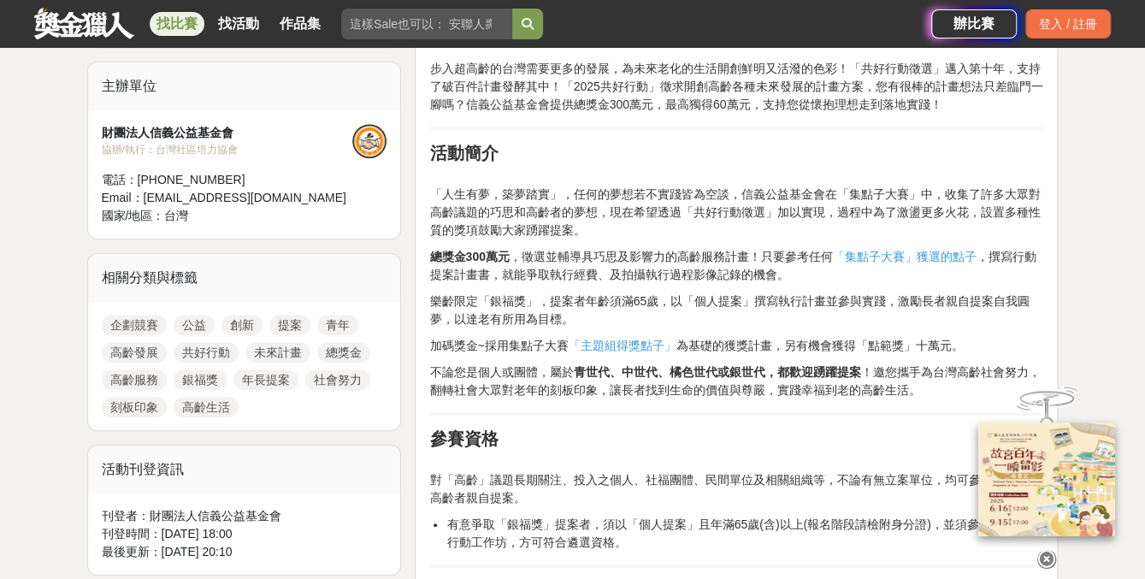
scroll to position [599, 0]
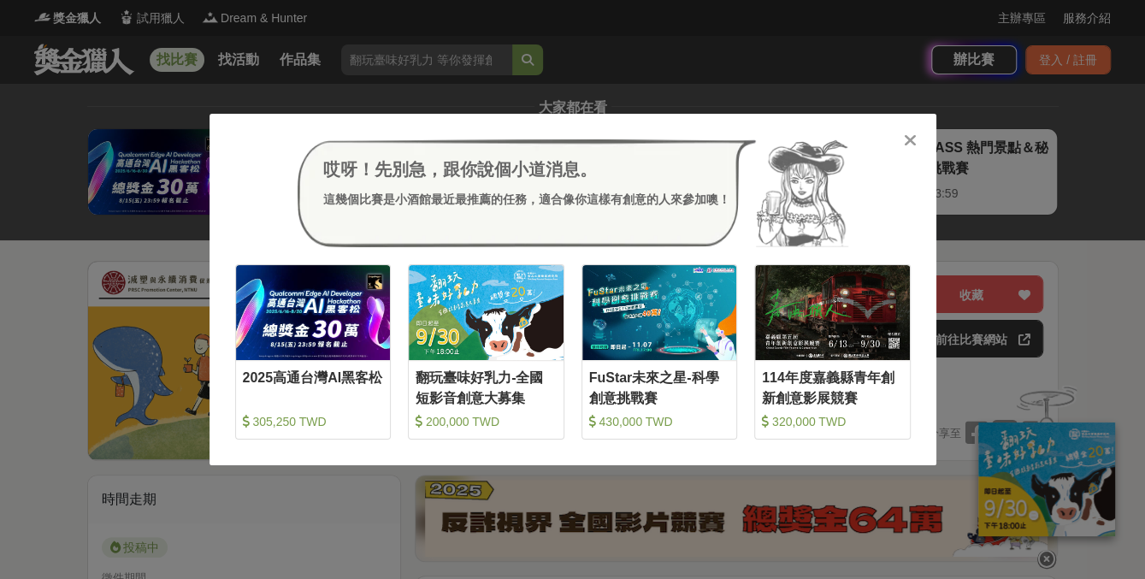
click at [909, 138] on icon at bounding box center [910, 140] width 13 height 17
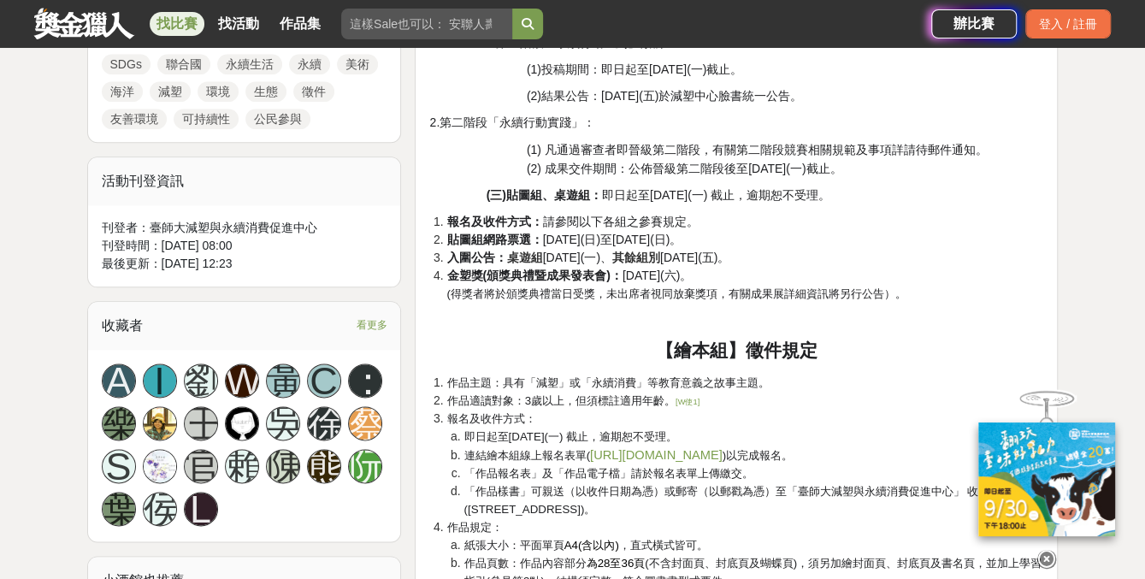
scroll to position [1112, 0]
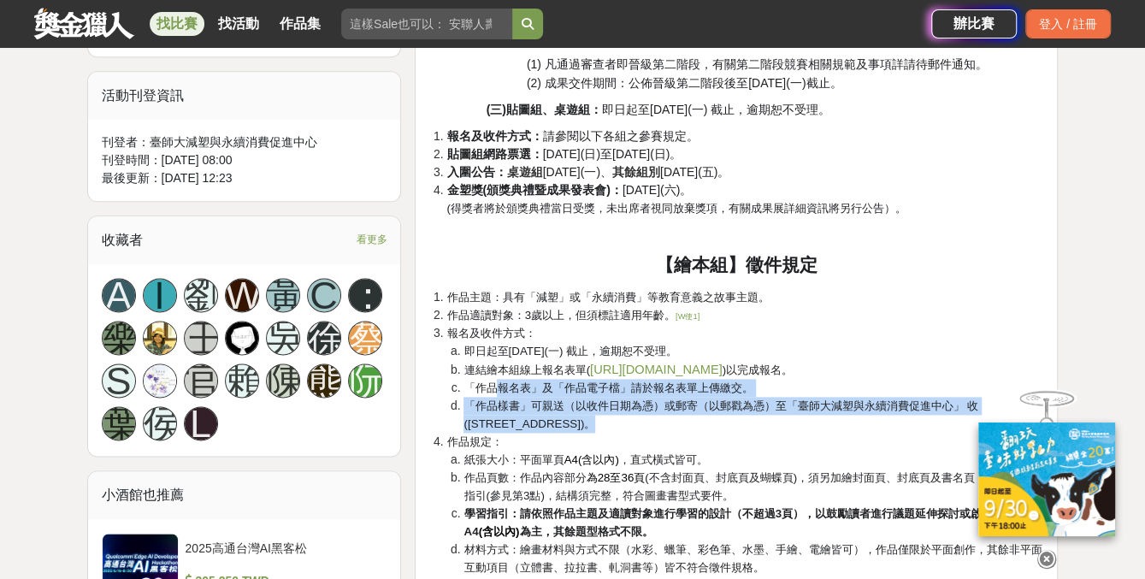
drag, startPoint x: 495, startPoint y: 388, endPoint x: 588, endPoint y: 434, distance: 103.3
click at [588, 434] on ol "作品主題：具有「減塑」或「永續消費」等教育意義之故事主題。 作品適讀對象：3歲以上，但須標註適用年齡。 [W使1] 報名及收件方式： 即日起至2025年10月…" at bounding box center [736, 558] width 614 height 540
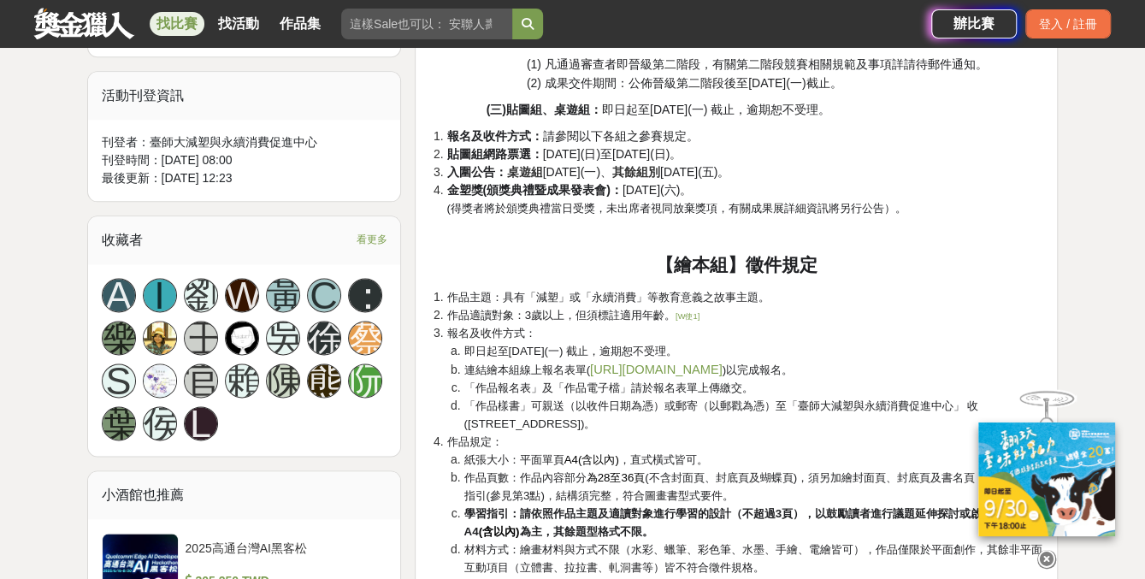
drag, startPoint x: 588, startPoint y: 434, endPoint x: 567, endPoint y: 450, distance: 26.2
click at [567, 450] on li "作品規定： 紙張大小：平面單頁 A4(含以內) ，直式橫式皆可。 作品頁數：作品內容部分 為28至36頁 (不含封面頁、封底頁及蝴蝶頁)，須另加繪封面頁、封底…" at bounding box center [745, 567] width 597 height 269
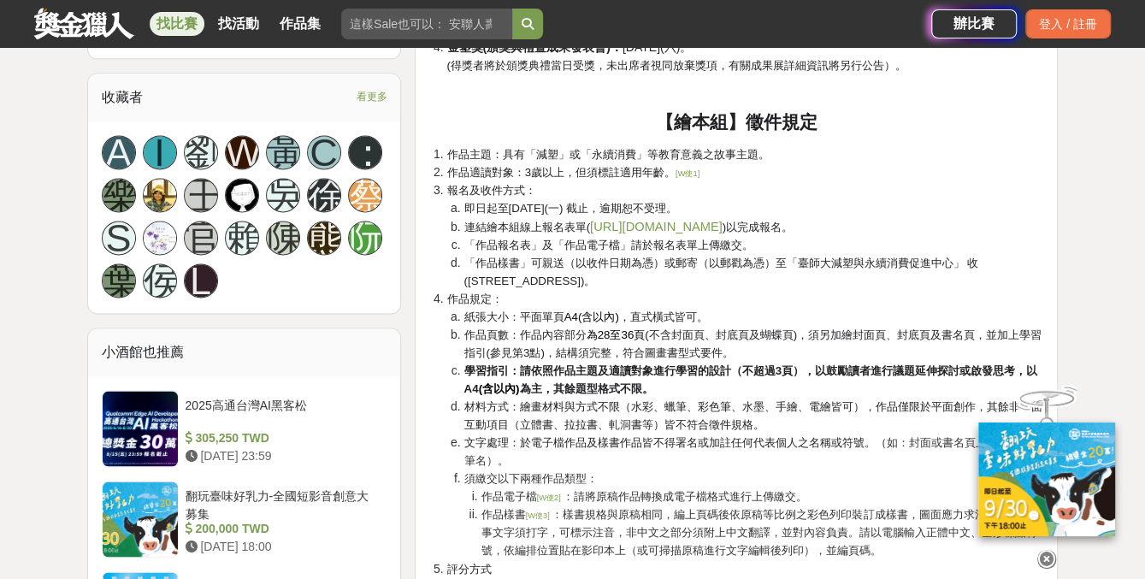
scroll to position [1283, 0]
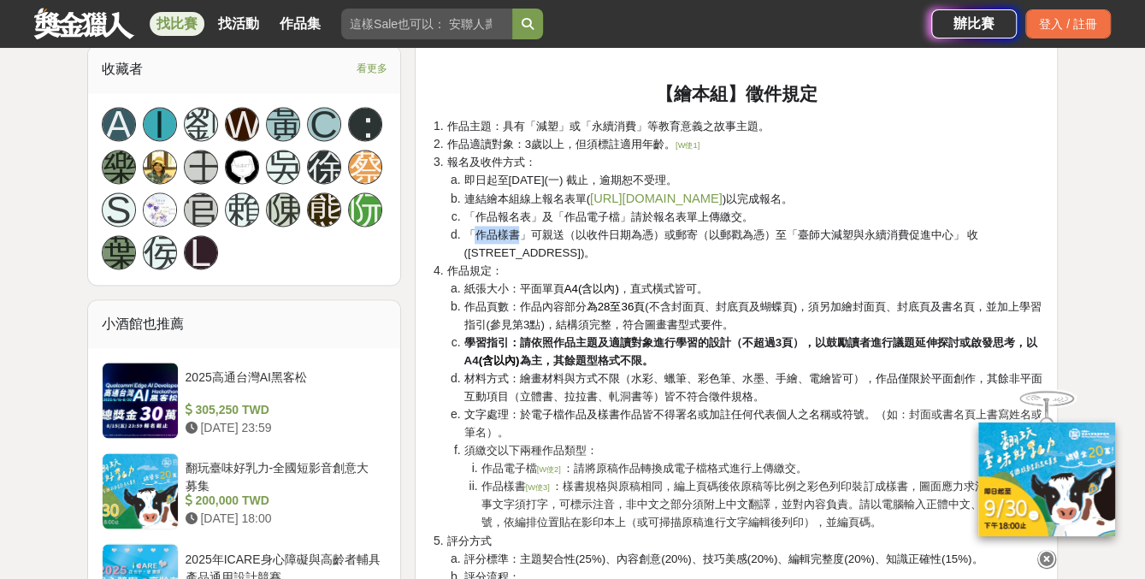
drag, startPoint x: 475, startPoint y: 234, endPoint x: 518, endPoint y: 234, distance: 43.6
click at [518, 234] on span "「作品樣書」可親送（以收件日期為憑）或郵寄（以郵戳為憑）至「臺師大減塑與永續消費促進中心」 收(106013臺北市大安區浦城街13巷20號)。" at bounding box center [721, 243] width 515 height 31
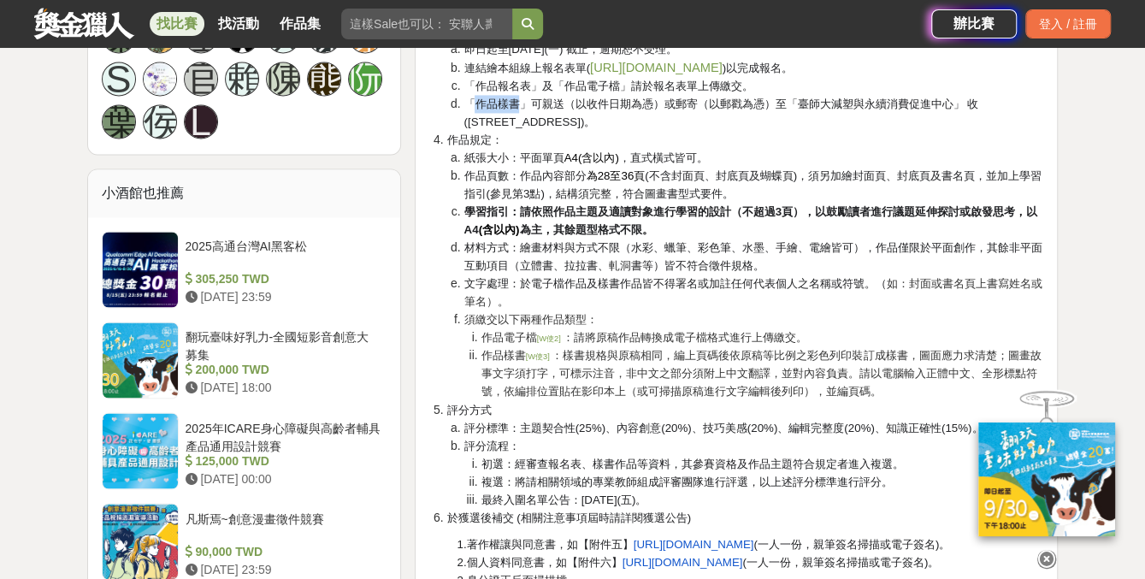
scroll to position [1454, 0]
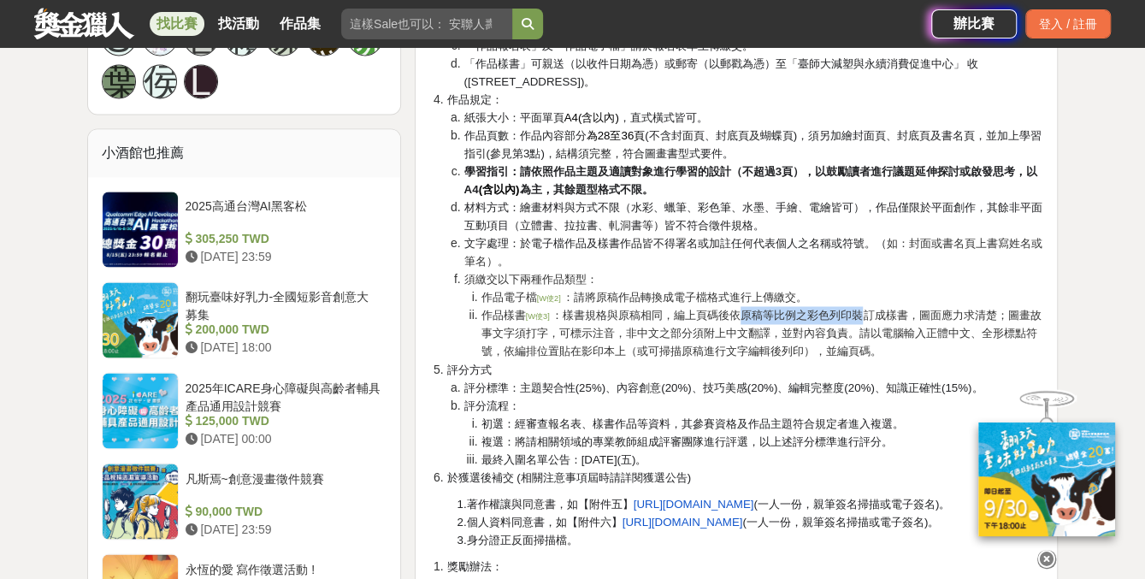
drag, startPoint x: 750, startPoint y: 311, endPoint x: 870, endPoint y: 324, distance: 120.5
click at [870, 324] on li "作品樣書 [W使3] ：樣書規格與原稿相同，編上頁碼後依原稿等比例之彩色列印裝訂成樣書，圖面應力求清楚；圖畫故事文字須打字，可標示注音，非中文之部分須附上中文…" at bounding box center [762, 333] width 563 height 54
drag, startPoint x: 870, startPoint y: 324, endPoint x: 847, endPoint y: 346, distance: 31.5
click at [847, 346] on span "：樣書規格與原稿相同，編上頁碼後依原稿等比例之彩色列印裝訂成樣書，圖面應力求清楚；圖畫故事文字須打字，可標示注音，非中文之部分須附上中文翻譯，並對內容負責。請…" at bounding box center [761, 333] width 560 height 49
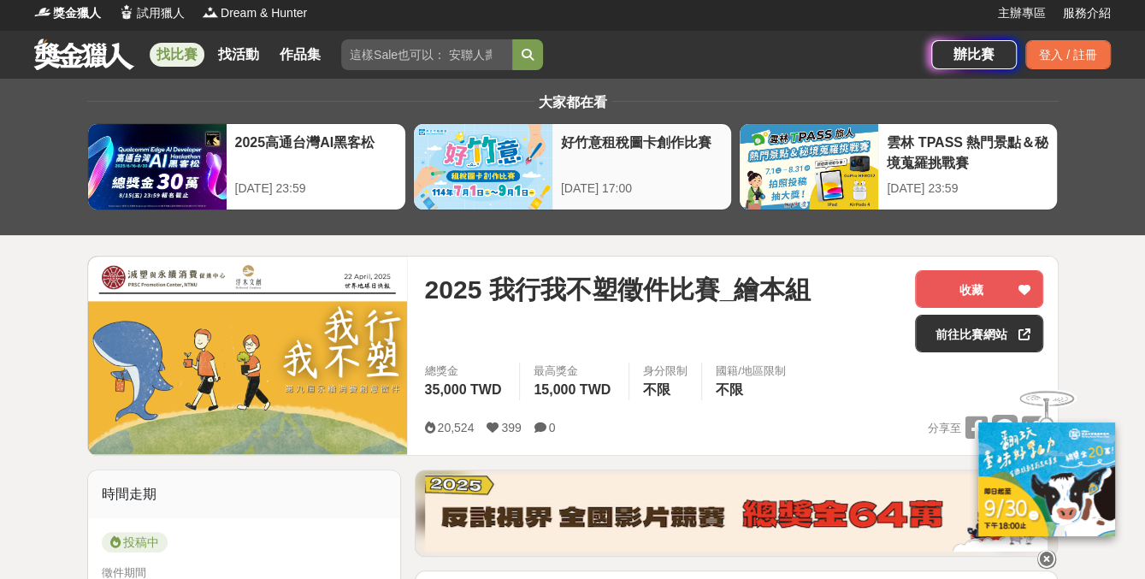
scroll to position [0, 0]
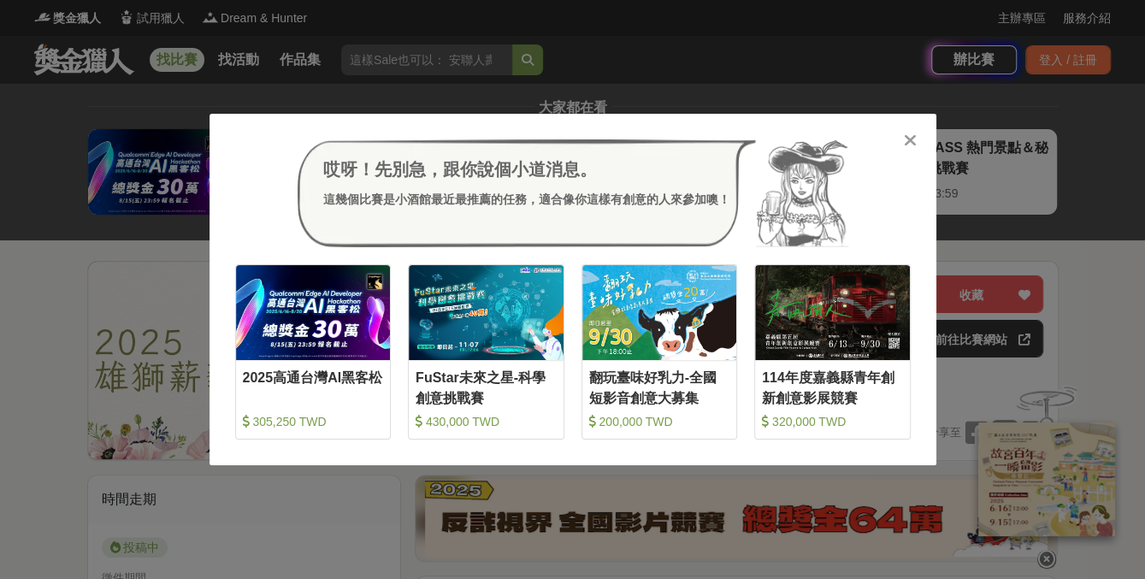
click at [912, 139] on icon at bounding box center [910, 140] width 13 height 17
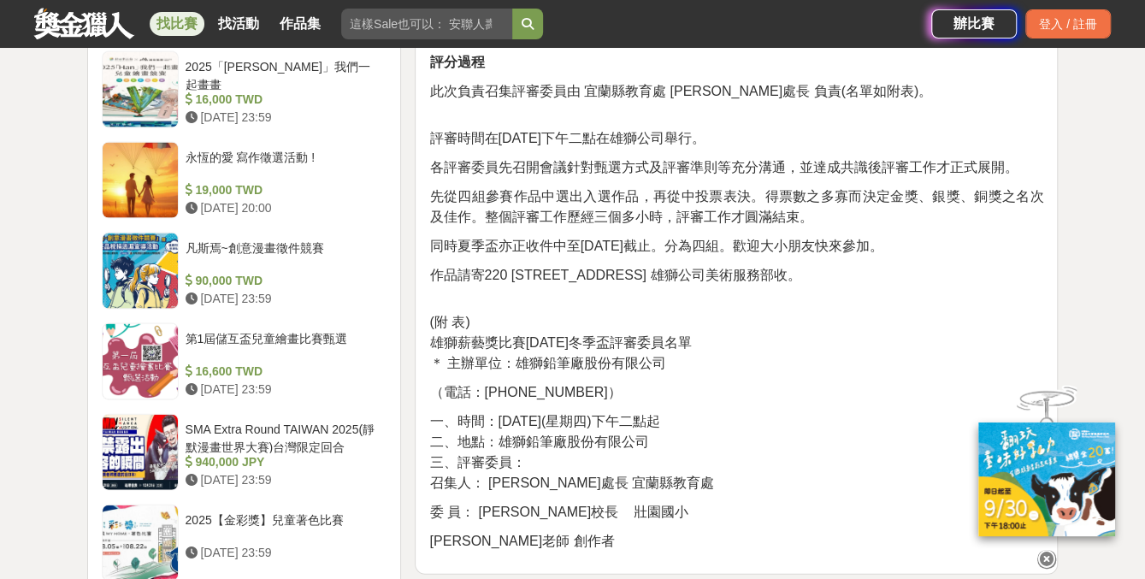
scroll to position [2224, 0]
